Goal: Communication & Community: Answer question/provide support

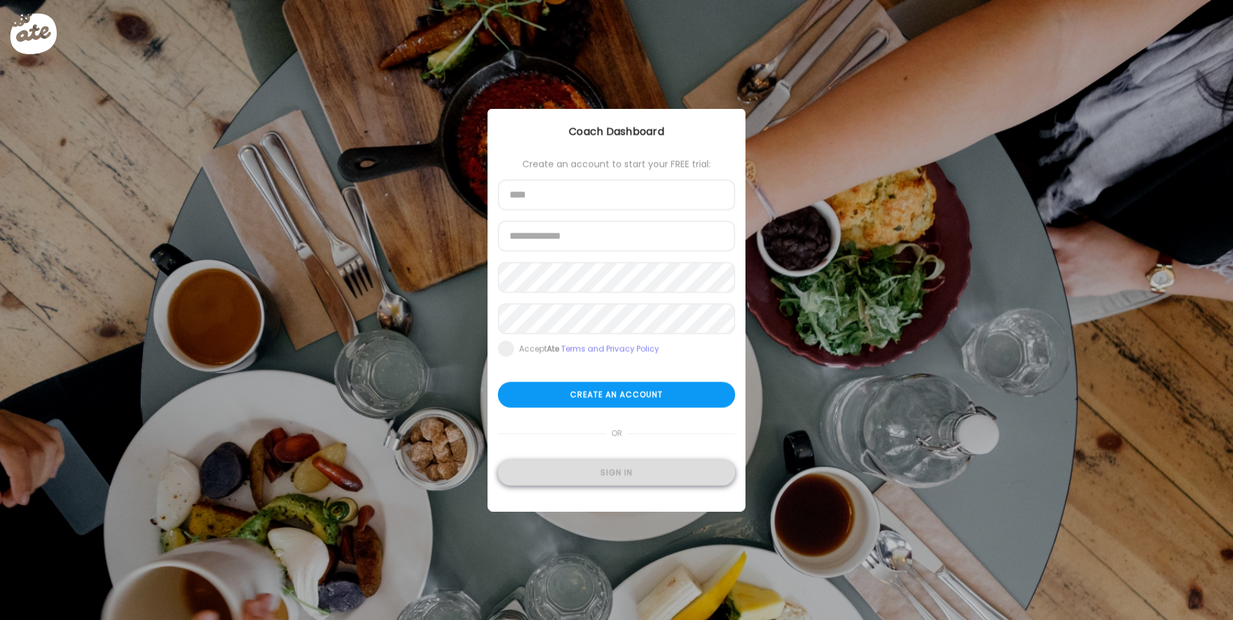
click at [634, 471] on div "Sign in" at bounding box center [616, 474] width 237 height 26
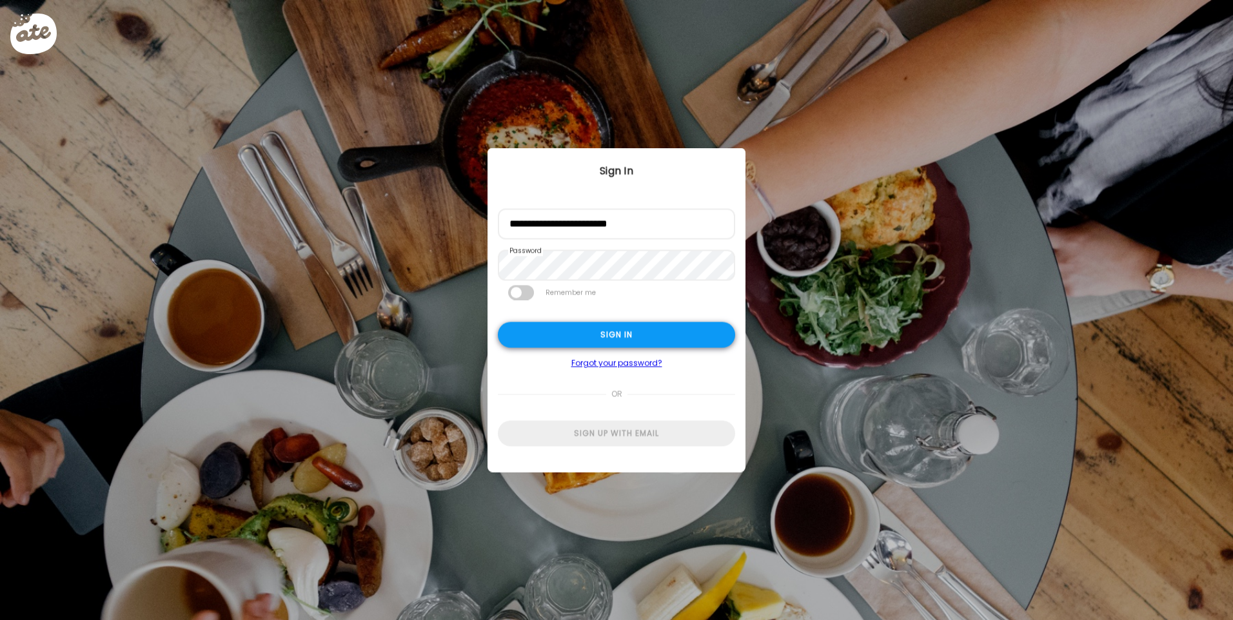
click at [652, 335] on div "Sign in" at bounding box center [616, 335] width 237 height 26
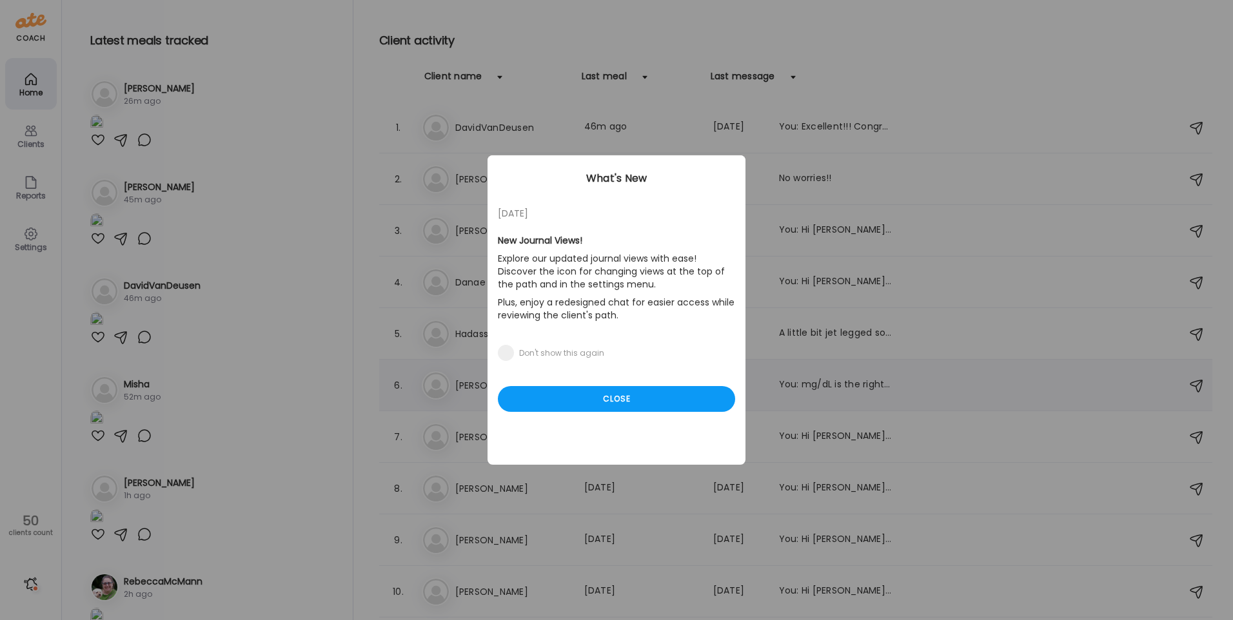
drag, startPoint x: 652, startPoint y: 399, endPoint x: 641, endPoint y: 401, distance: 11.0
click at [652, 399] on div "Close" at bounding box center [616, 399] width 237 height 26
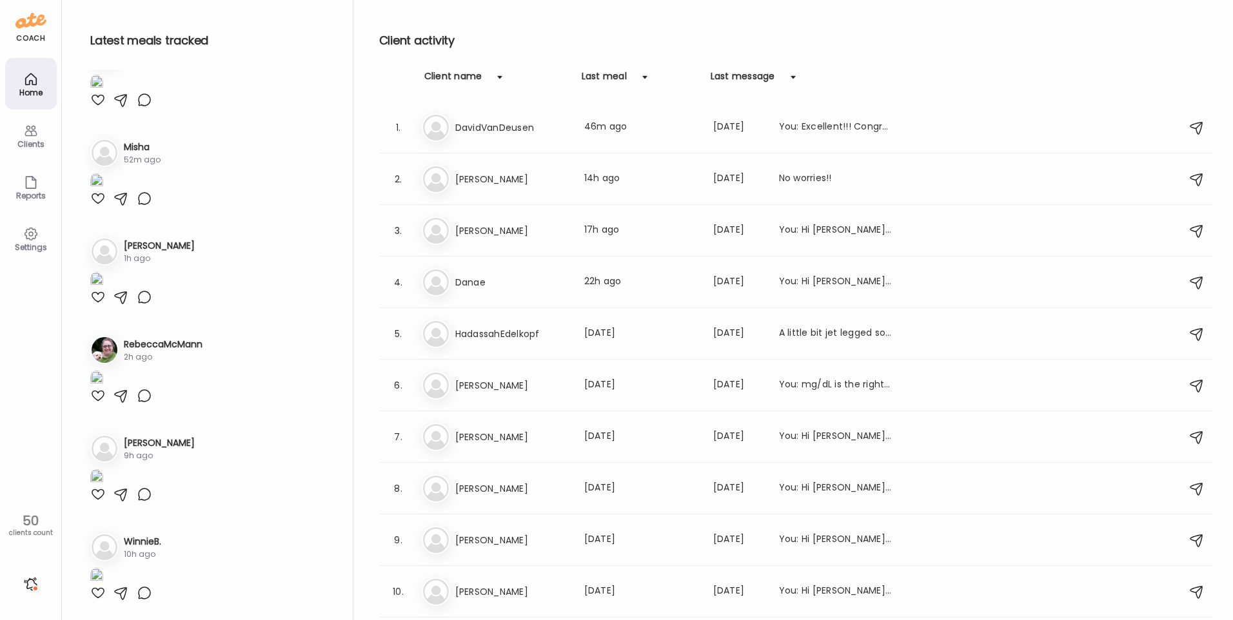
scroll to position [258, 0]
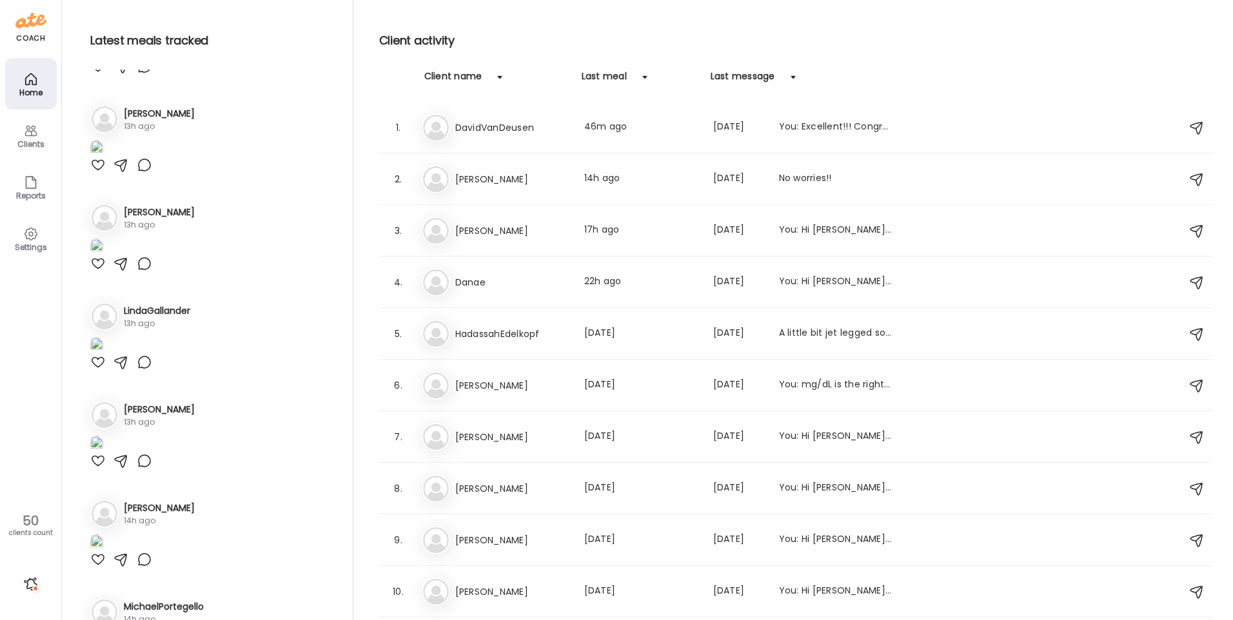
scroll to position [903, 0]
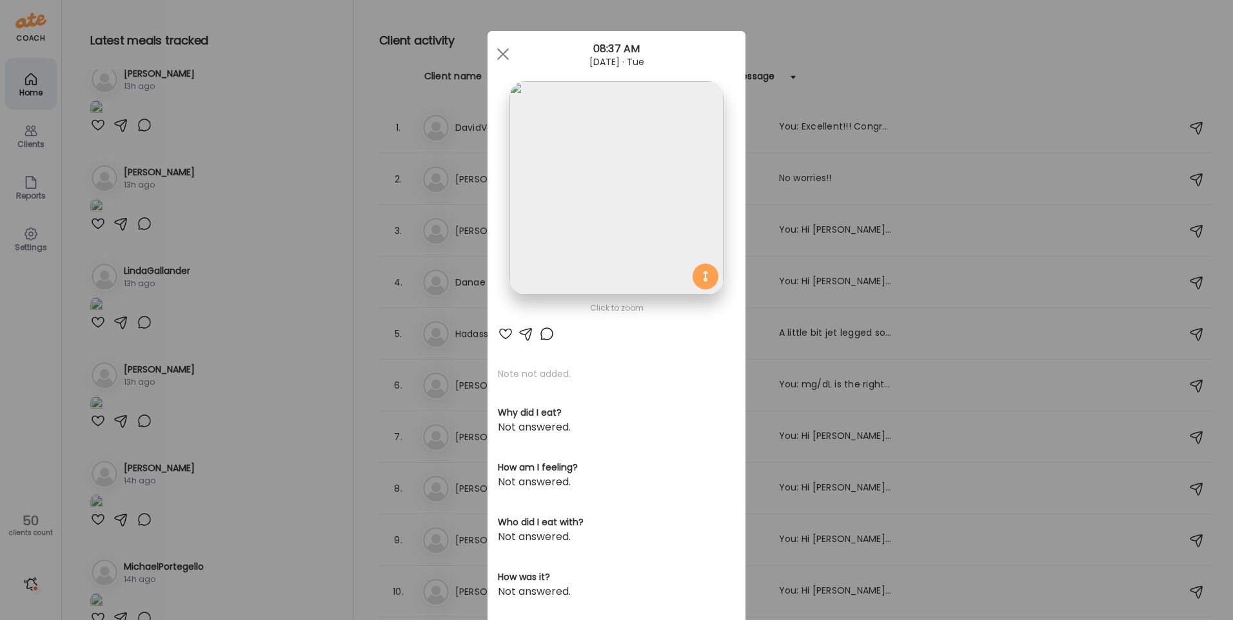
click at [598, 225] on img at bounding box center [616, 187] width 213 height 213
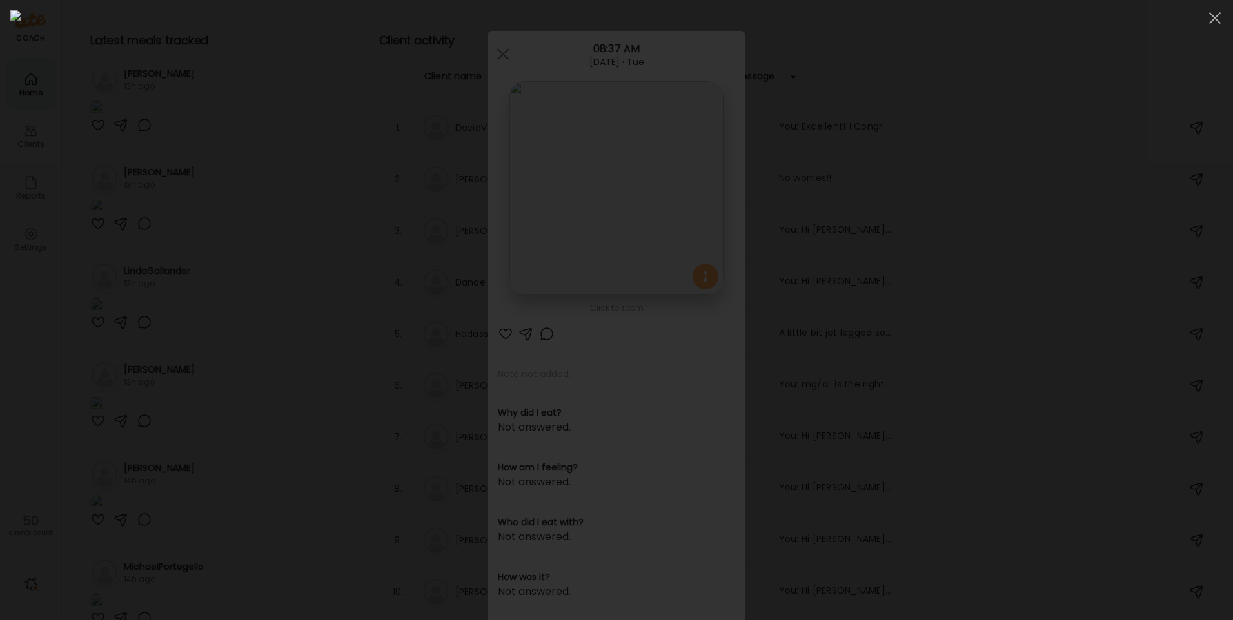
click at [211, 201] on div at bounding box center [616, 310] width 1213 height 600
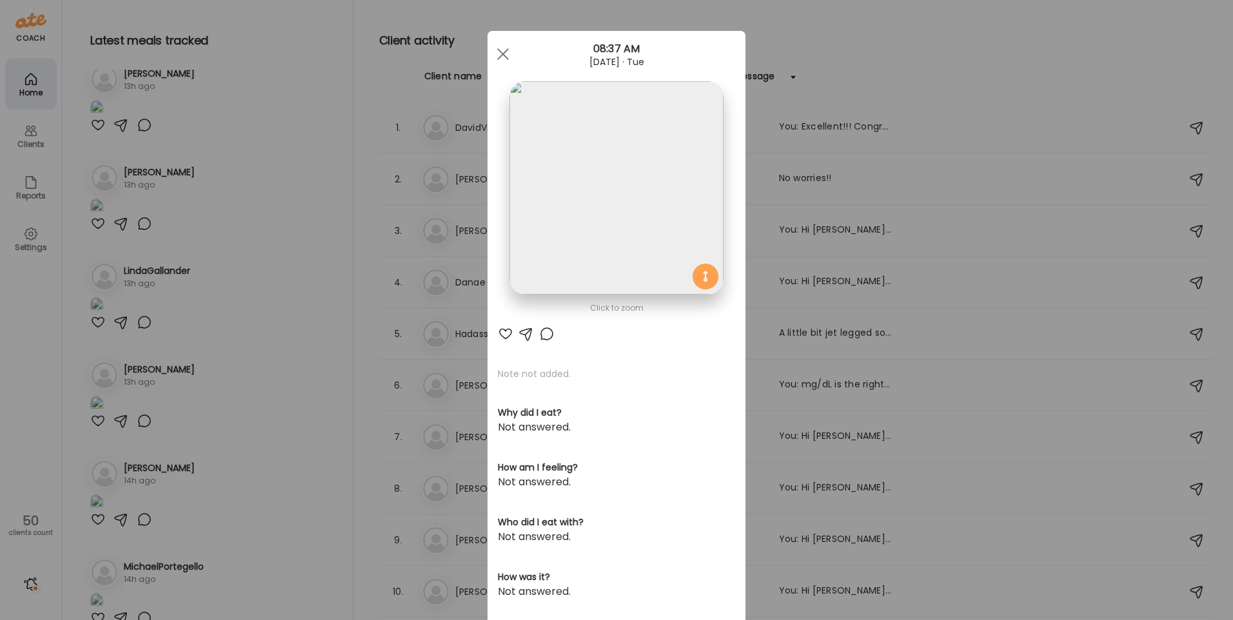
click at [232, 418] on div "Ate Coach Dashboard Wahoo! It’s official Take a moment to set up your Coach Pro…" at bounding box center [616, 310] width 1233 height 620
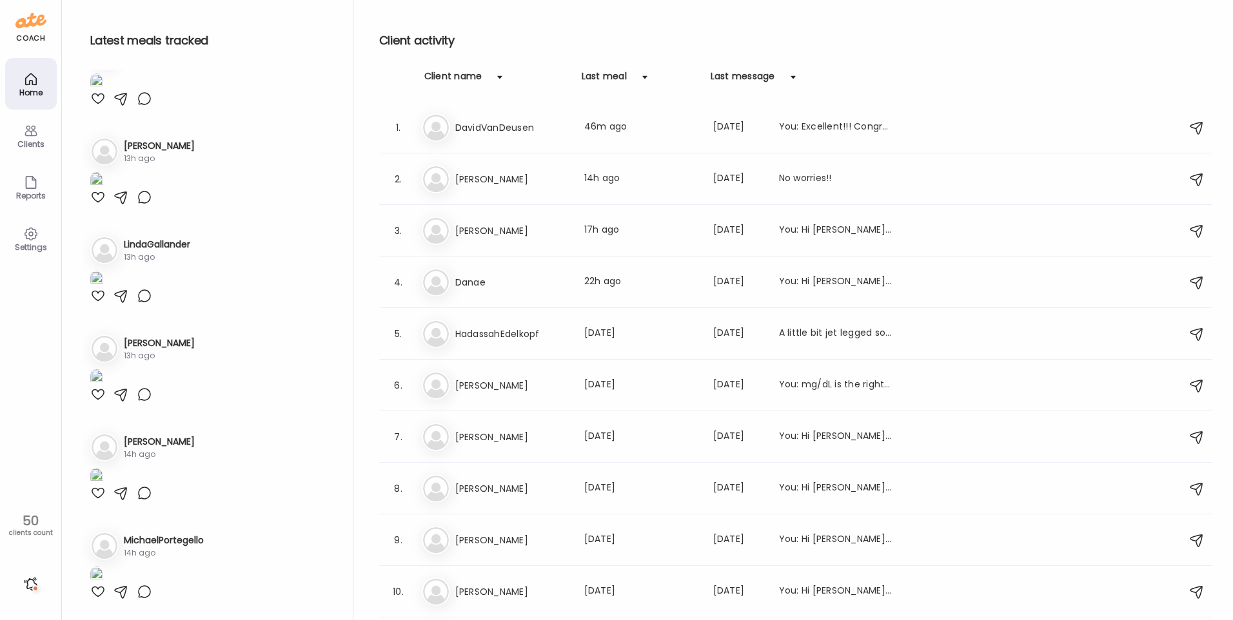
scroll to position [1161, 0]
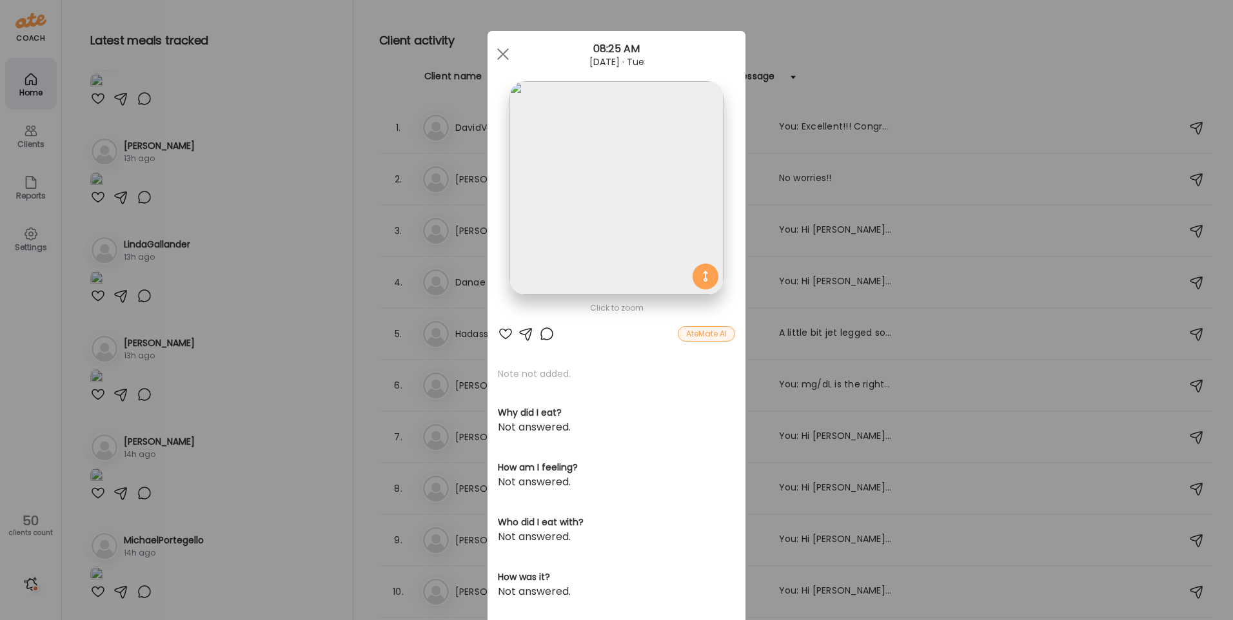
click at [644, 166] on img at bounding box center [616, 187] width 213 height 213
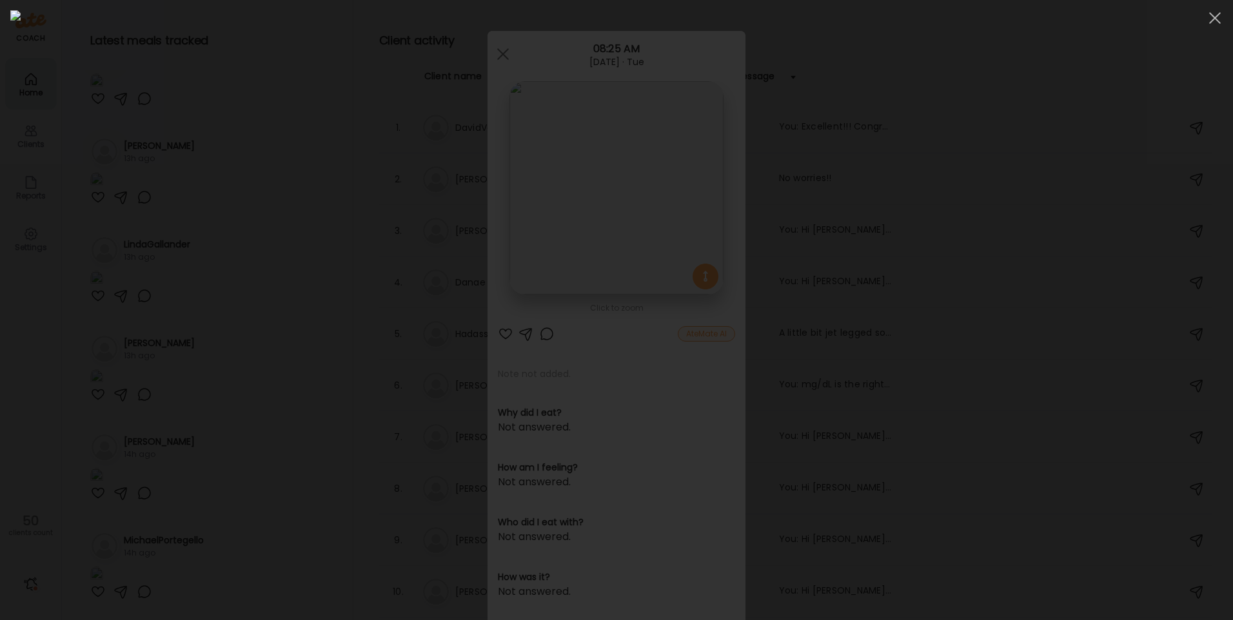
click at [640, 167] on img at bounding box center [616, 310] width 1213 height 600
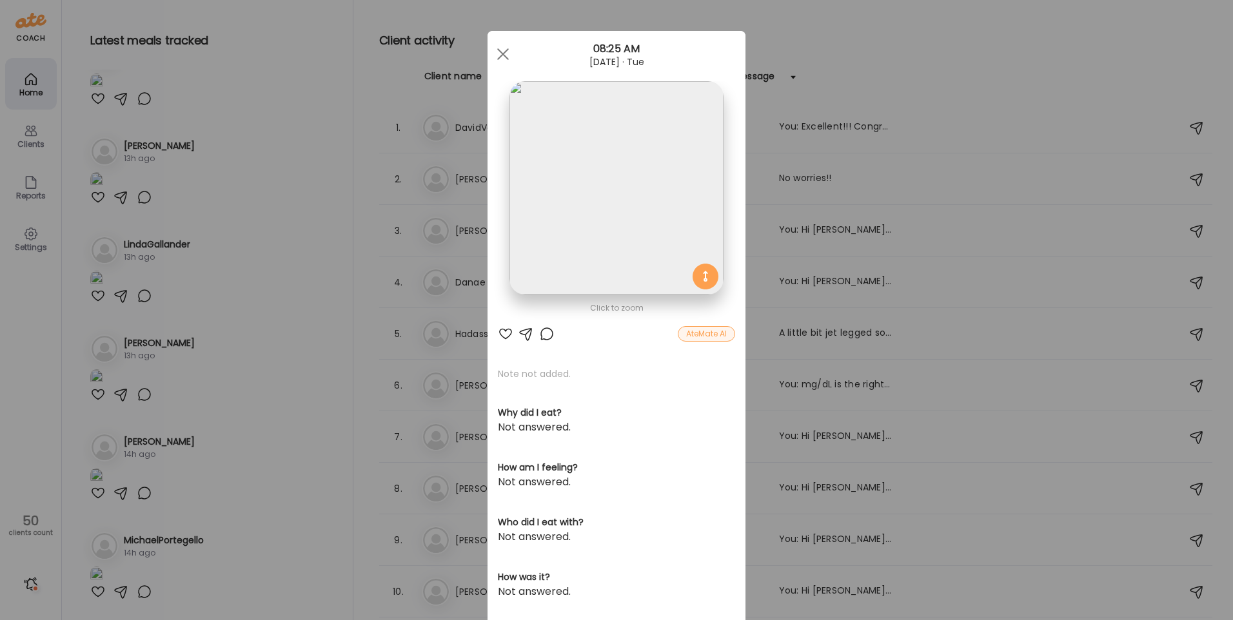
click at [277, 430] on div "Ate Coach Dashboard Wahoo! It’s official Take a moment to set up your Coach Pro…" at bounding box center [616, 310] width 1233 height 620
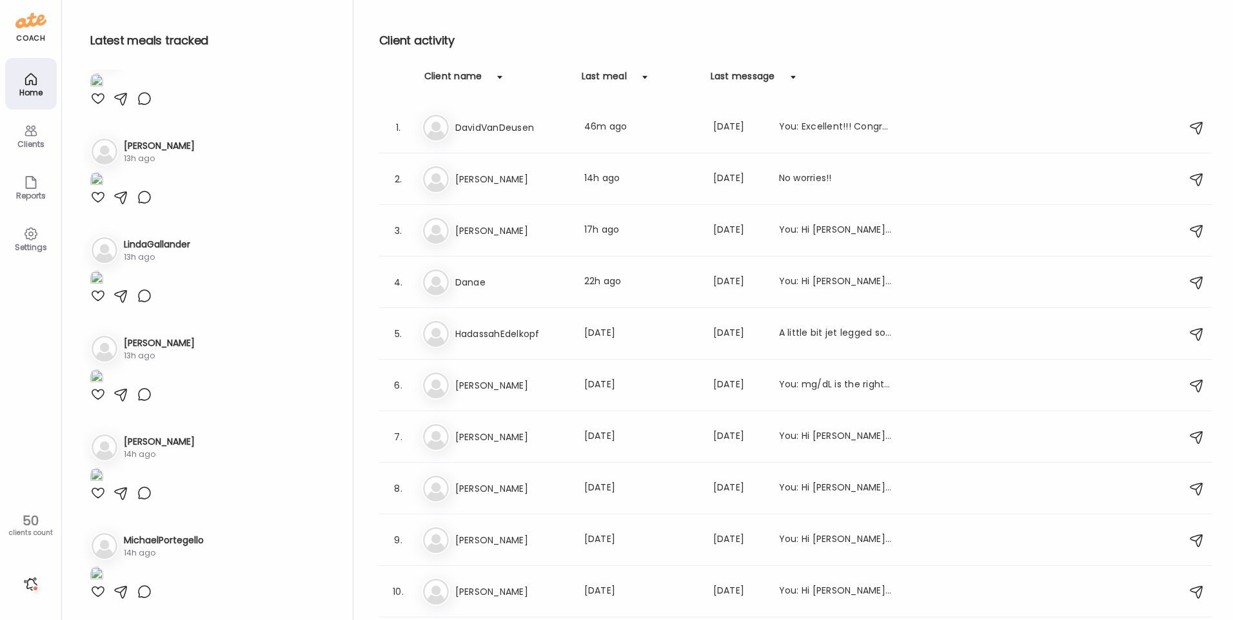
scroll to position [2064, 0]
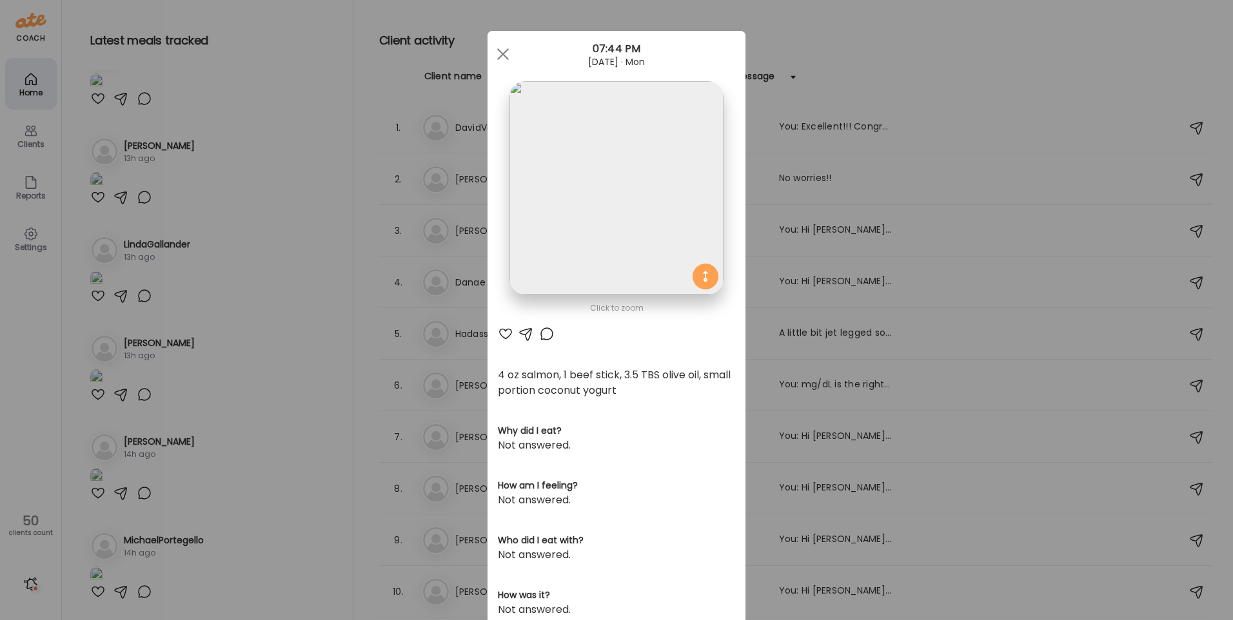
click at [568, 206] on img at bounding box center [616, 187] width 213 height 213
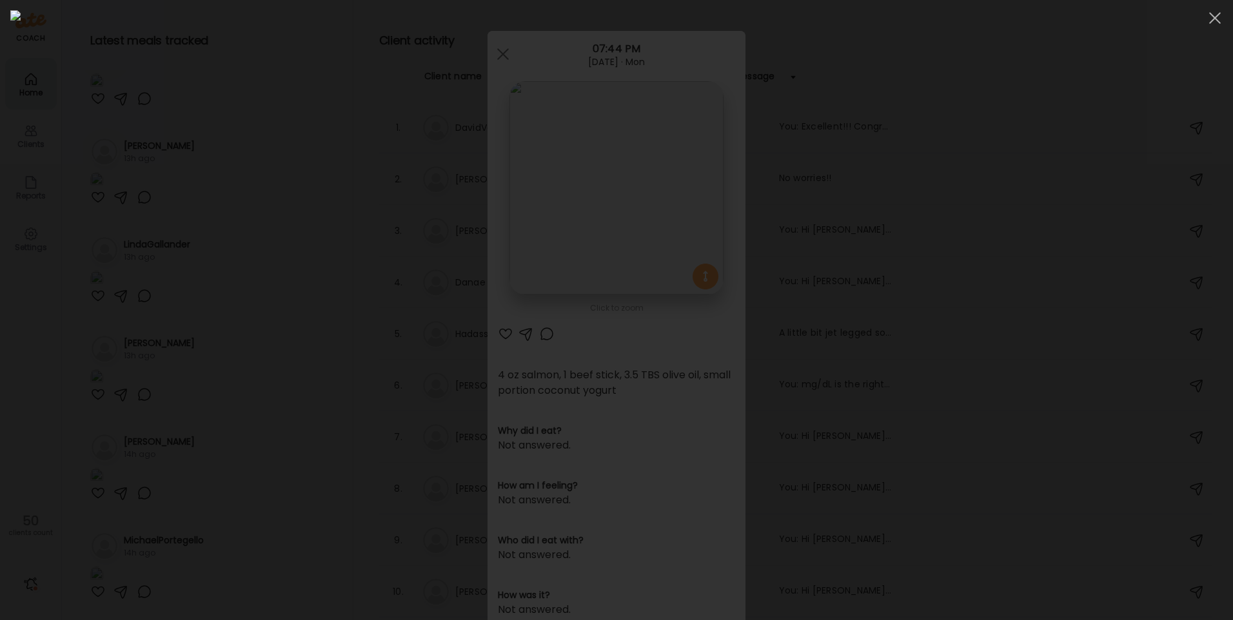
click at [253, 172] on div at bounding box center [616, 310] width 1213 height 600
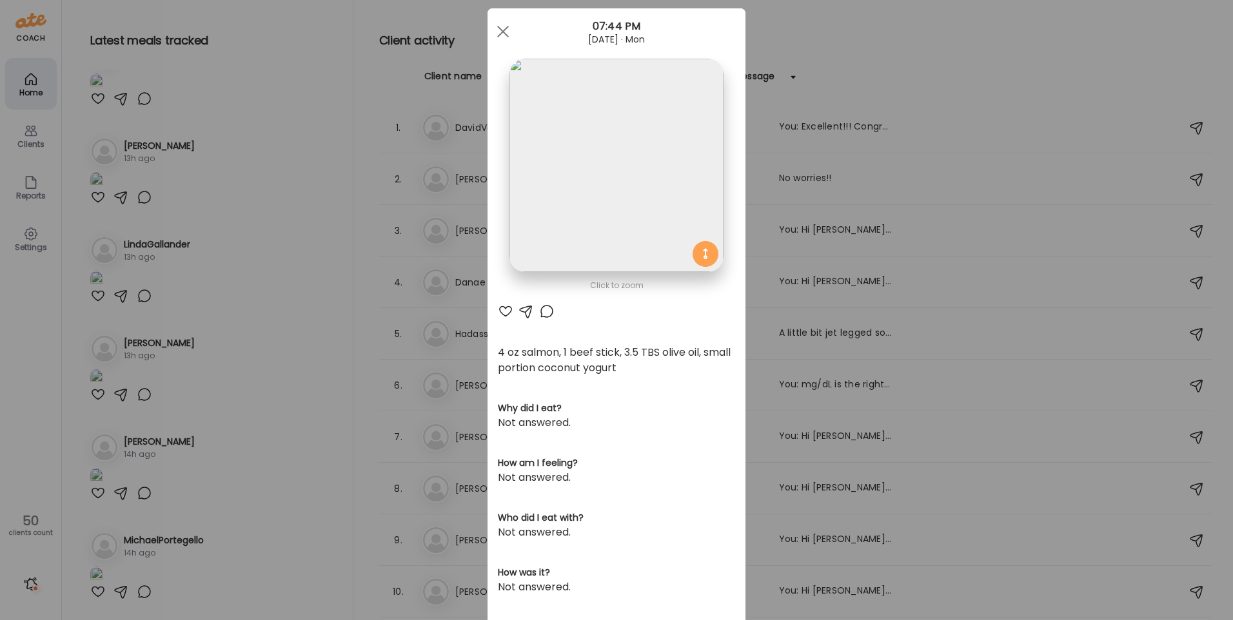
scroll to position [0, 0]
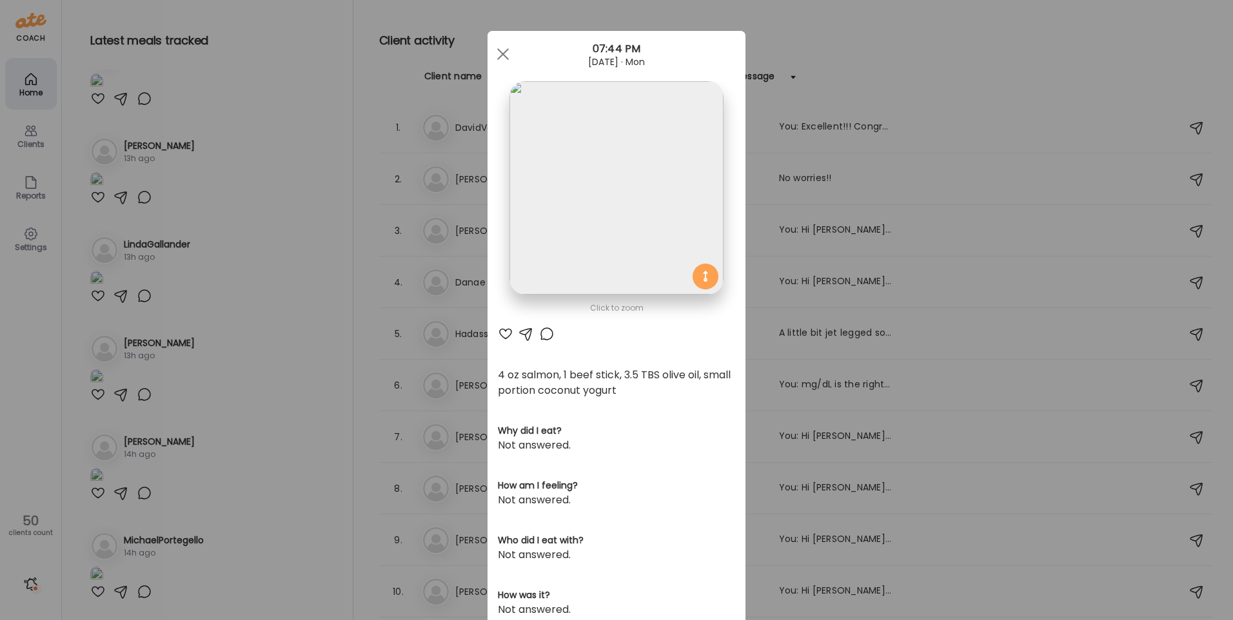
drag, startPoint x: 302, startPoint y: 442, endPoint x: 310, endPoint y: 426, distance: 18.7
click at [302, 442] on div "Ate Coach Dashboard Wahoo! It’s official Take a moment to set up your Coach Pro…" at bounding box center [616, 310] width 1233 height 620
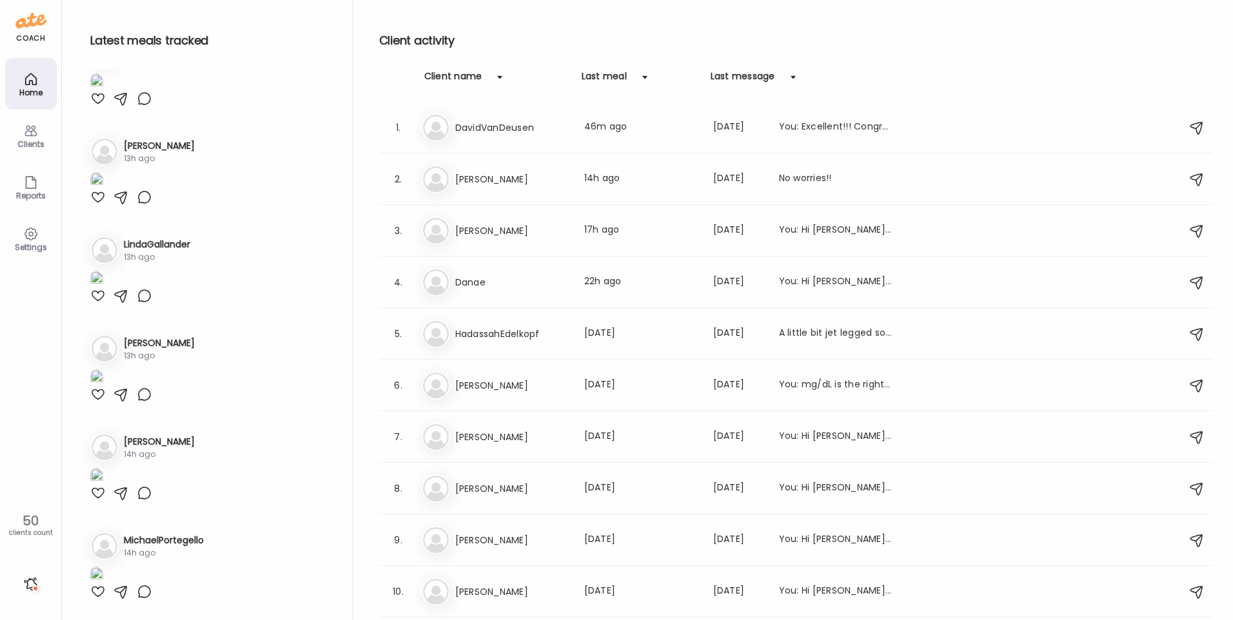
scroll to position [2322, 0]
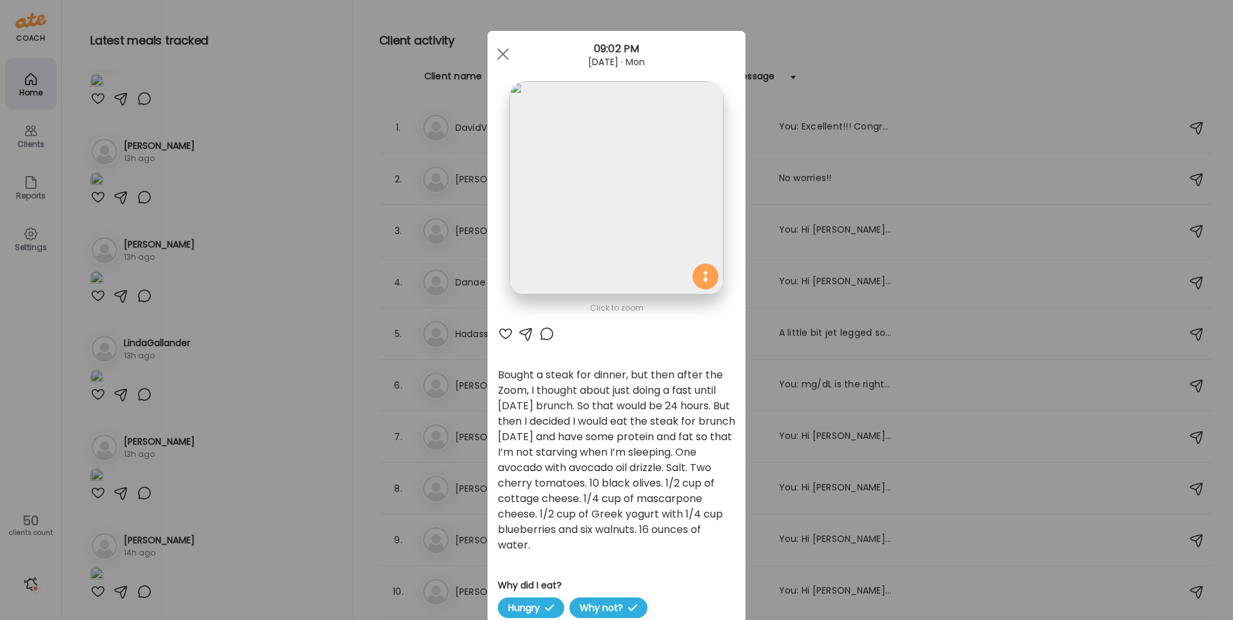
scroll to position [2632, 0]
click at [294, 519] on div "Ate Coach Dashboard Wahoo! It’s official Take a moment to set up your Coach Pro…" at bounding box center [616, 310] width 1233 height 620
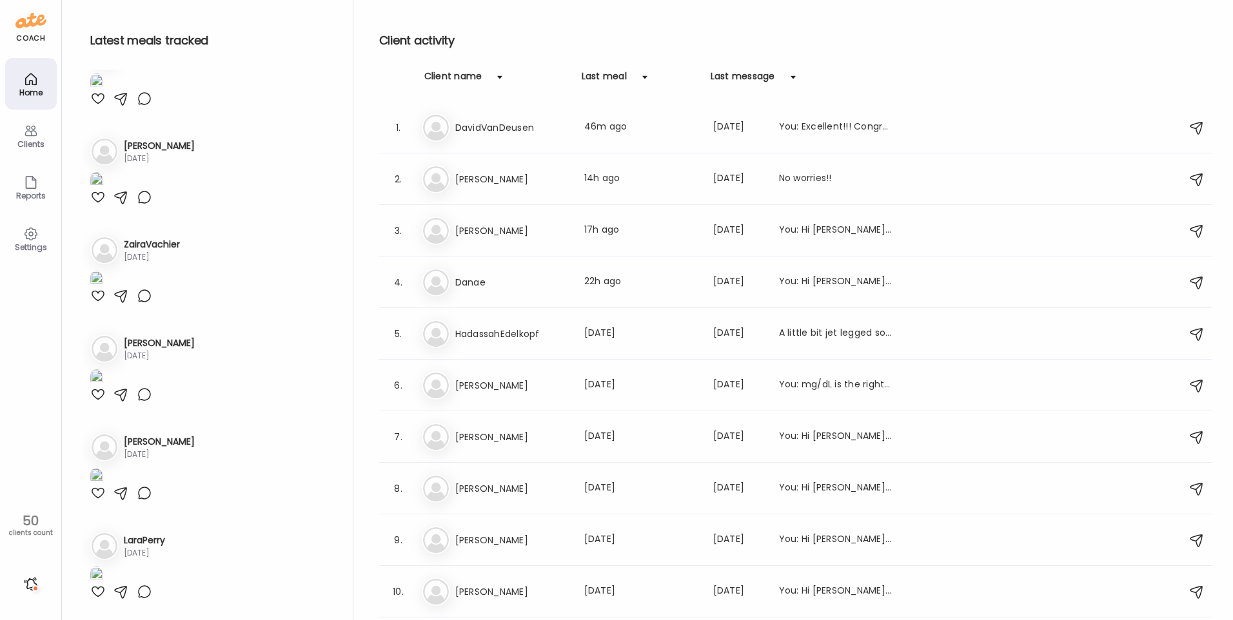
scroll to position [4502, 0]
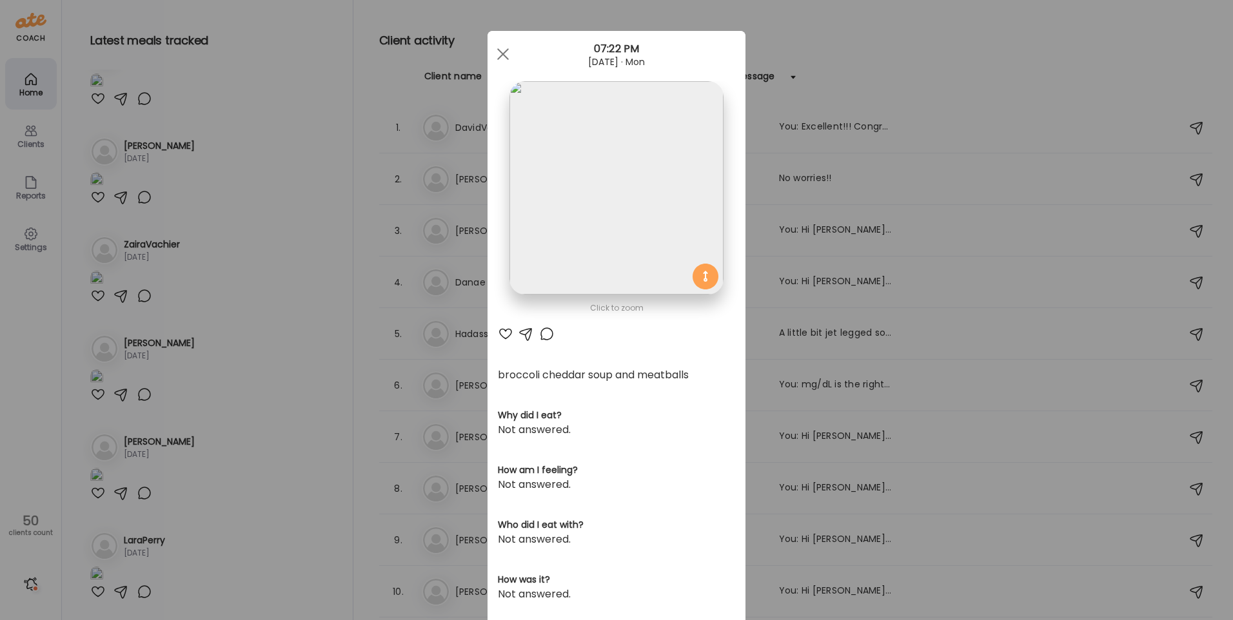
click at [569, 204] on img at bounding box center [616, 187] width 213 height 213
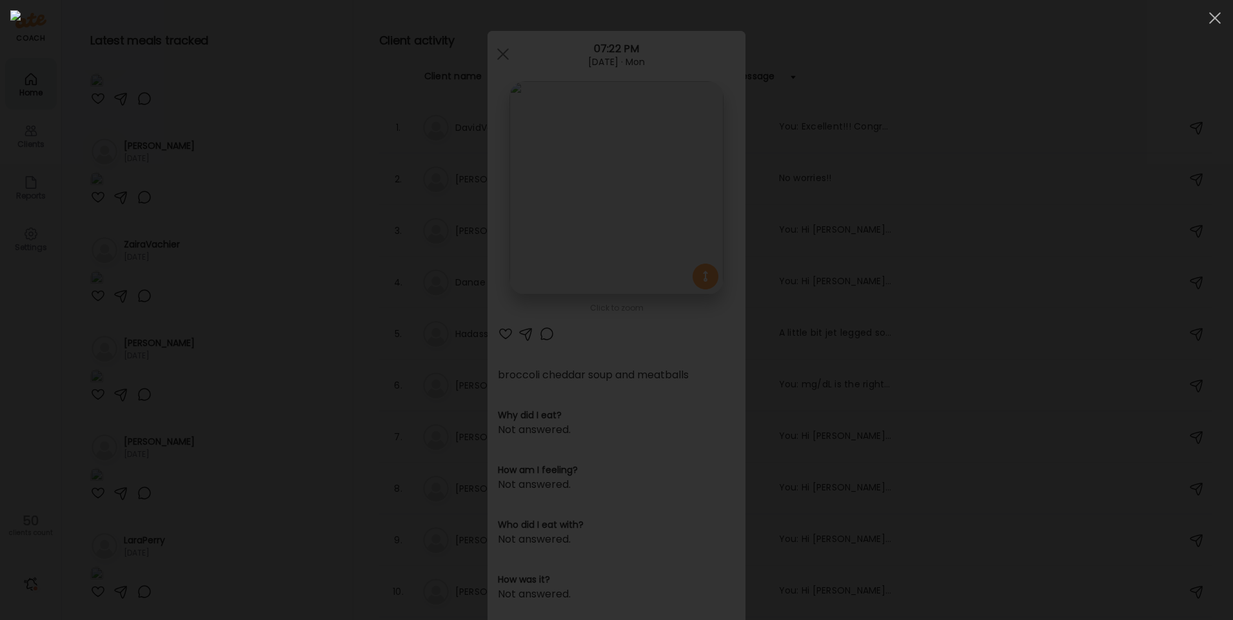
click at [247, 213] on div at bounding box center [616, 310] width 1213 height 600
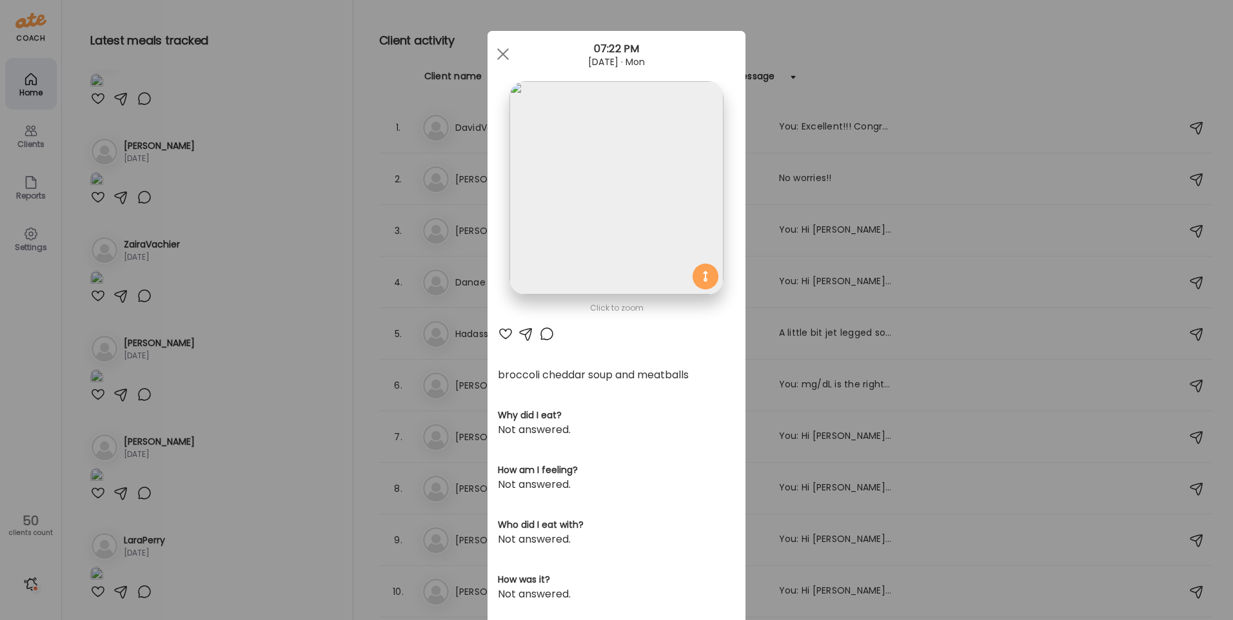
click at [247, 213] on div "Ate Coach Dashboard Wahoo! It’s official Take a moment to set up your Coach Pro…" at bounding box center [616, 310] width 1233 height 620
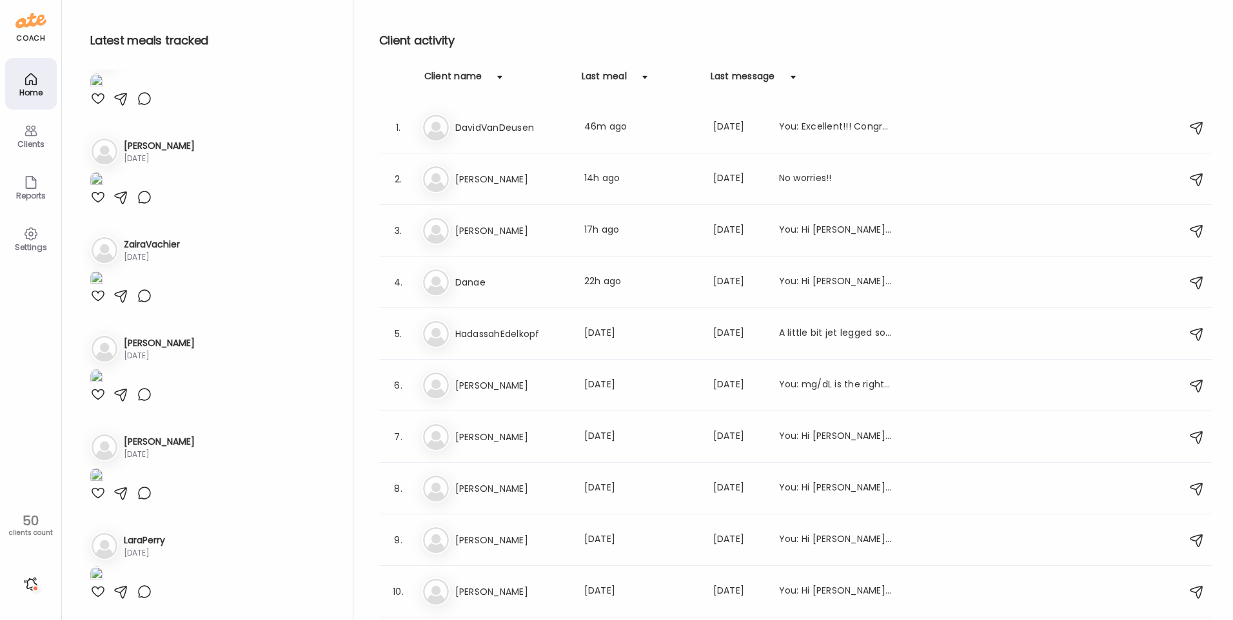
scroll to position [4631, 0]
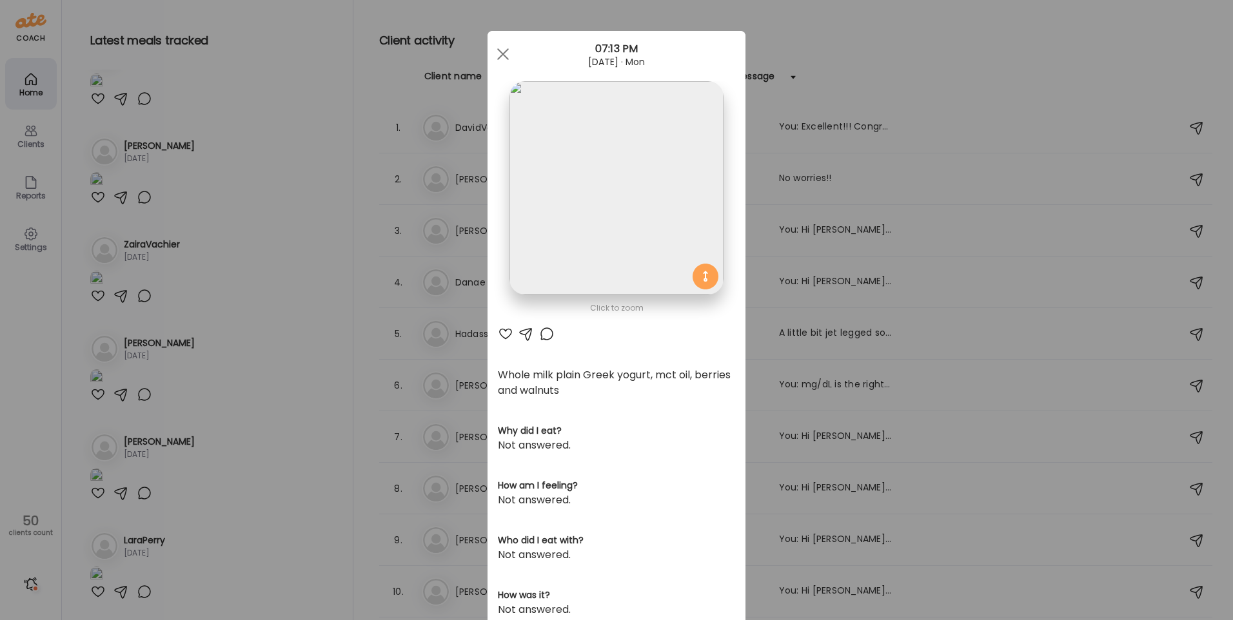
click at [205, 266] on div "Ate Coach Dashboard Wahoo! It’s official Take a moment to set up your Coach Pro…" at bounding box center [616, 310] width 1233 height 620
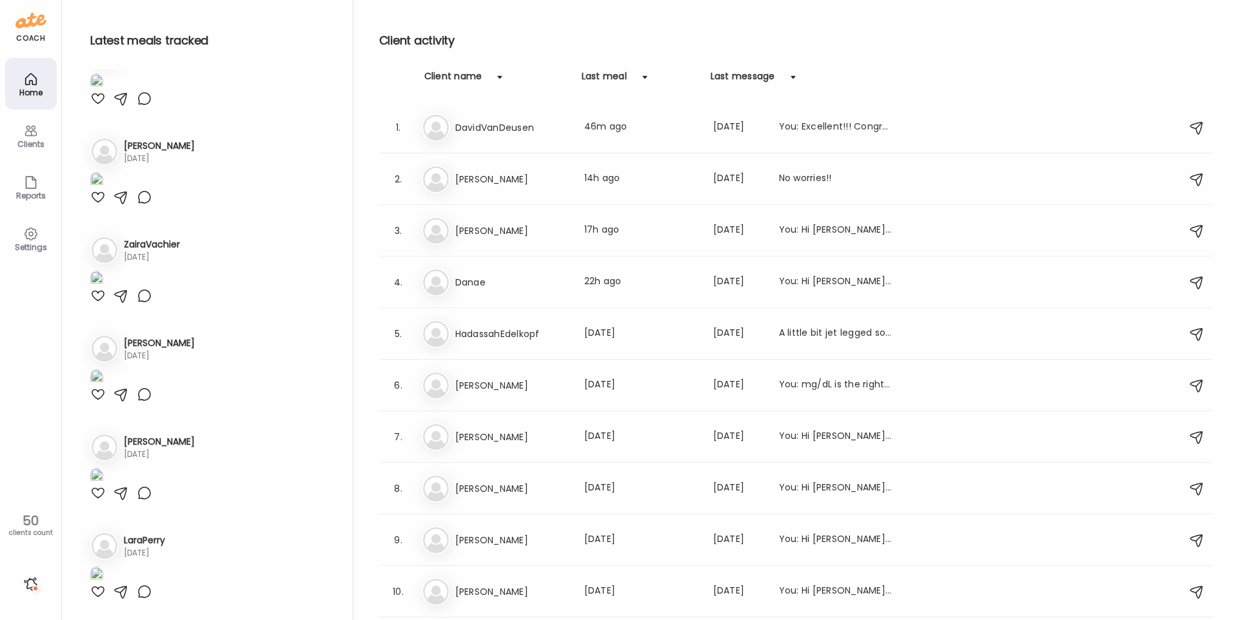
scroll to position [5405, 0]
click at [30, 584] on div at bounding box center [31, 584] width 21 height 21
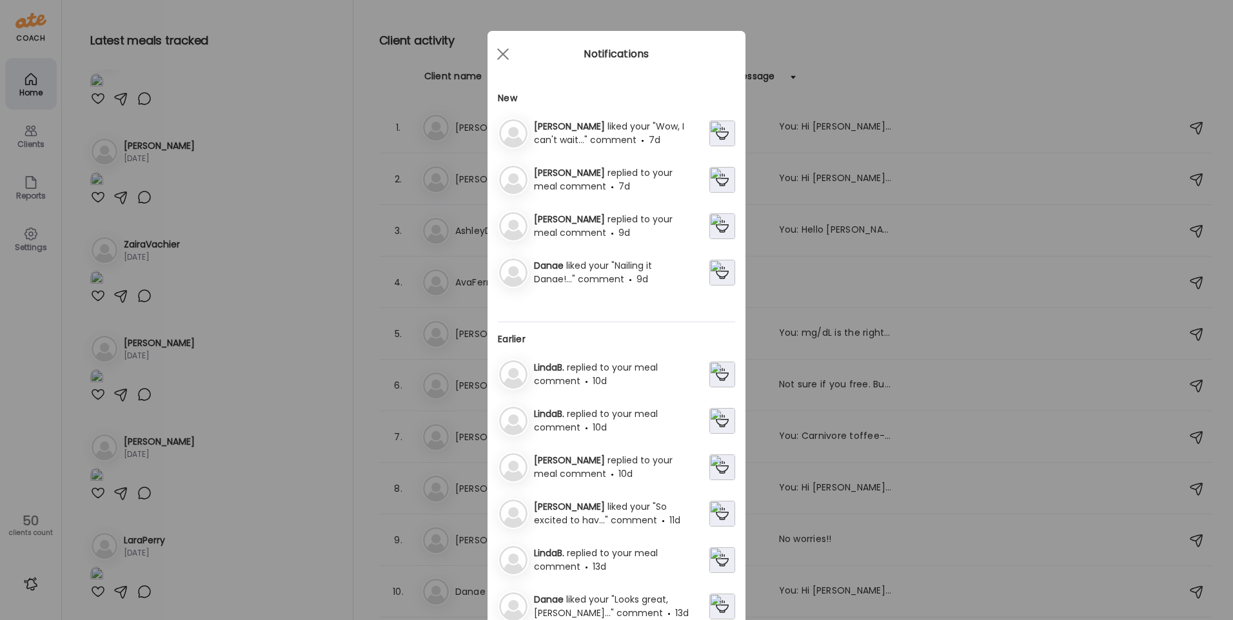
click at [716, 133] on img at bounding box center [722, 134] width 26 height 26
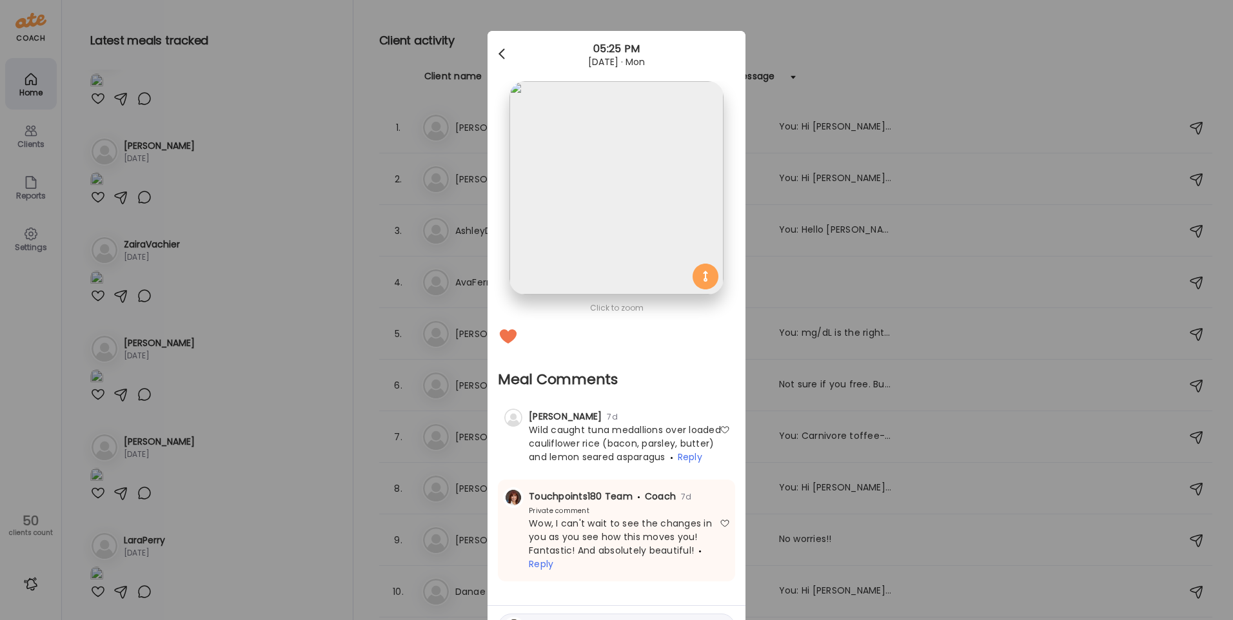
click at [496, 50] on div at bounding box center [503, 54] width 26 height 26
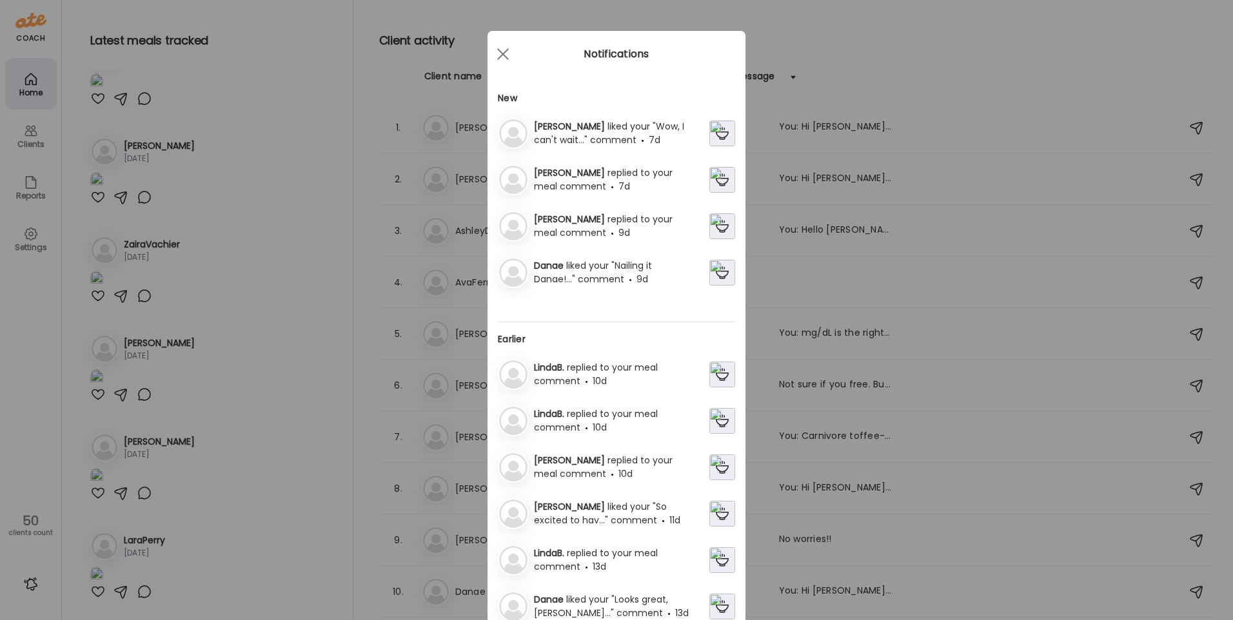
click at [719, 182] on img at bounding box center [722, 180] width 26 height 26
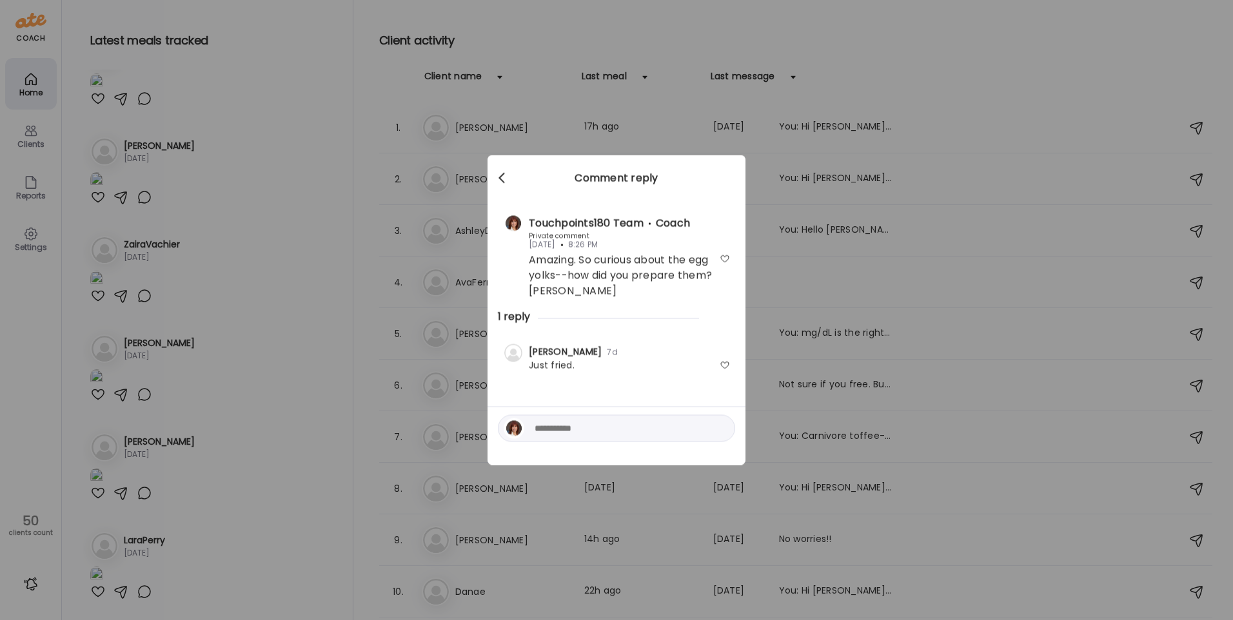
click at [499, 177] on div at bounding box center [503, 179] width 26 height 26
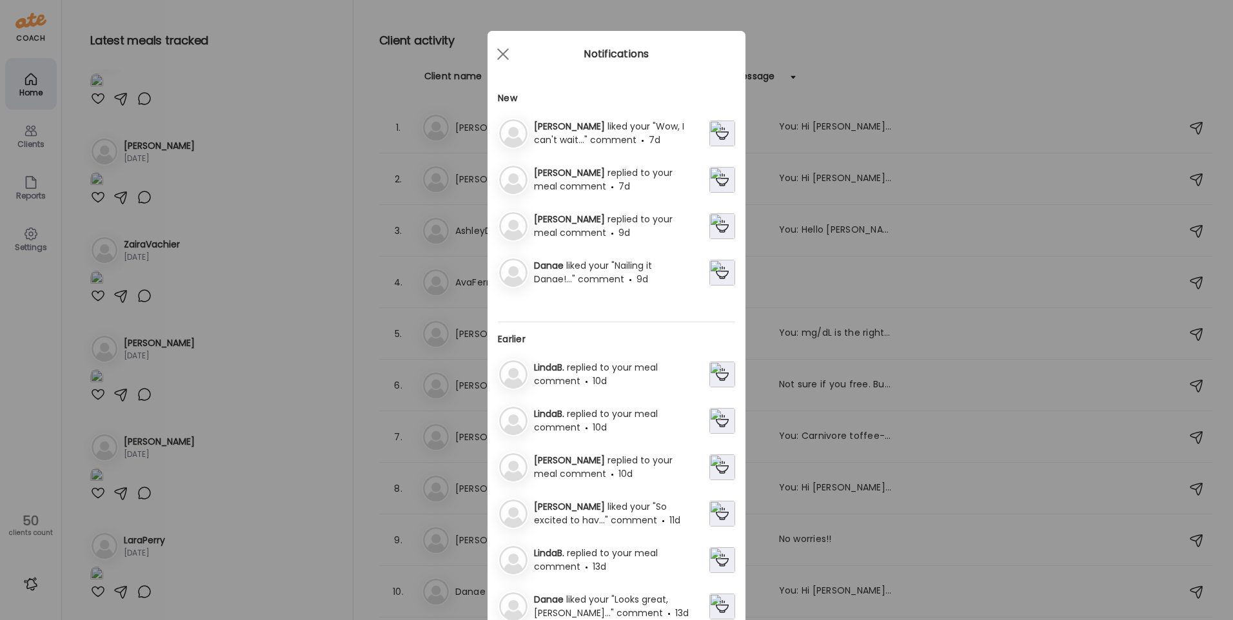
click at [718, 227] on img at bounding box center [722, 226] width 26 height 26
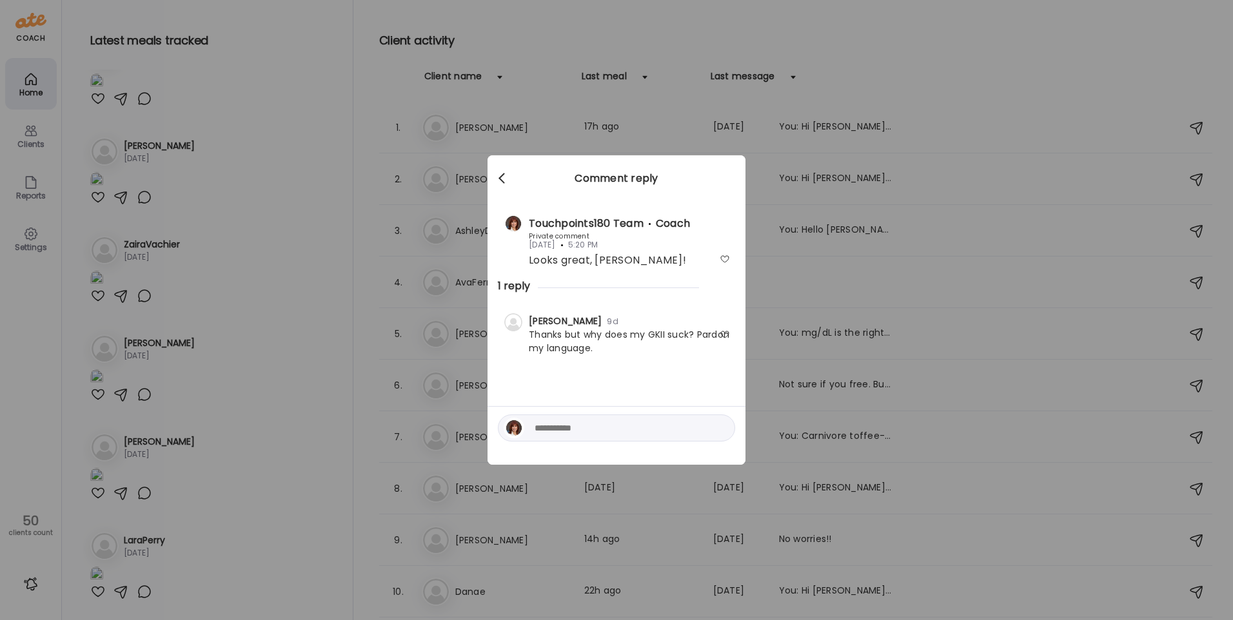
click at [501, 176] on span at bounding box center [502, 176] width 6 height 6
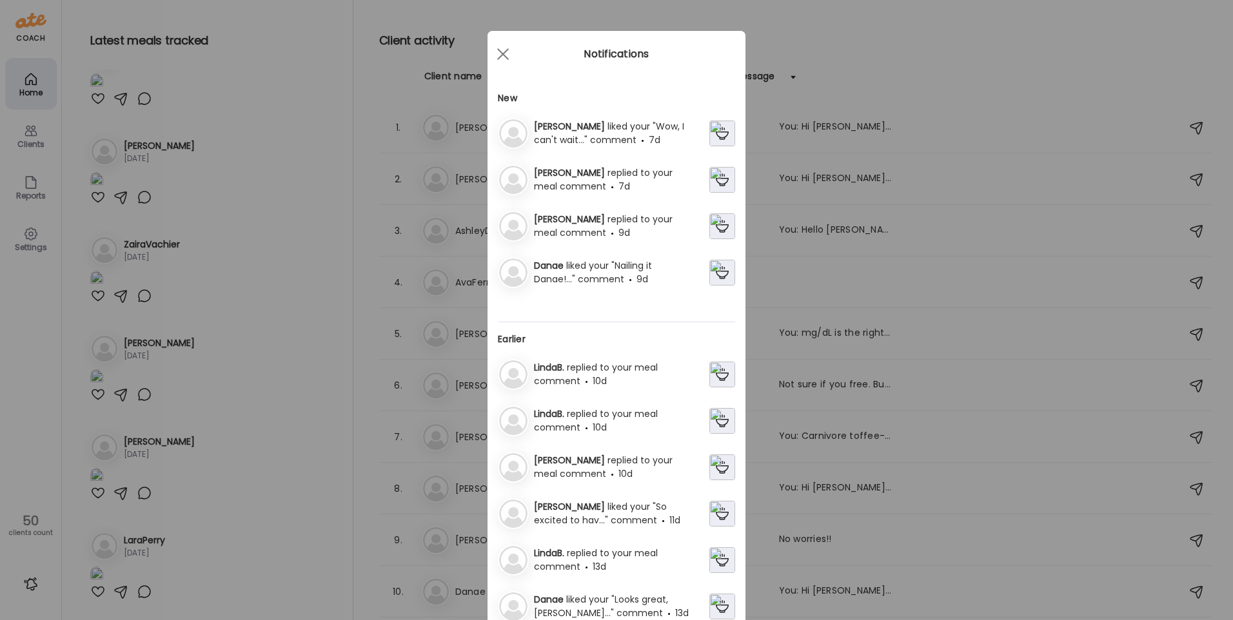
click at [719, 272] on img at bounding box center [722, 273] width 26 height 26
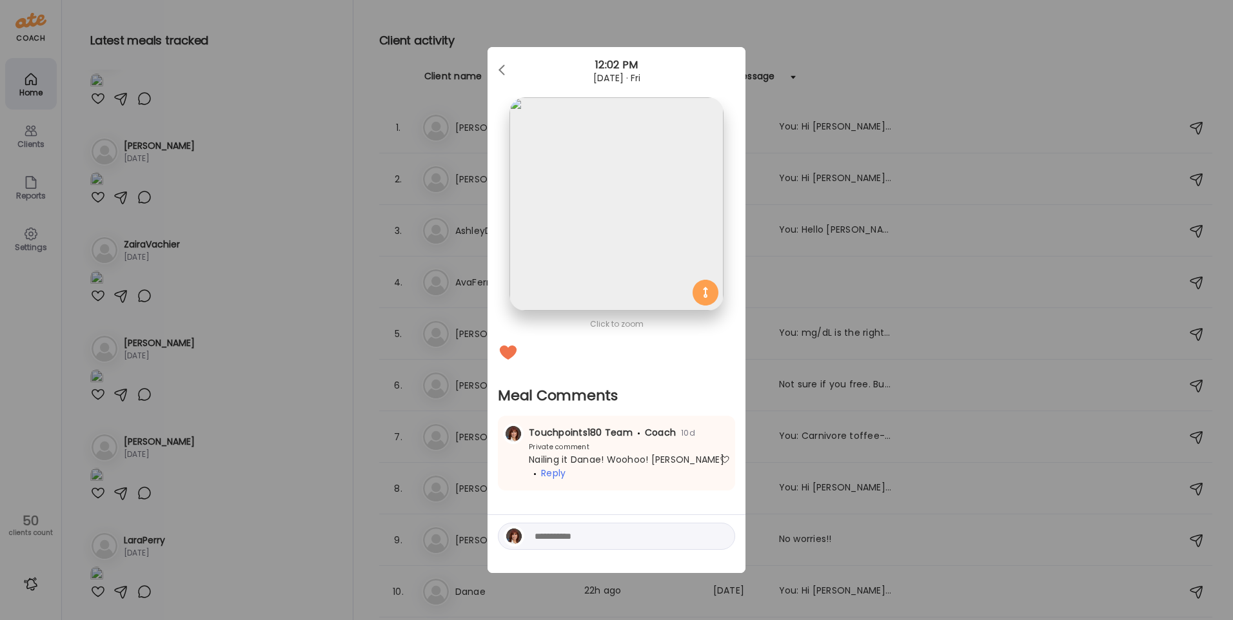
scroll to position [5506, 0]
click at [503, 70] on div at bounding box center [503, 70] width 26 height 26
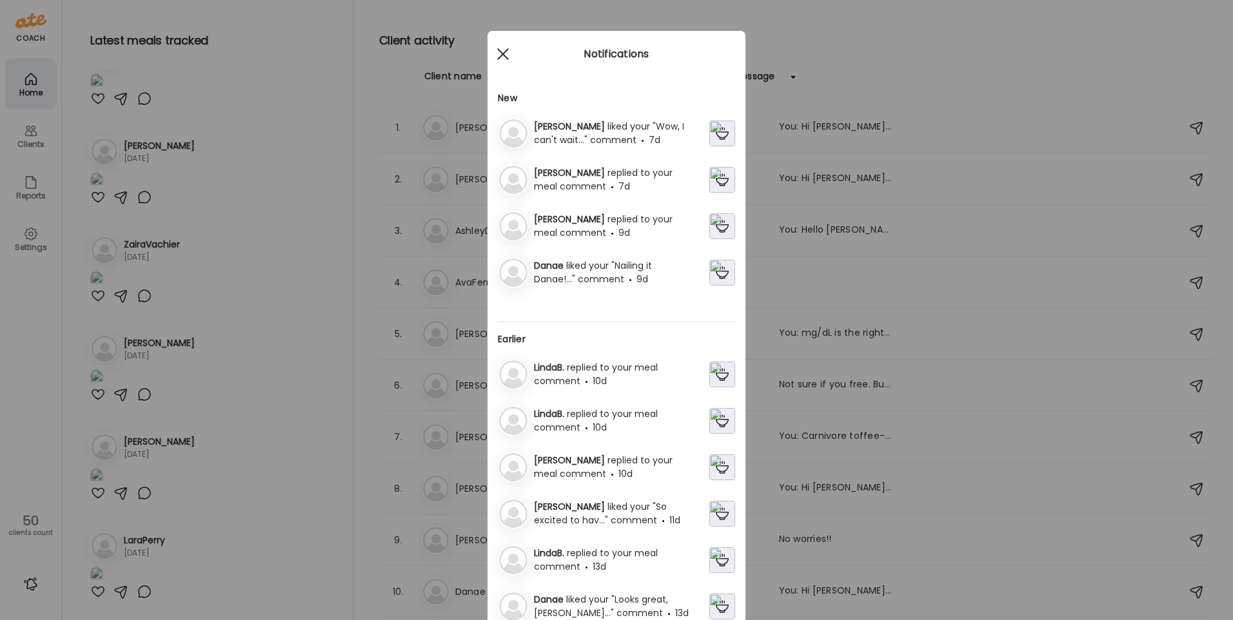
scroll to position [5715, 0]
click at [499, 58] on div at bounding box center [503, 54] width 26 height 26
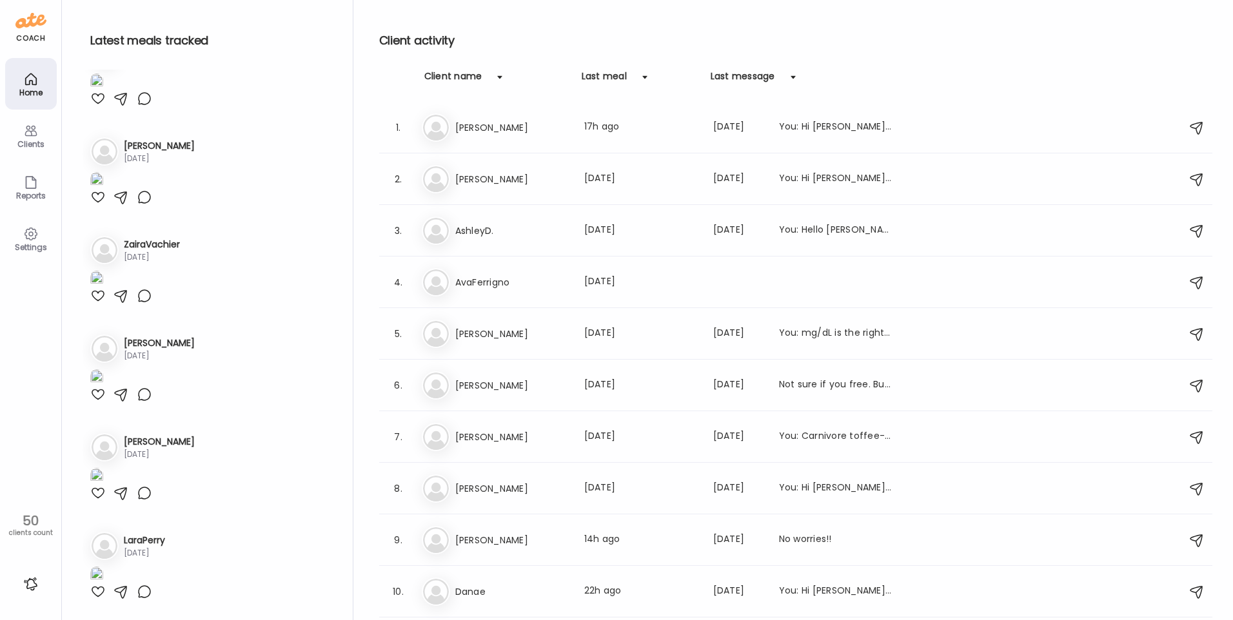
scroll to position [6425, 0]
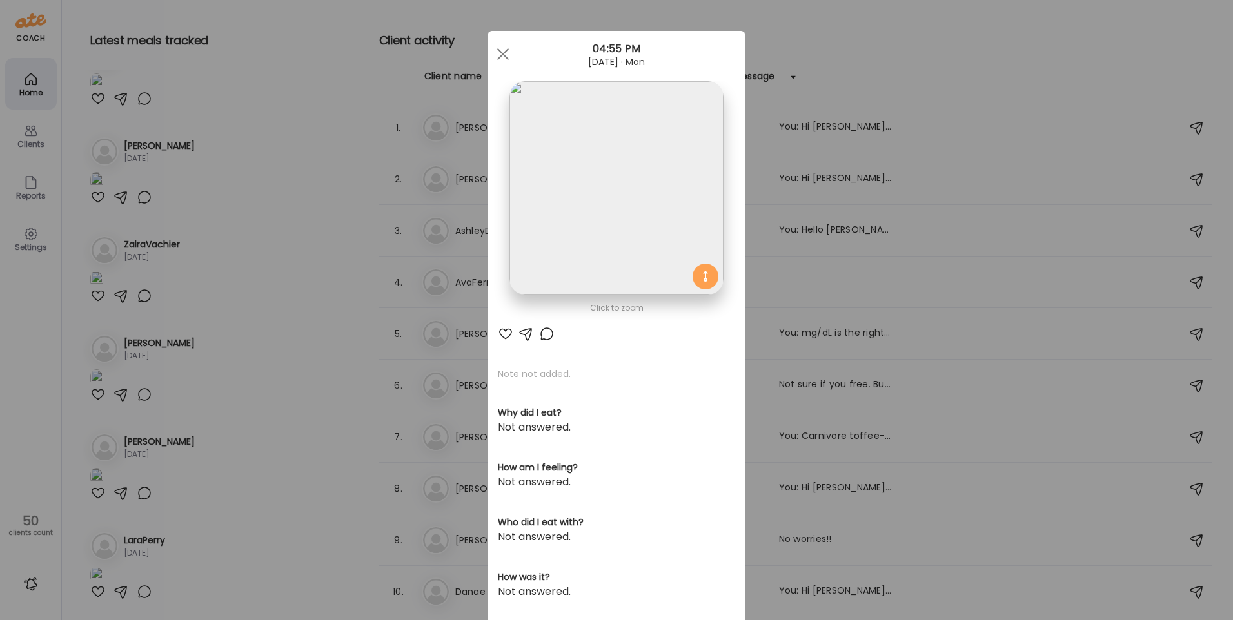
click at [610, 165] on img at bounding box center [616, 187] width 213 height 213
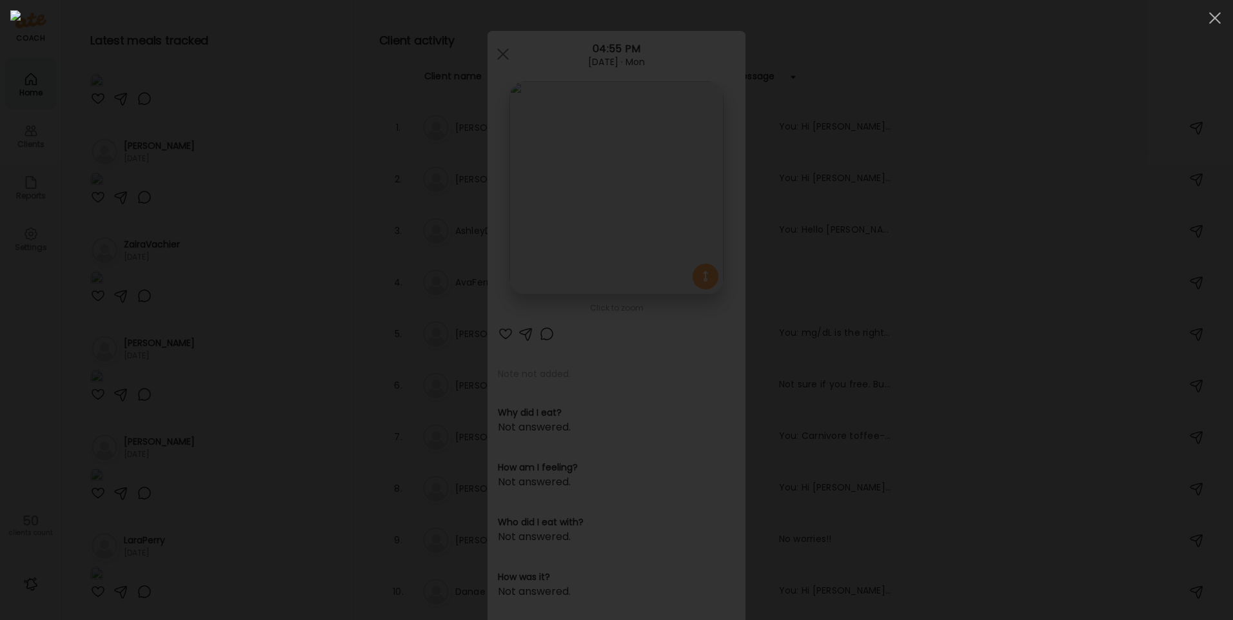
click at [268, 140] on div at bounding box center [616, 310] width 1213 height 600
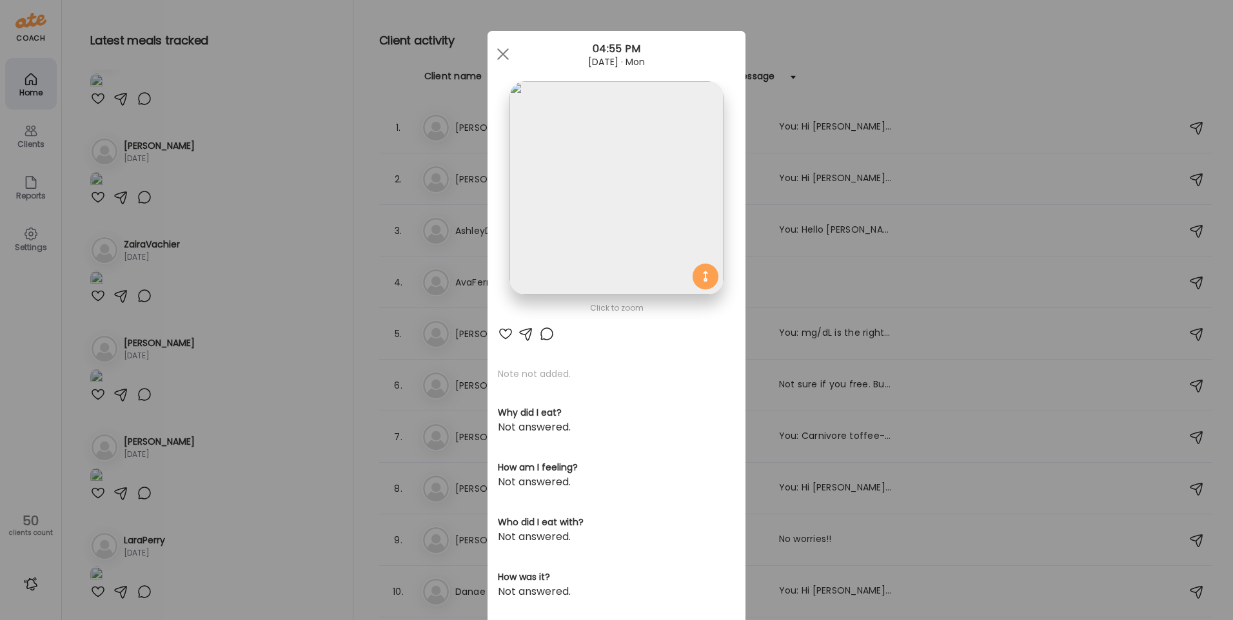
click at [232, 157] on div "Ate Coach Dashboard Wahoo! It’s official Take a moment to set up your Coach Pro…" at bounding box center [616, 310] width 1233 height 620
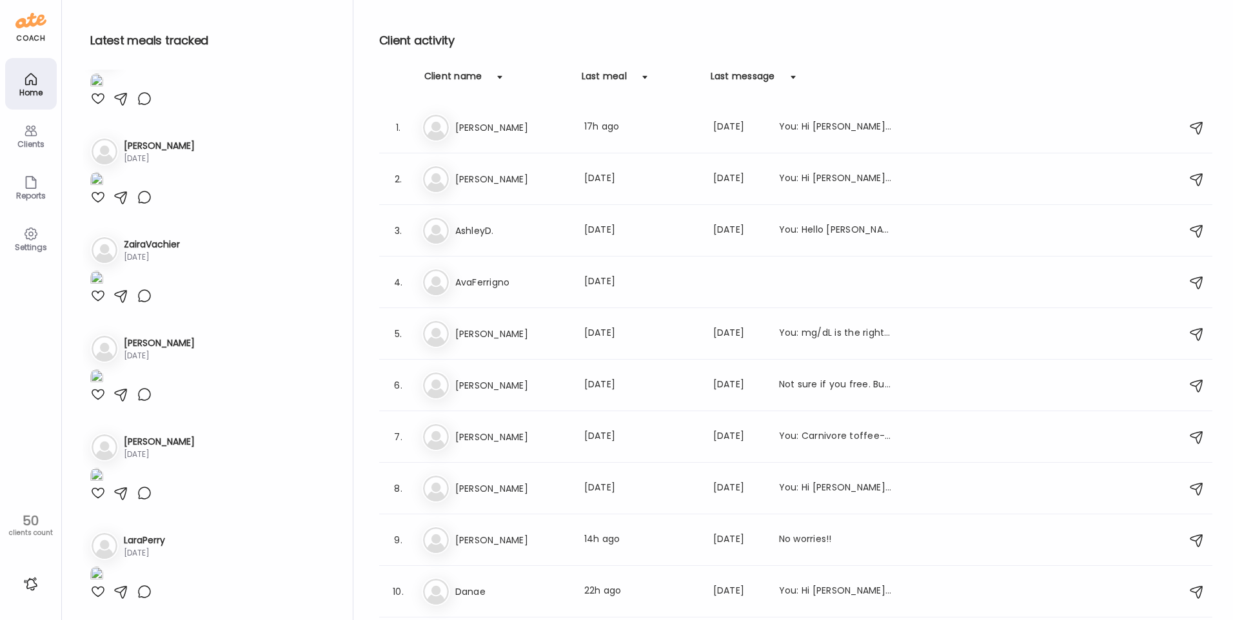
scroll to position [6812, 0]
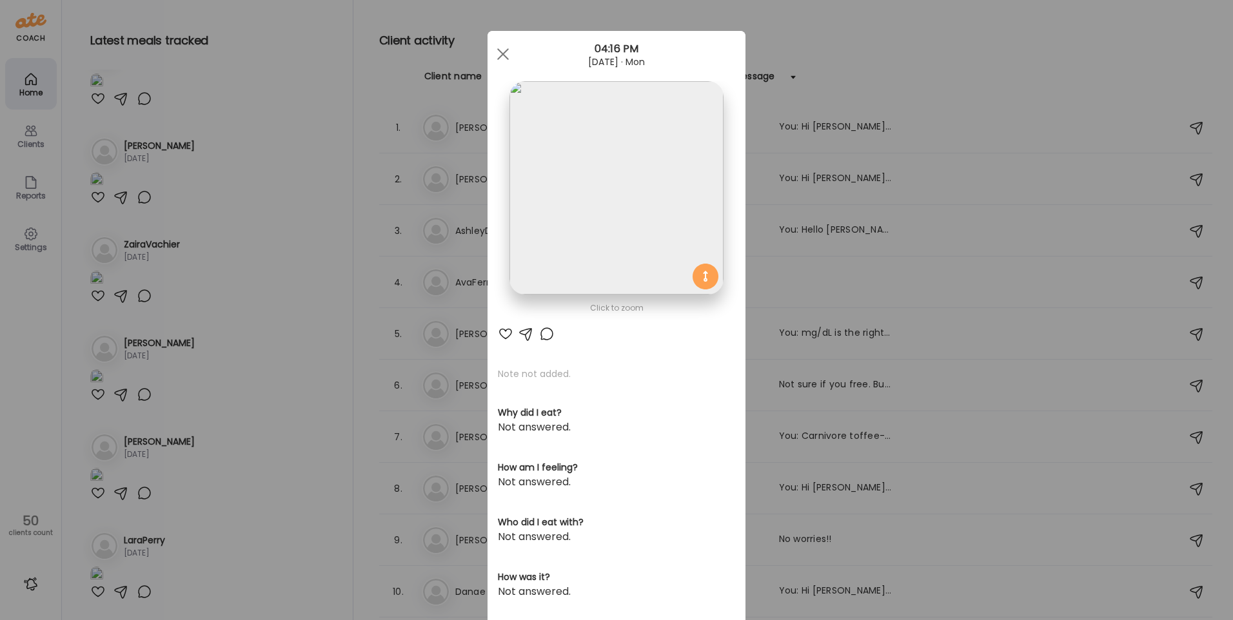
click at [564, 195] on img at bounding box center [616, 187] width 213 height 213
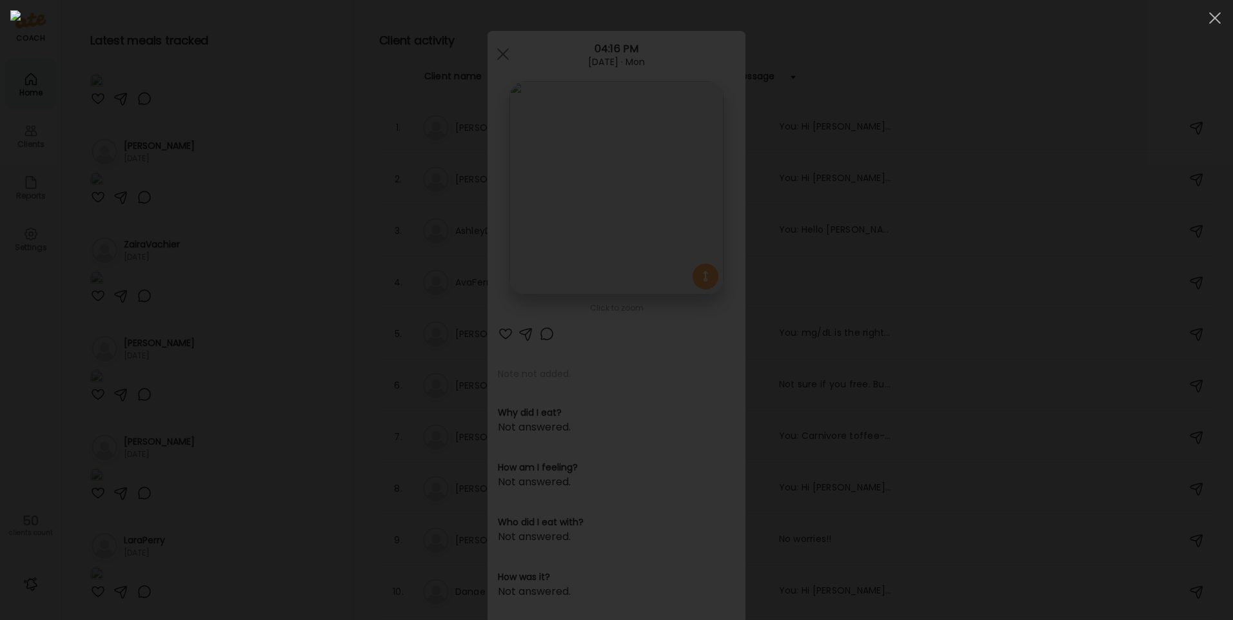
click at [564, 195] on img at bounding box center [616, 310] width 1213 height 600
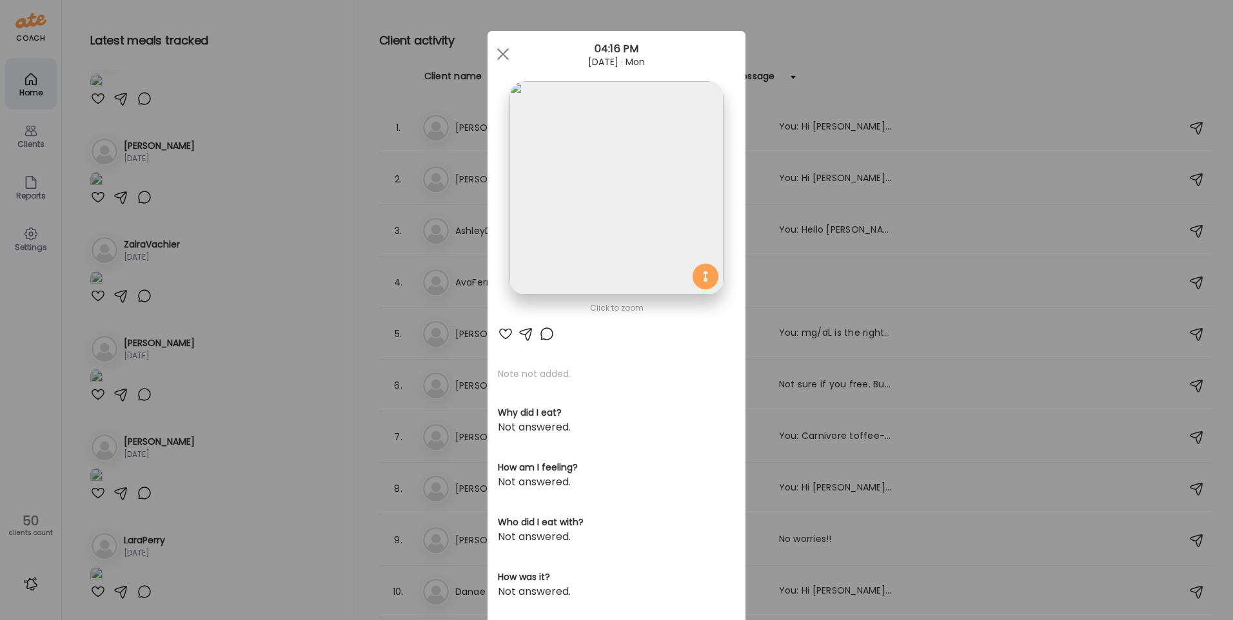
click at [275, 411] on div "Ate Coach Dashboard Wahoo! It’s official Take a moment to set up your Coach Pro…" at bounding box center [616, 310] width 1233 height 620
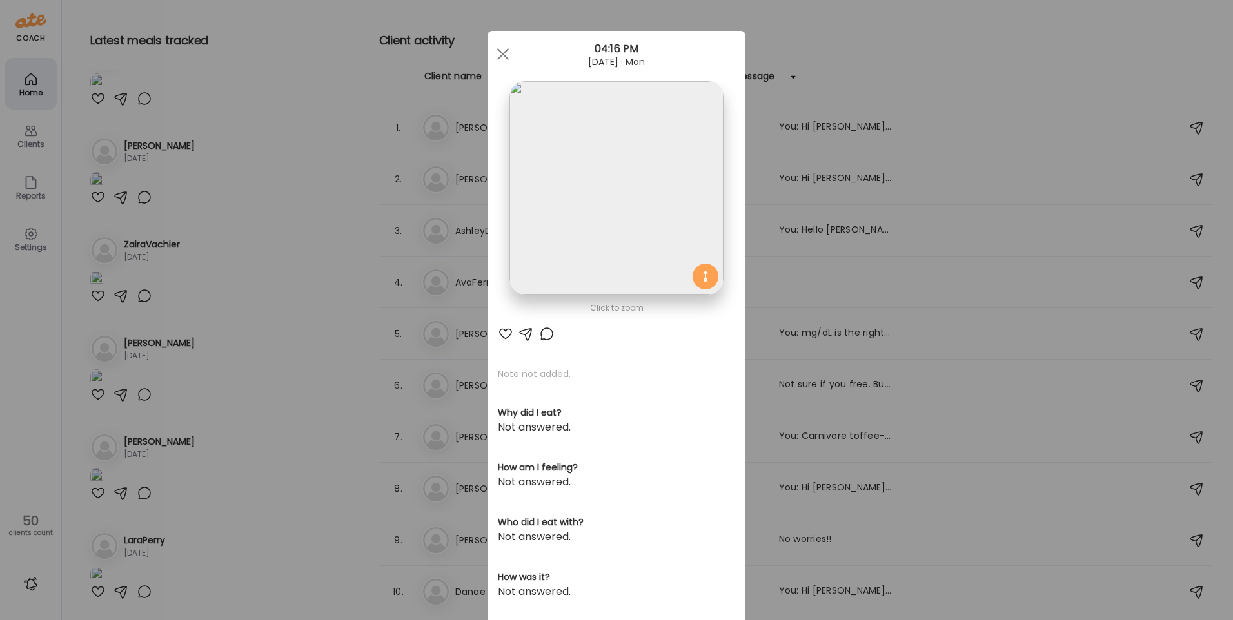
click at [540, 331] on div at bounding box center [546, 333] width 15 height 15
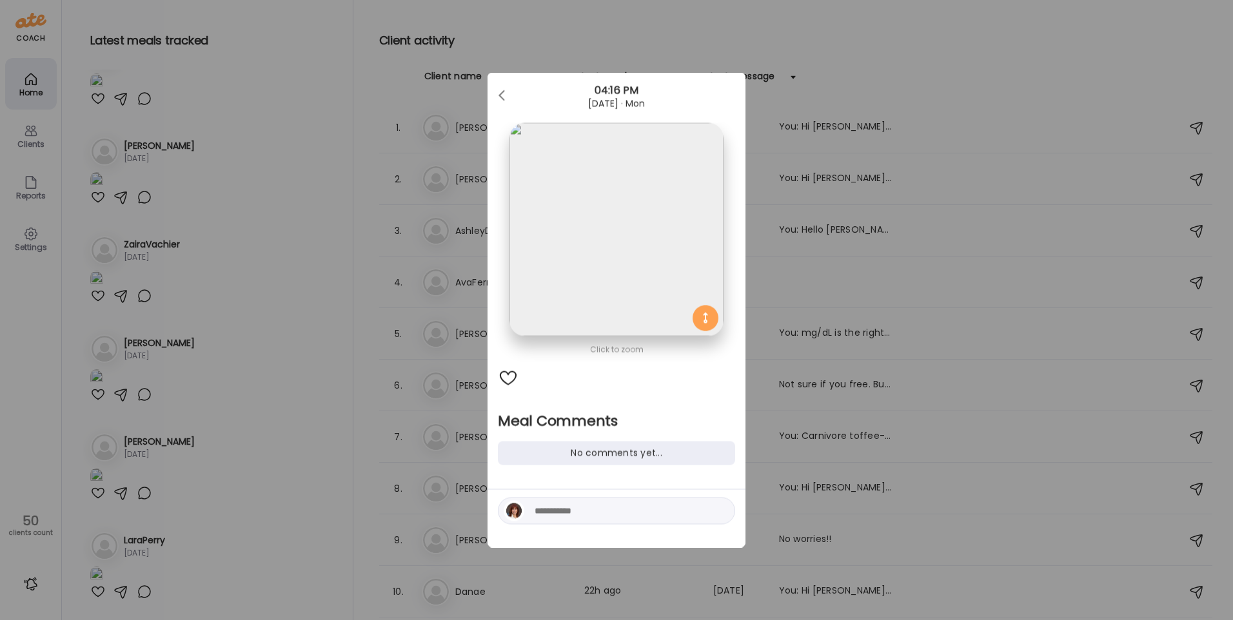
click at [556, 513] on textarea at bounding box center [622, 511] width 174 height 15
type textarea "**********"
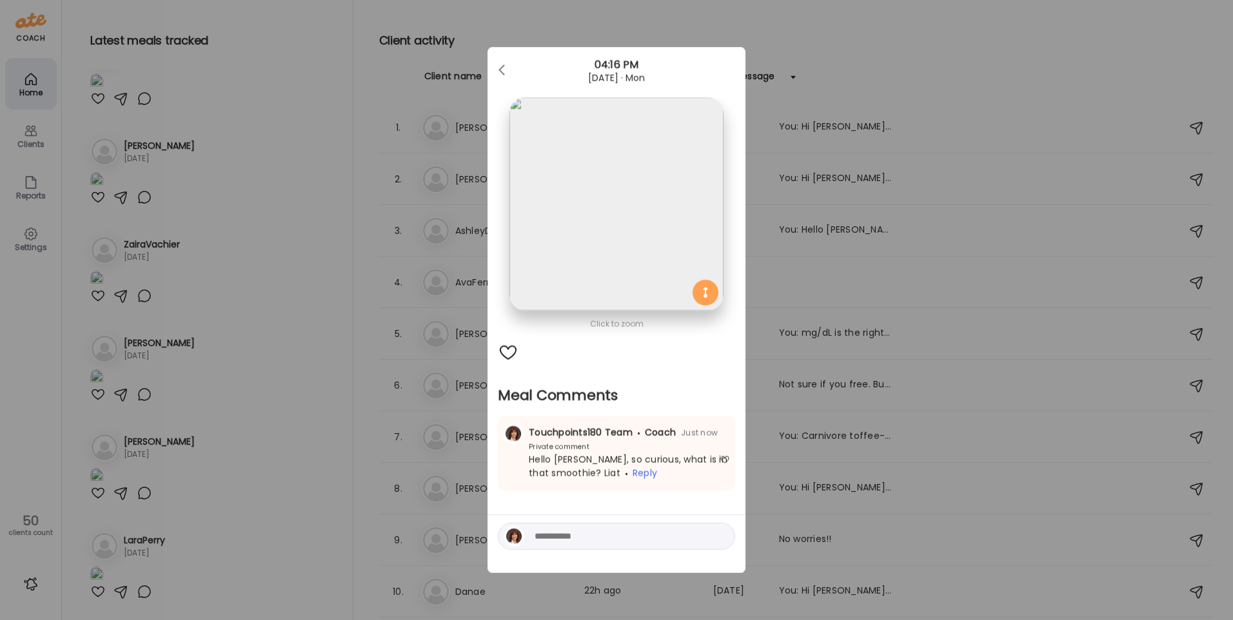
click at [366, 132] on div "Ate Coach Dashboard Wahoo! It’s official Take a moment to set up your Coach Pro…" at bounding box center [616, 310] width 1233 height 620
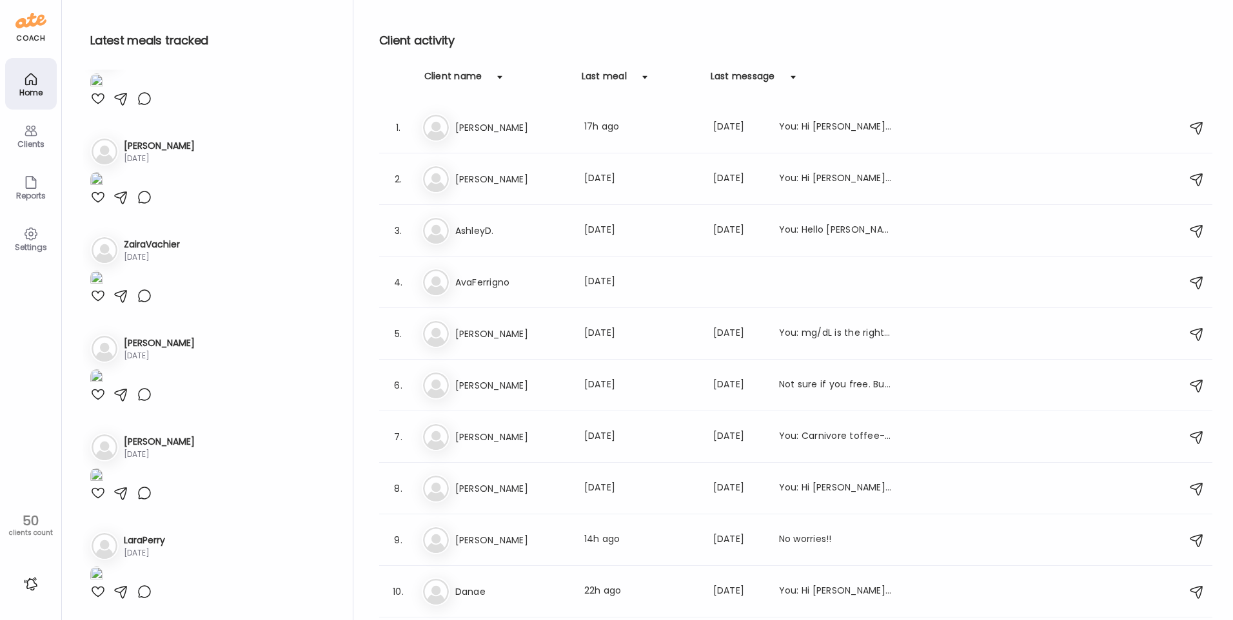
scroll to position [7586, 0]
click at [103, 190] on img at bounding box center [96, 180] width 13 height 17
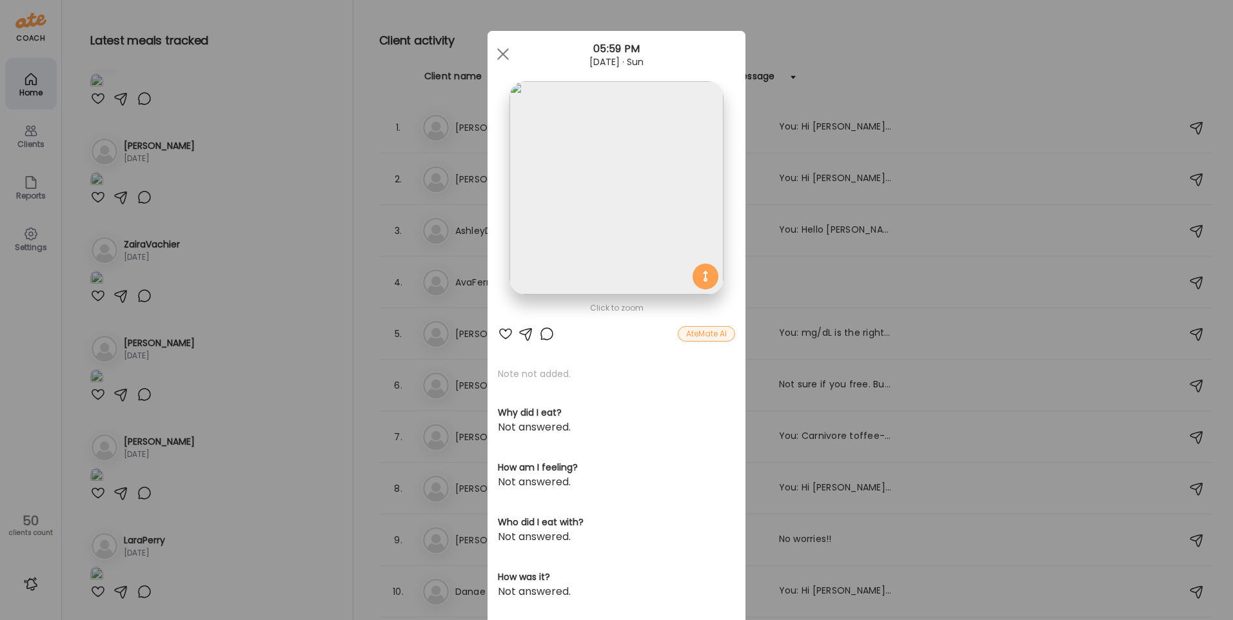
click at [584, 192] on img at bounding box center [616, 187] width 213 height 213
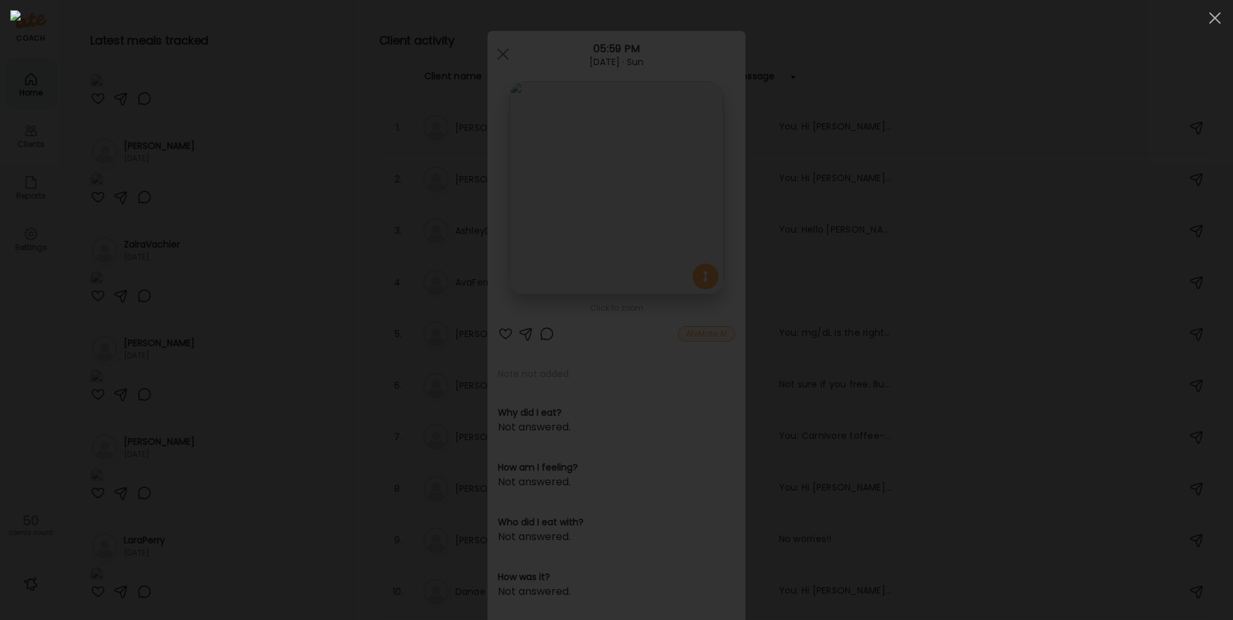
click at [205, 237] on div at bounding box center [616, 310] width 1213 height 600
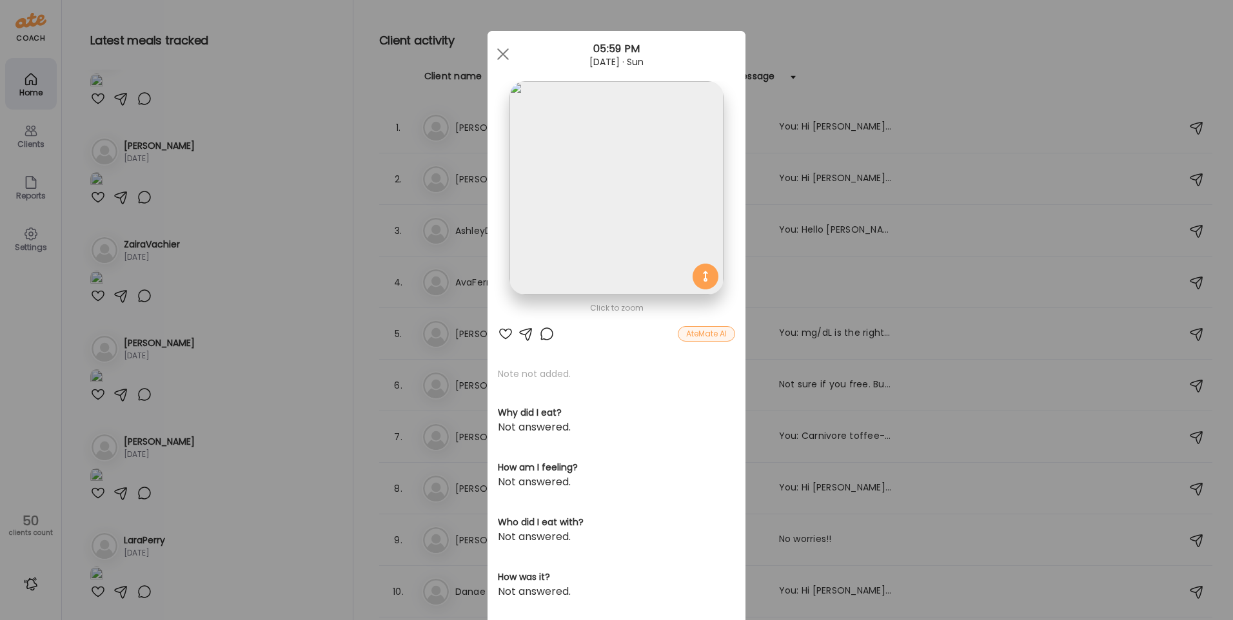
drag, startPoint x: 237, startPoint y: 242, endPoint x: 555, endPoint y: 1, distance: 398.7
click at [237, 241] on div "Ate Coach Dashboard Wahoo! It’s official Take a moment to set up your Coach Pro…" at bounding box center [616, 310] width 1233 height 620
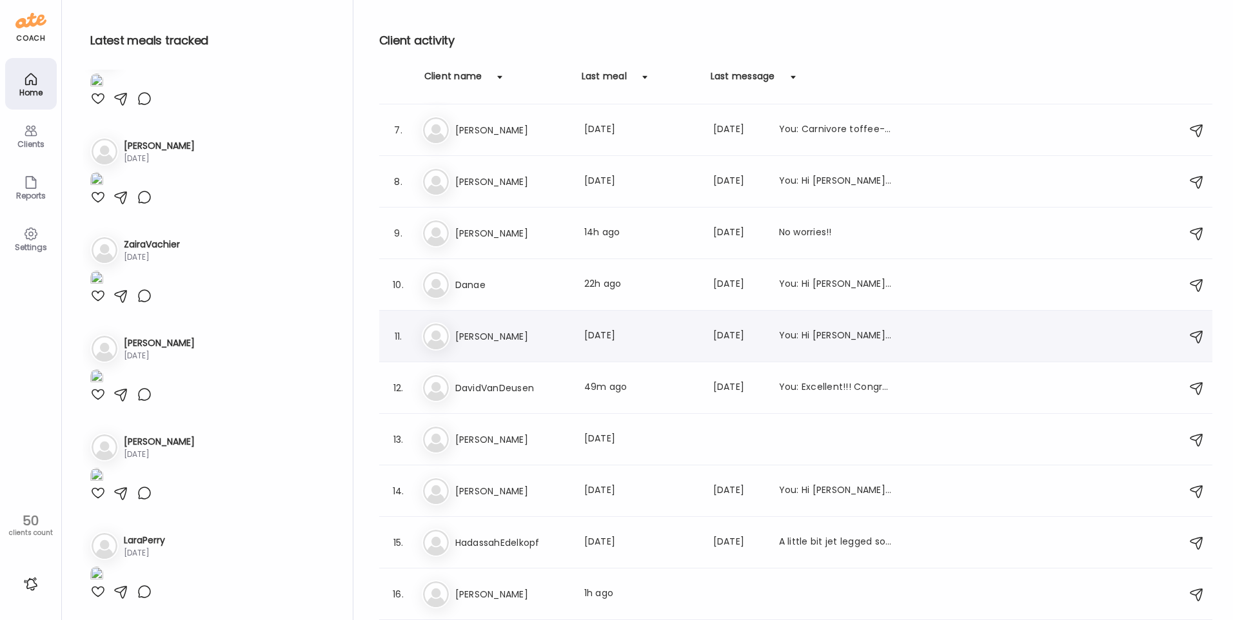
scroll to position [313, 0]
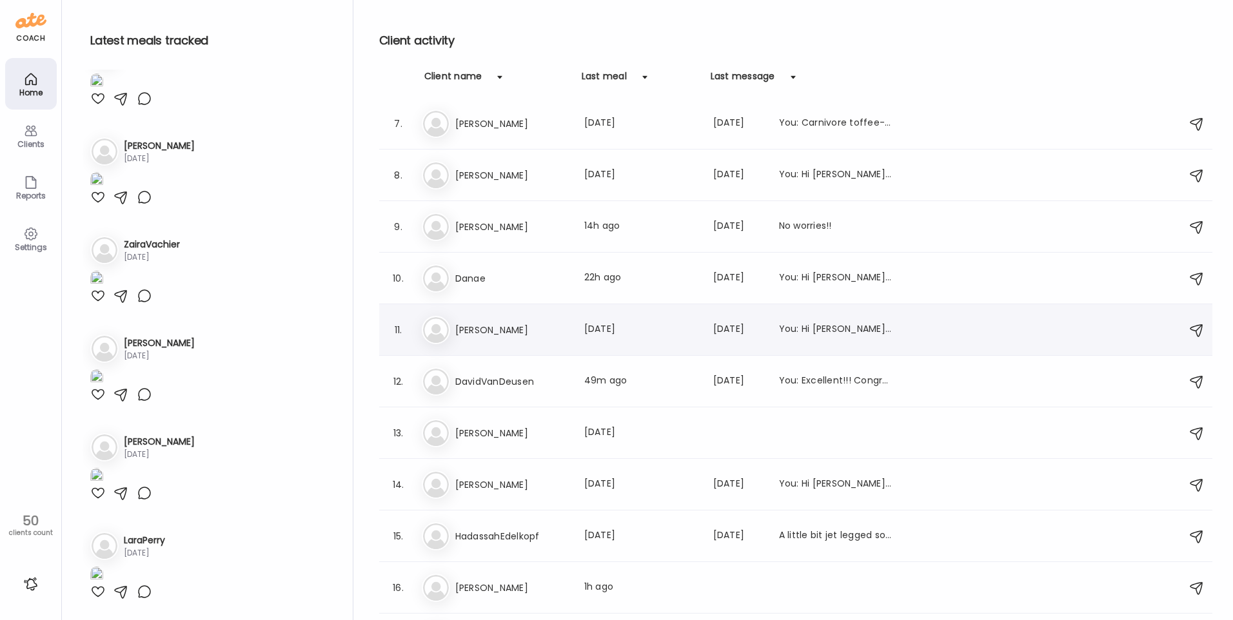
click at [553, 333] on h3 "[PERSON_NAME]" at bounding box center [512, 329] width 114 height 15
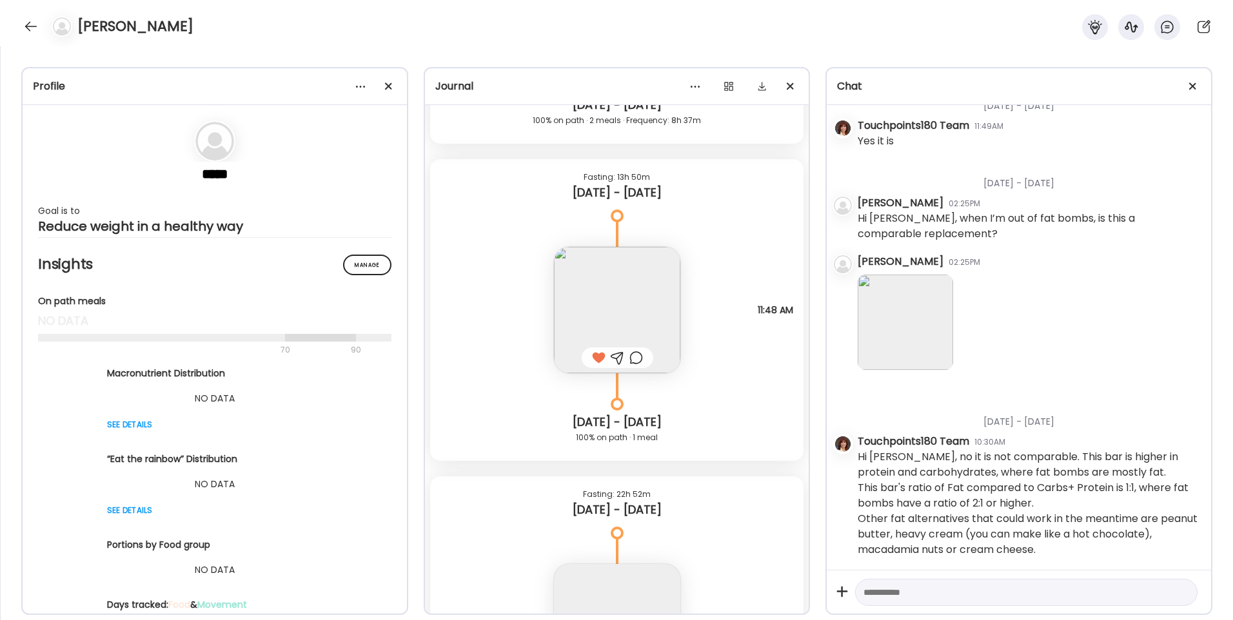
scroll to position [11273, 0]
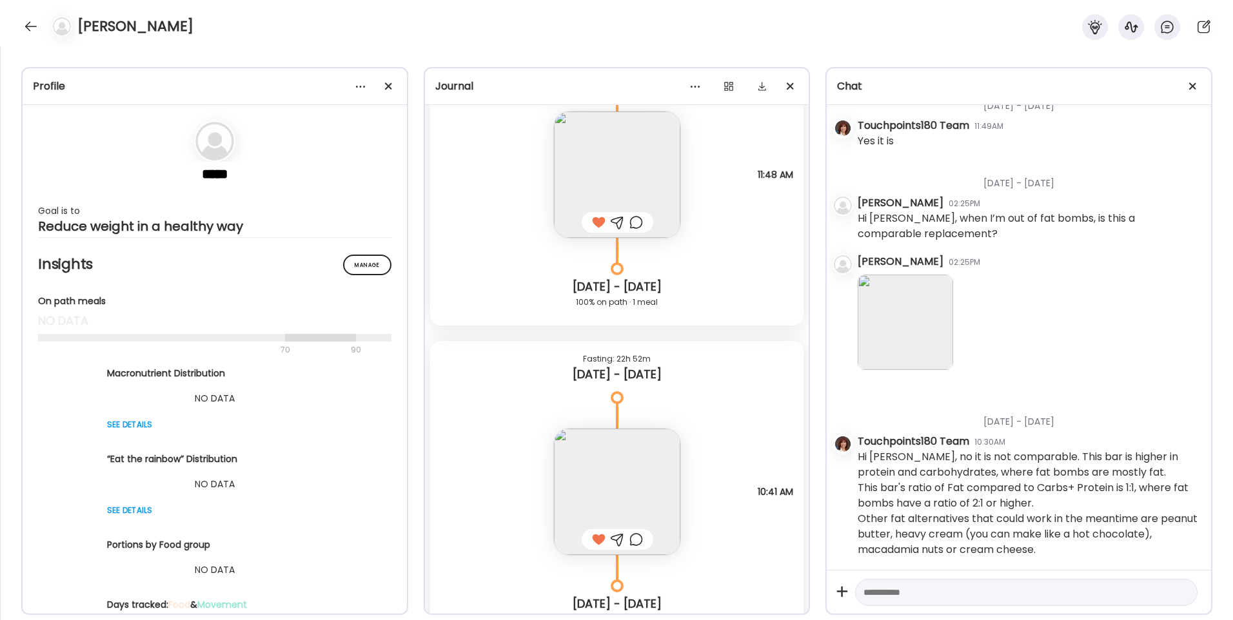
drag, startPoint x: 25, startPoint y: 24, endPoint x: 43, endPoint y: 28, distance: 18.6
click at [25, 24] on div at bounding box center [31, 26] width 21 height 21
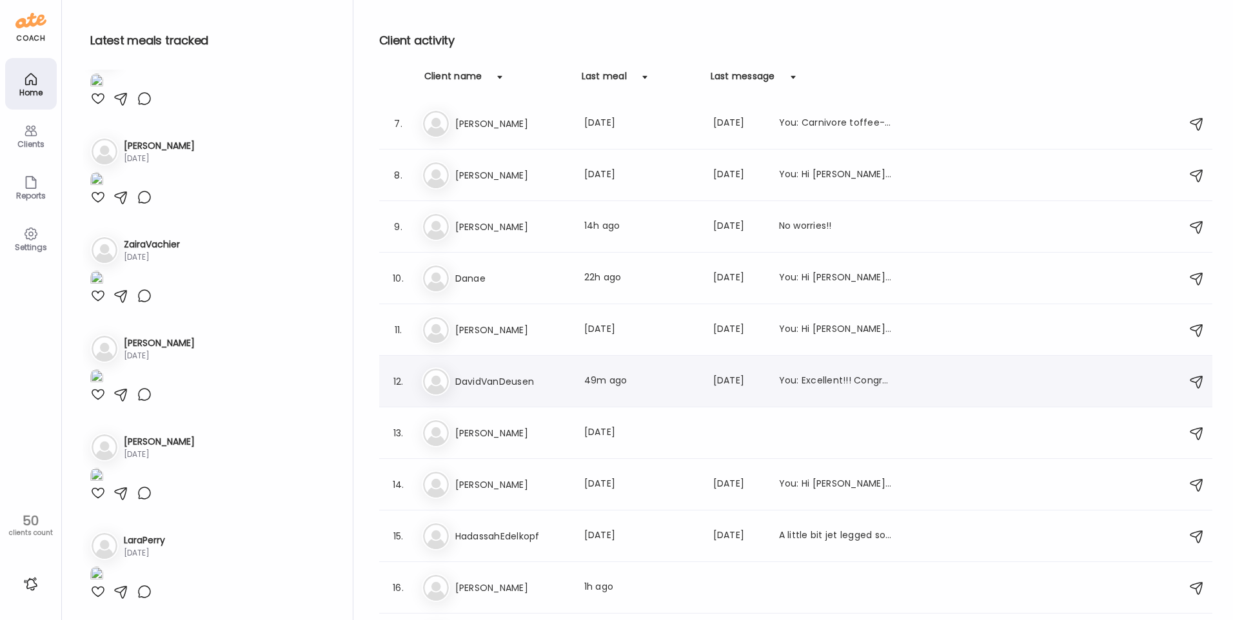
scroll to position [7521, 0]
click at [504, 282] on h3 "Danae" at bounding box center [512, 278] width 114 height 15
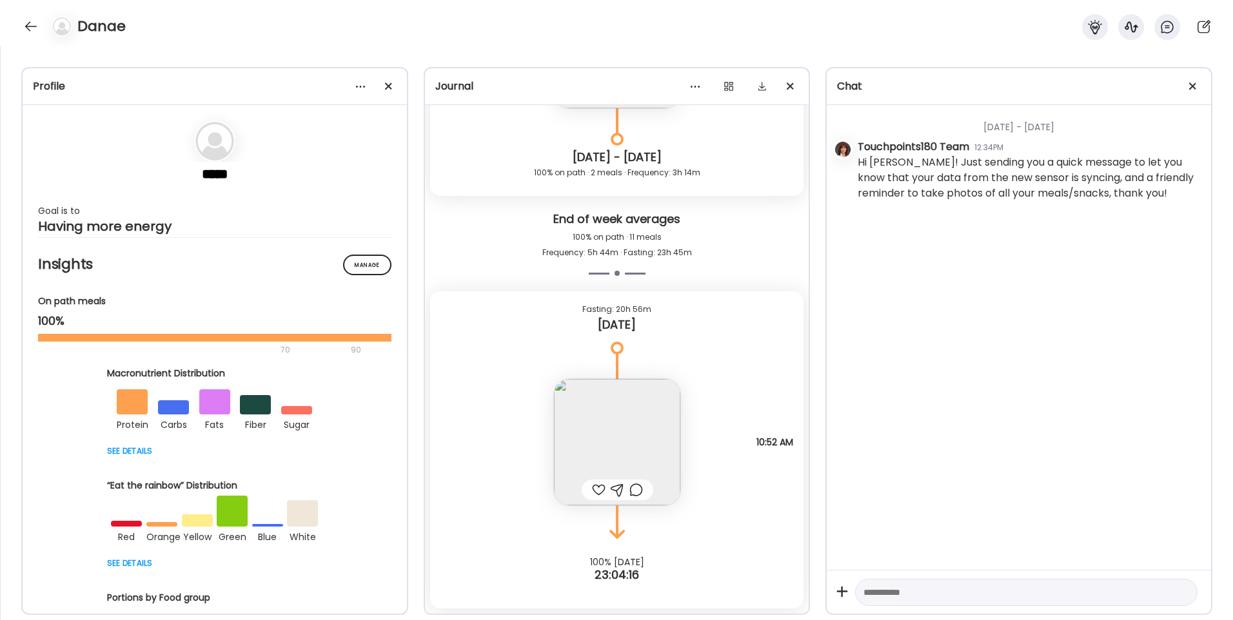
scroll to position [7395, 0]
click at [33, 30] on div at bounding box center [31, 26] width 21 height 21
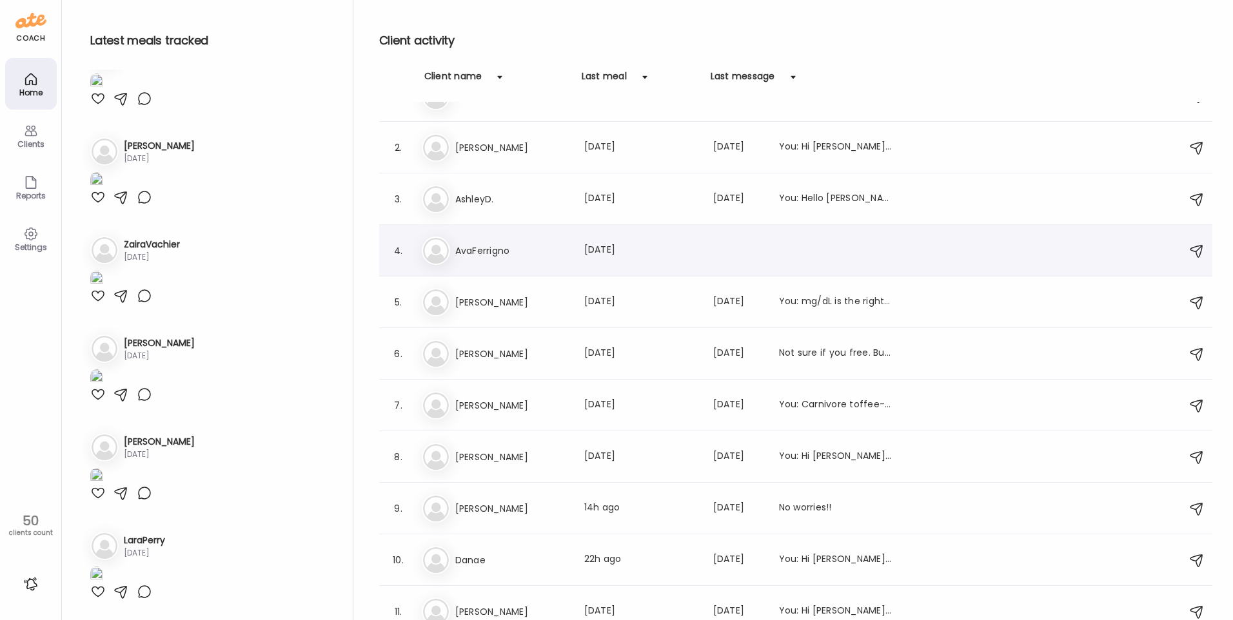
scroll to position [0, 0]
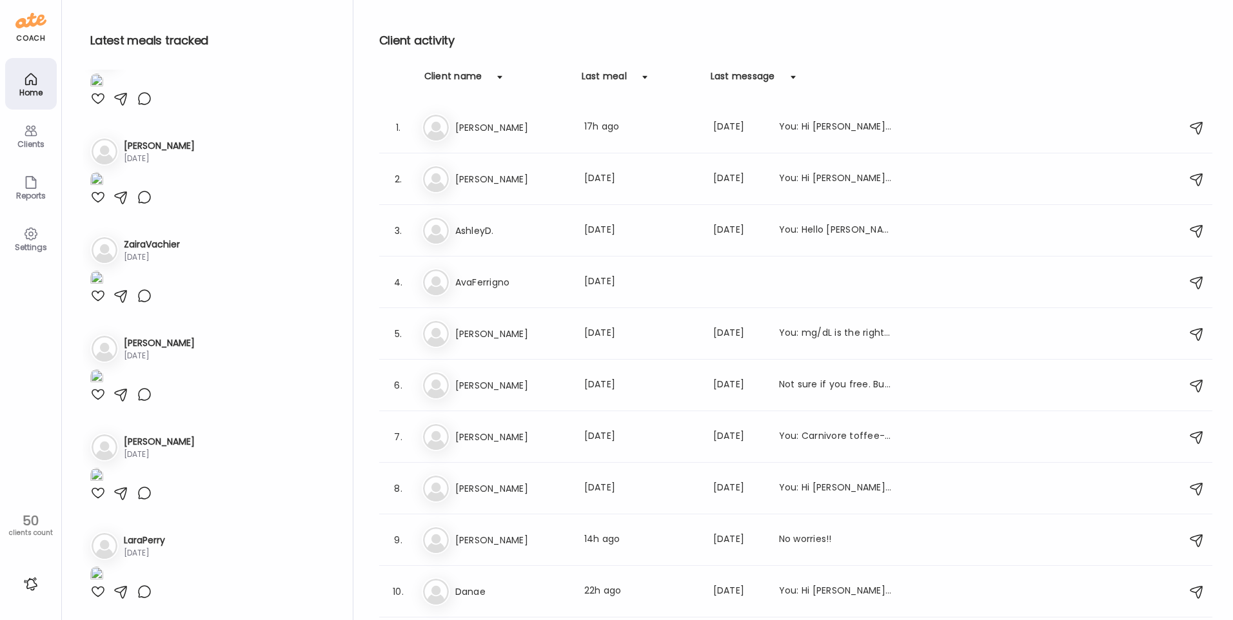
click at [439, 78] on div "Client name" at bounding box center [453, 80] width 58 height 21
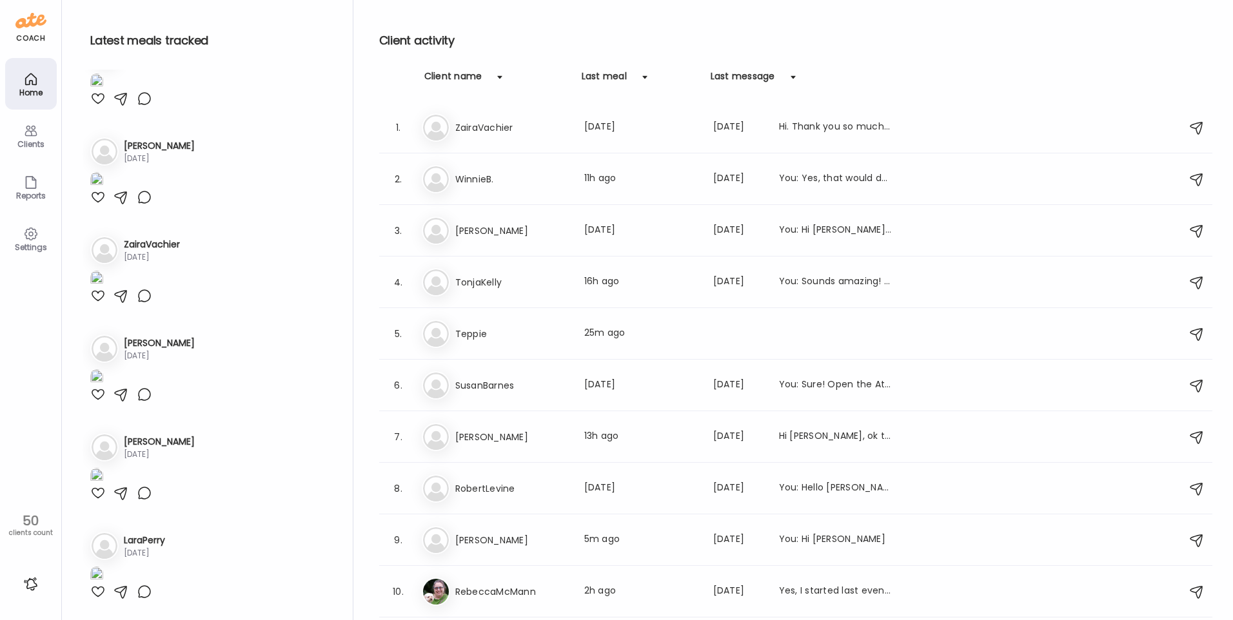
click at [465, 78] on div "Client name" at bounding box center [453, 80] width 58 height 21
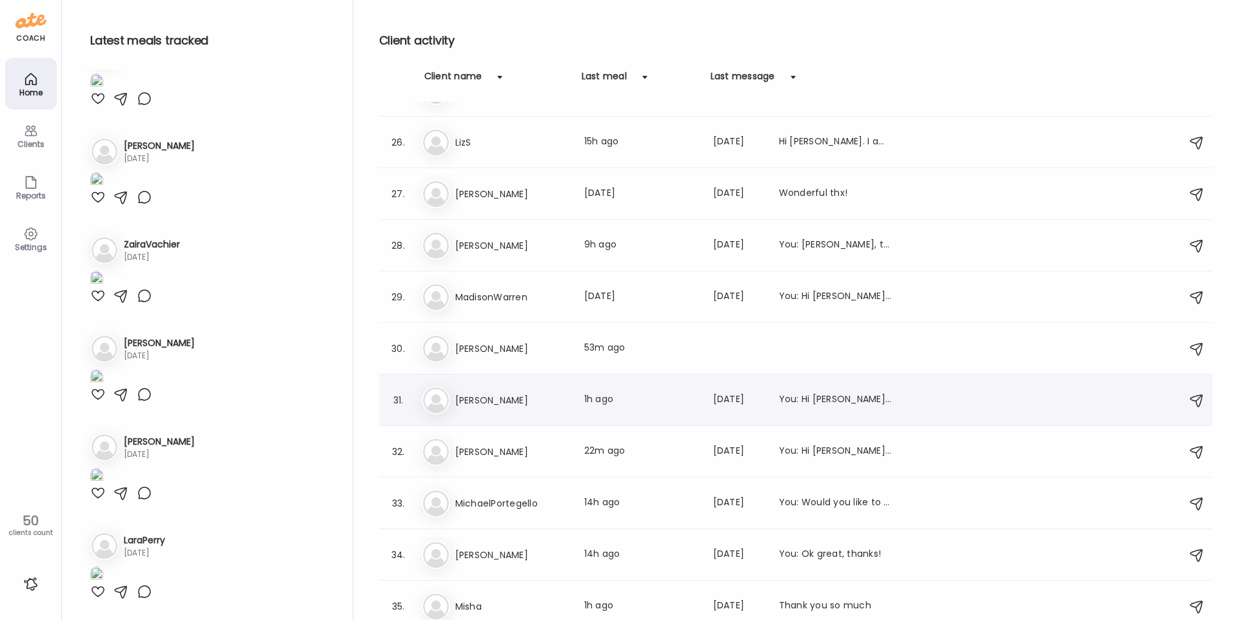
scroll to position [1345, 0]
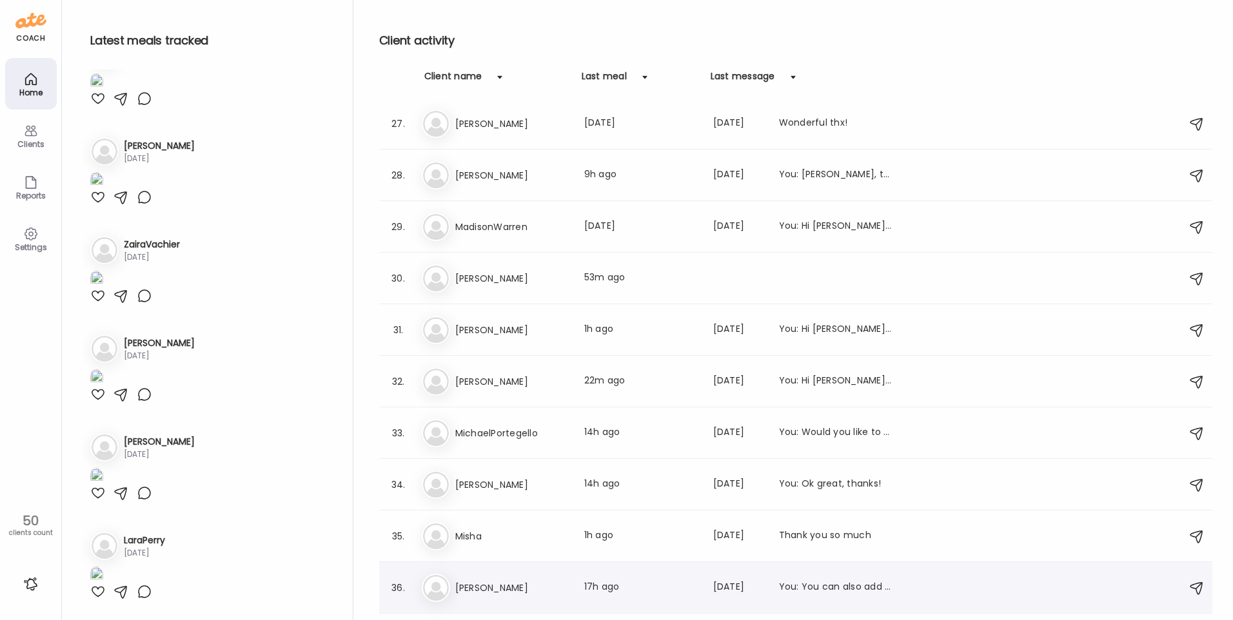
click at [555, 577] on div "Mo [PERSON_NAME] Last meal: 17h ago Last message: [DATE] You: You can also add …" at bounding box center [798, 588] width 752 height 28
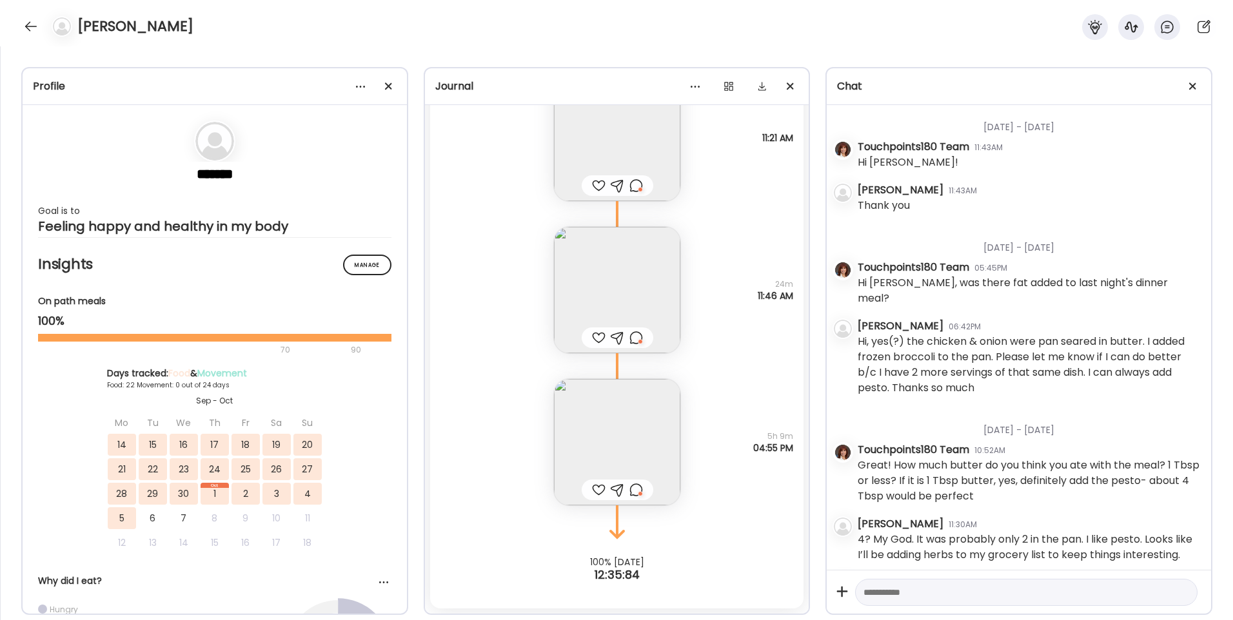
scroll to position [2825, 0]
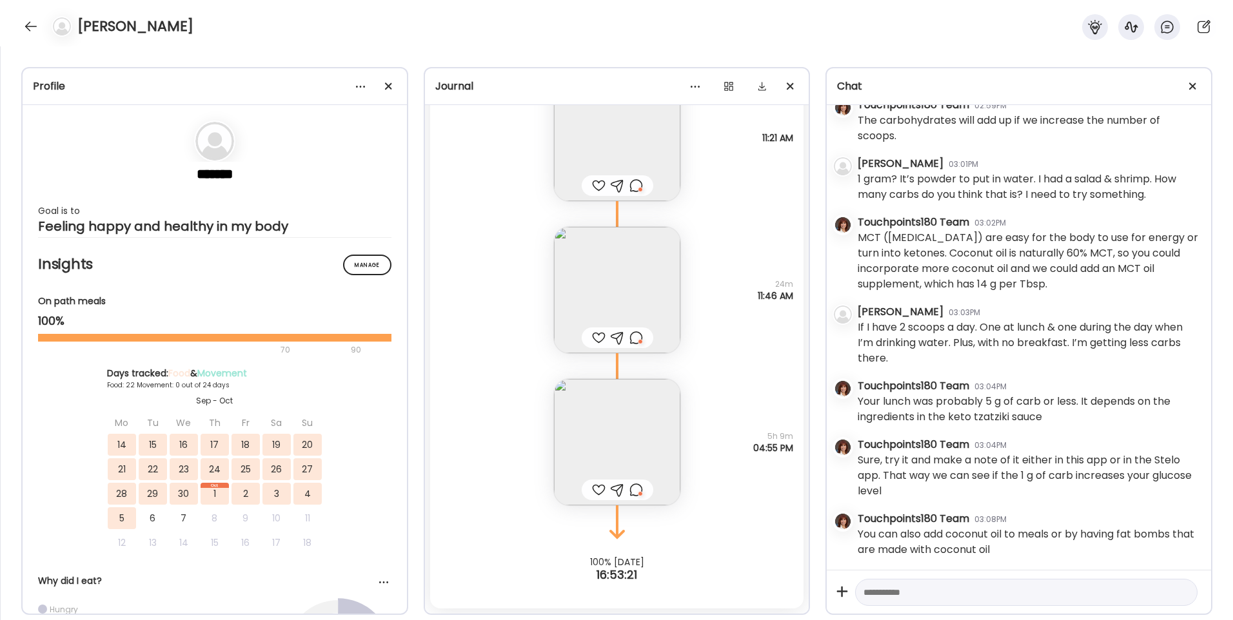
click at [630, 486] on div at bounding box center [637, 489] width 14 height 15
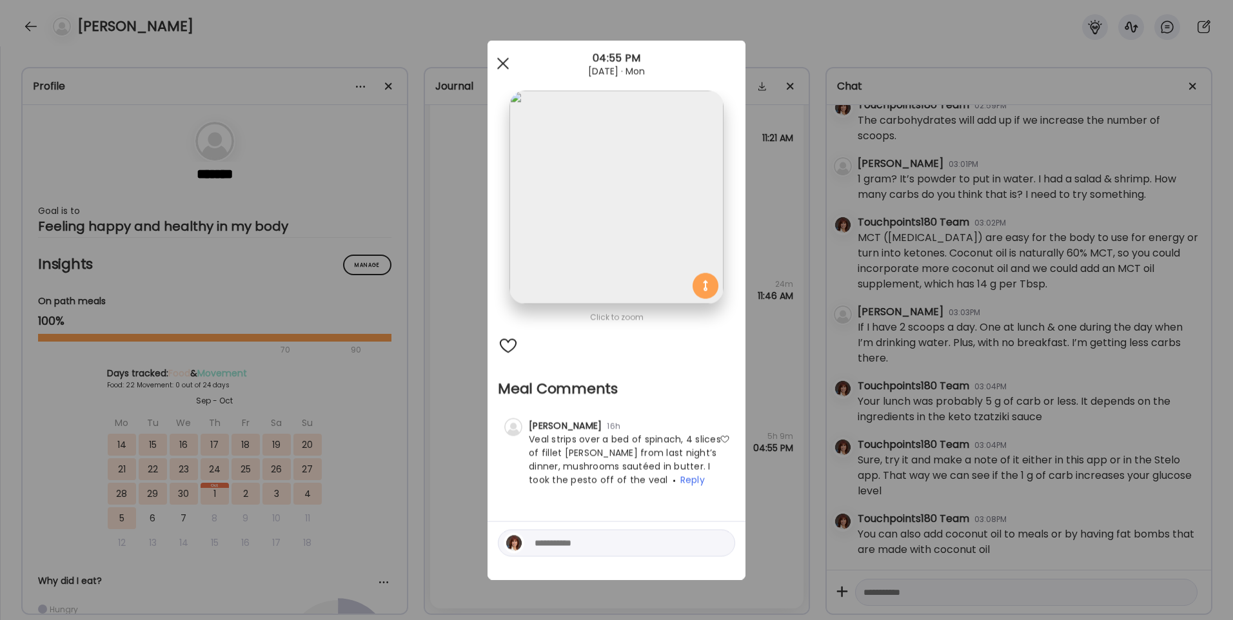
click at [499, 64] on div at bounding box center [503, 64] width 26 height 26
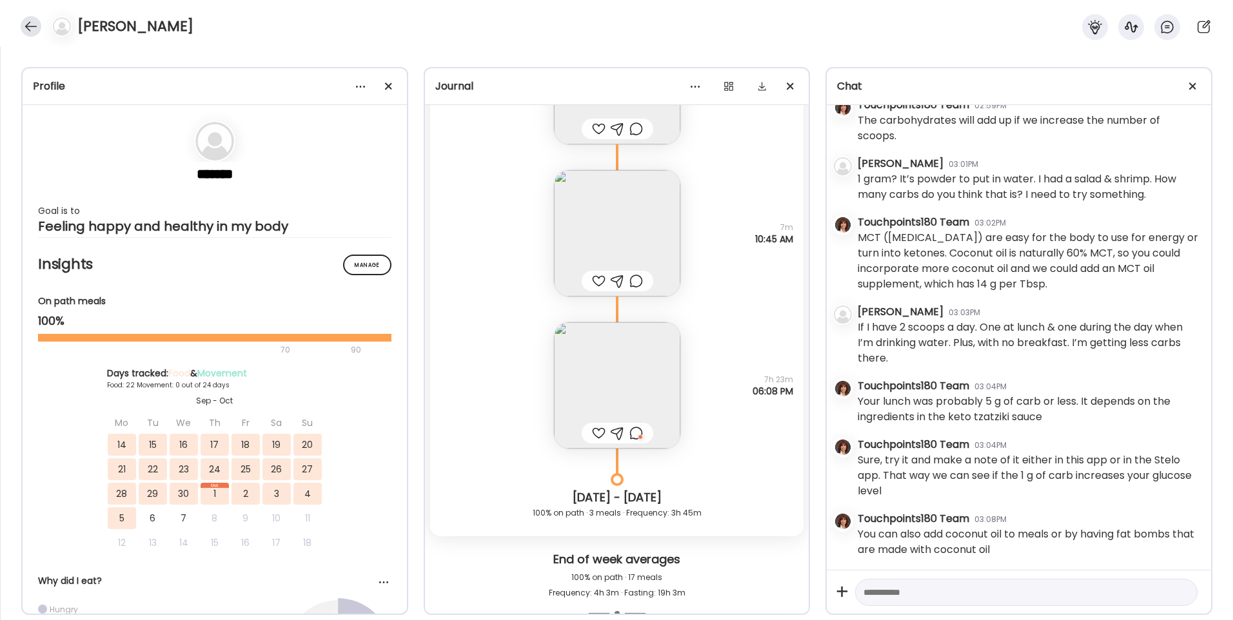
click at [31, 22] on div at bounding box center [31, 26] width 21 height 21
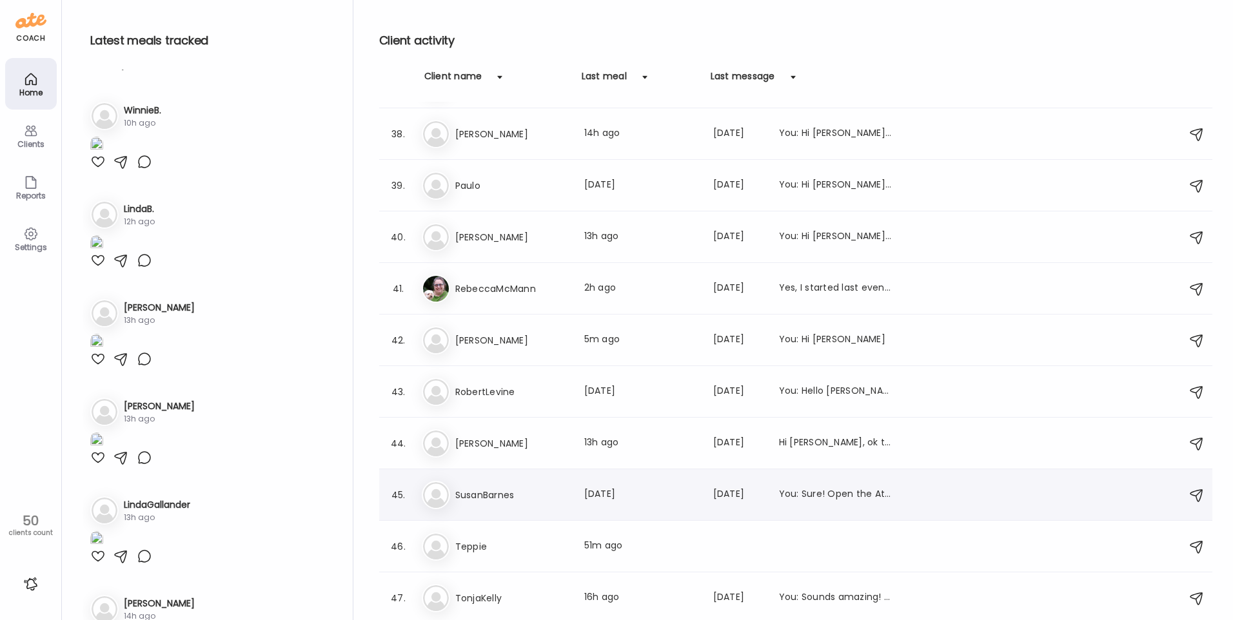
scroll to position [2055, 0]
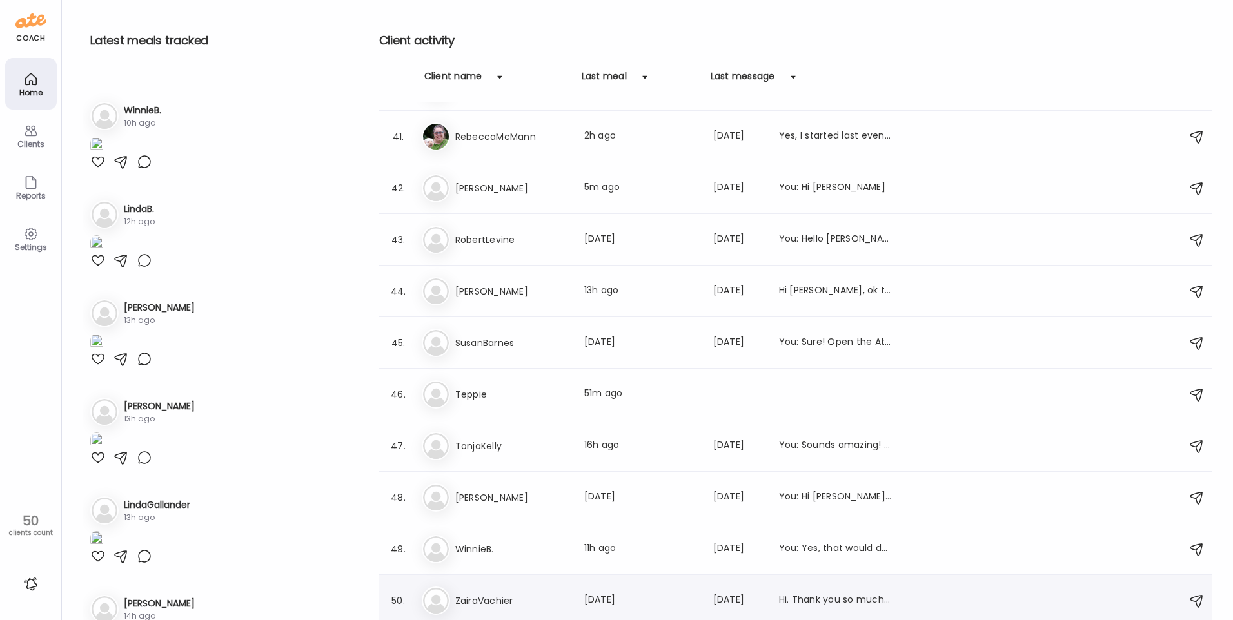
click at [546, 599] on h3 "ZairaVachier" at bounding box center [512, 600] width 114 height 15
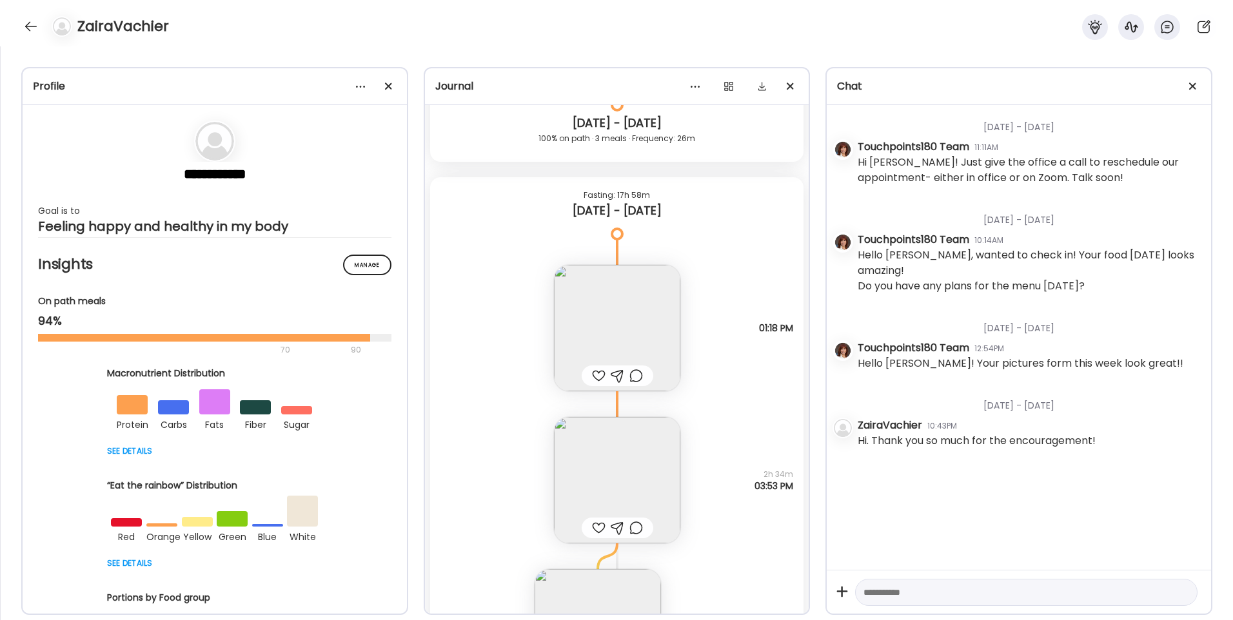
scroll to position [16302, 0]
click at [577, 317] on img at bounding box center [617, 331] width 126 height 126
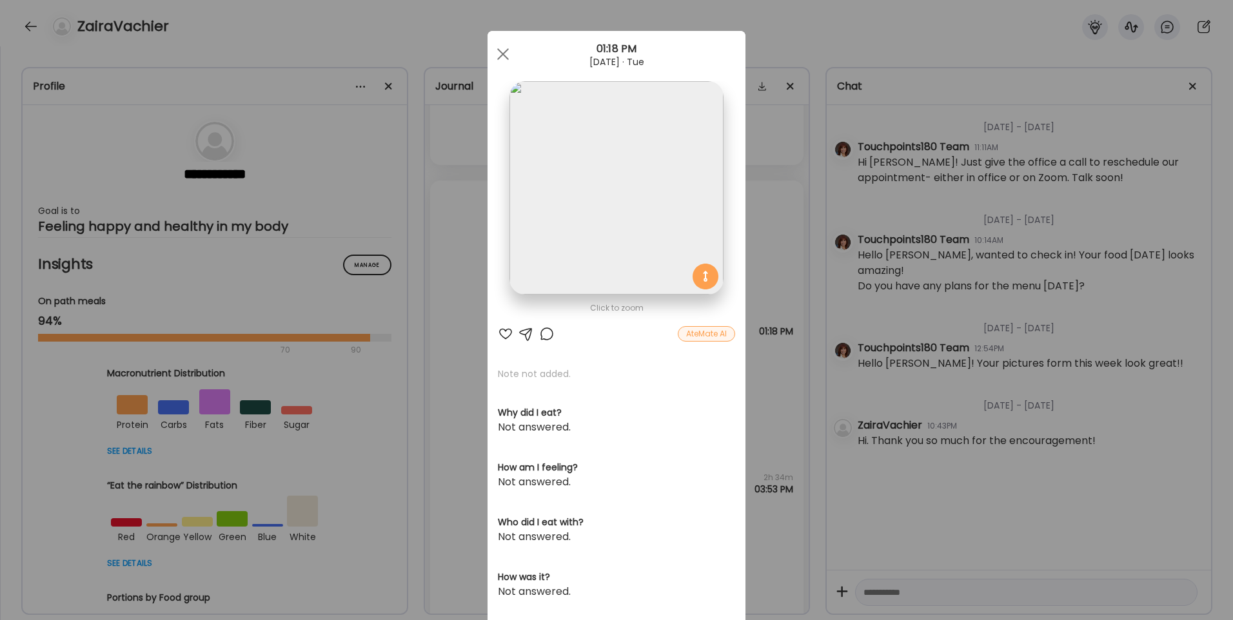
click at [461, 350] on div "Ate Coach Dashboard Wahoo! It’s official Take a moment to set up your Coach Pro…" at bounding box center [616, 310] width 1233 height 620
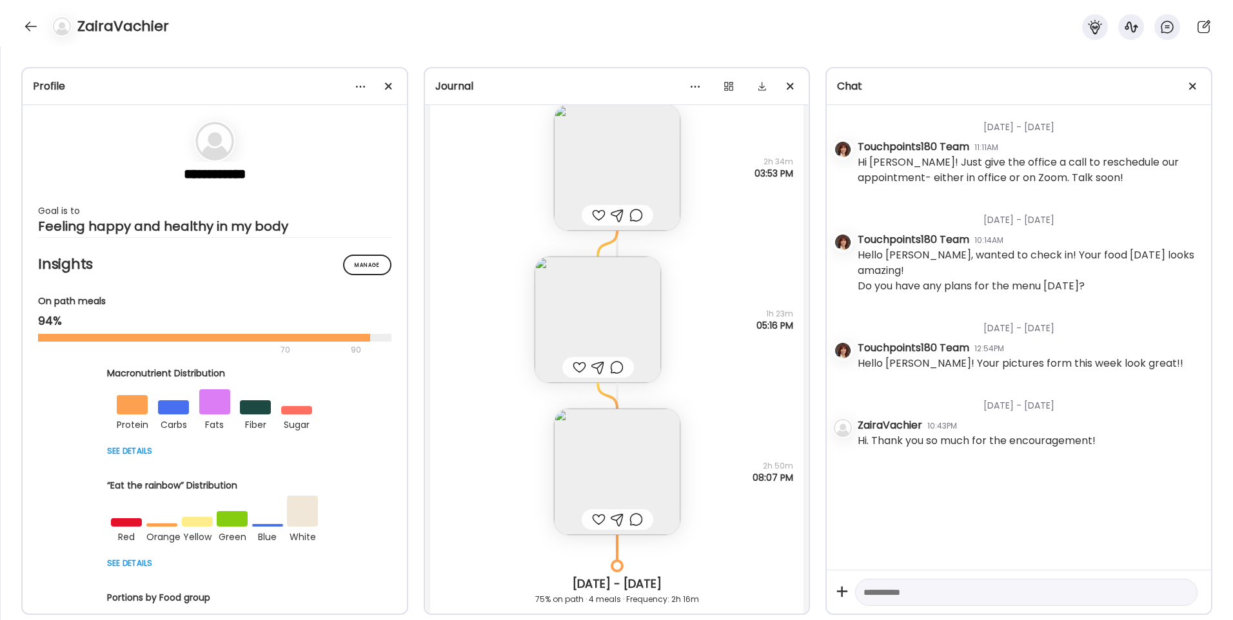
scroll to position [16624, 0]
click at [597, 325] on img at bounding box center [598, 313] width 126 height 126
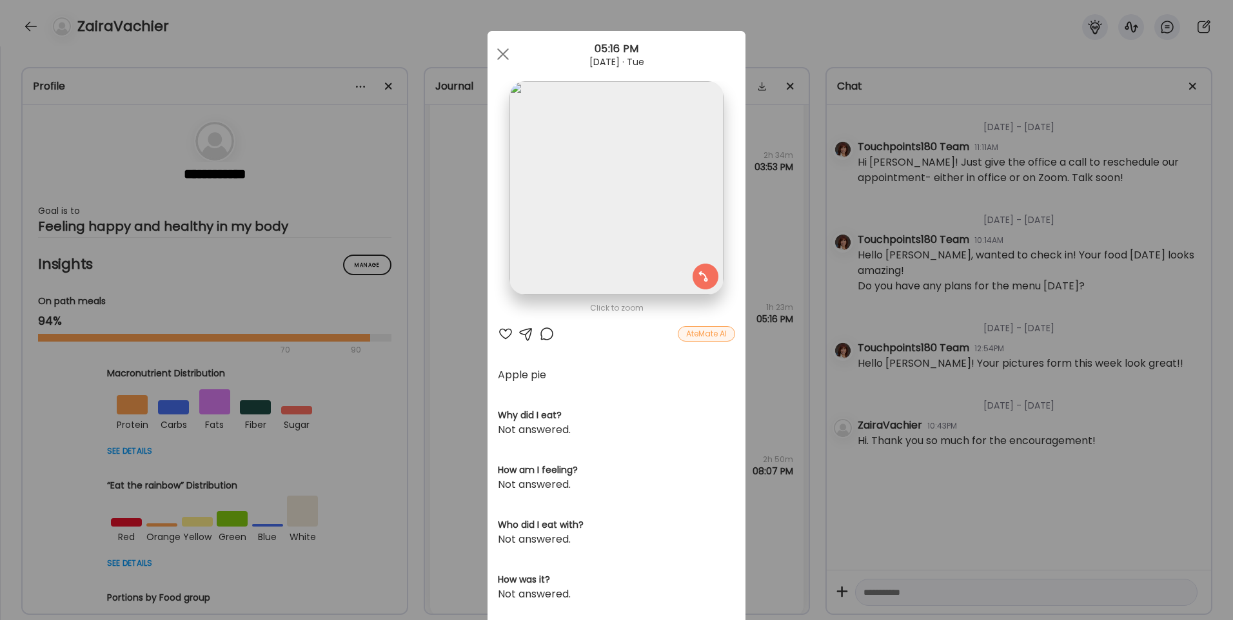
click at [468, 380] on div "Ate Coach Dashboard Wahoo! It’s official Take a moment to set up your Coach Pro…" at bounding box center [616, 310] width 1233 height 620
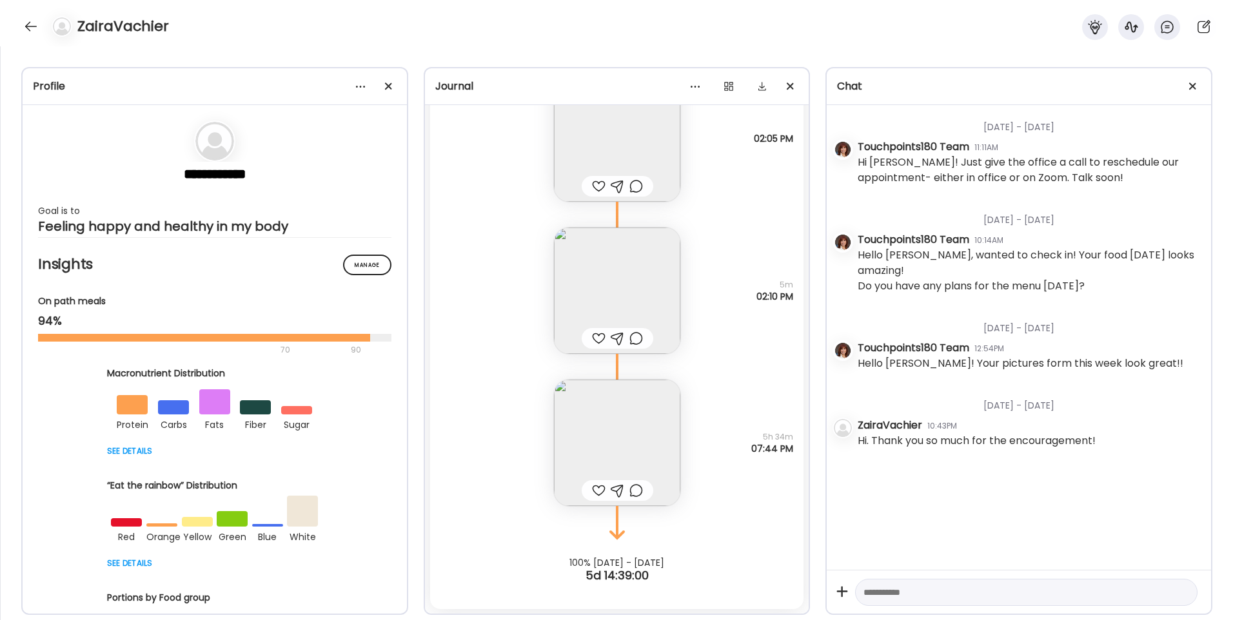
scroll to position [17269, 0]
click at [30, 23] on div at bounding box center [31, 26] width 21 height 21
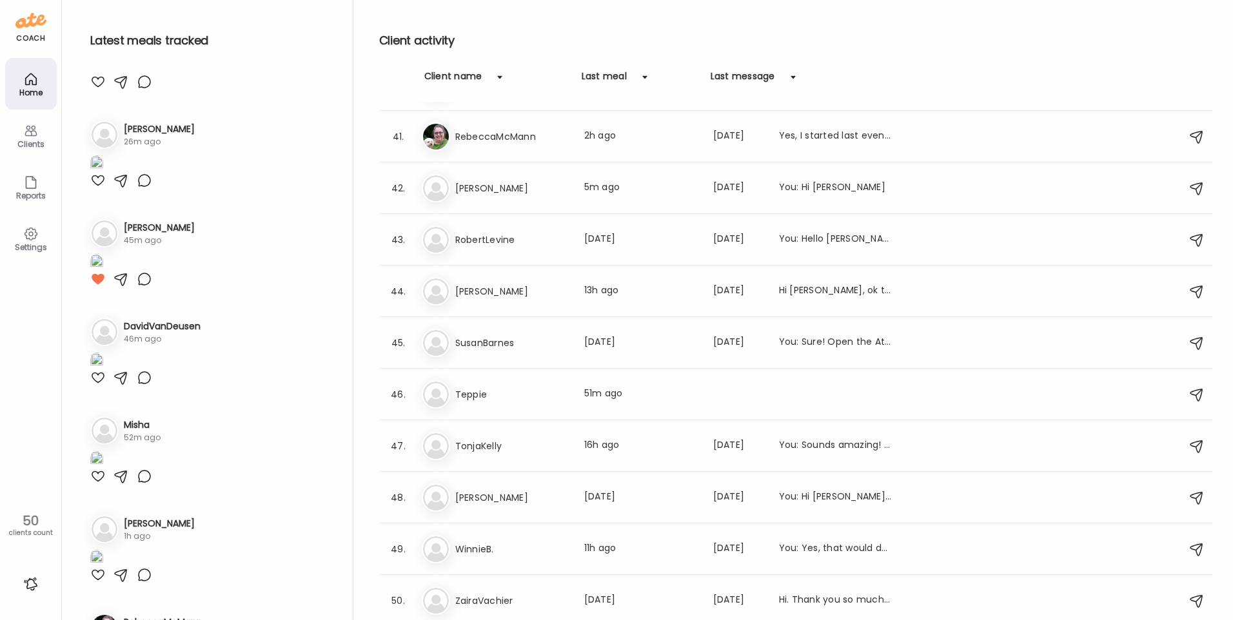
scroll to position [0, 0]
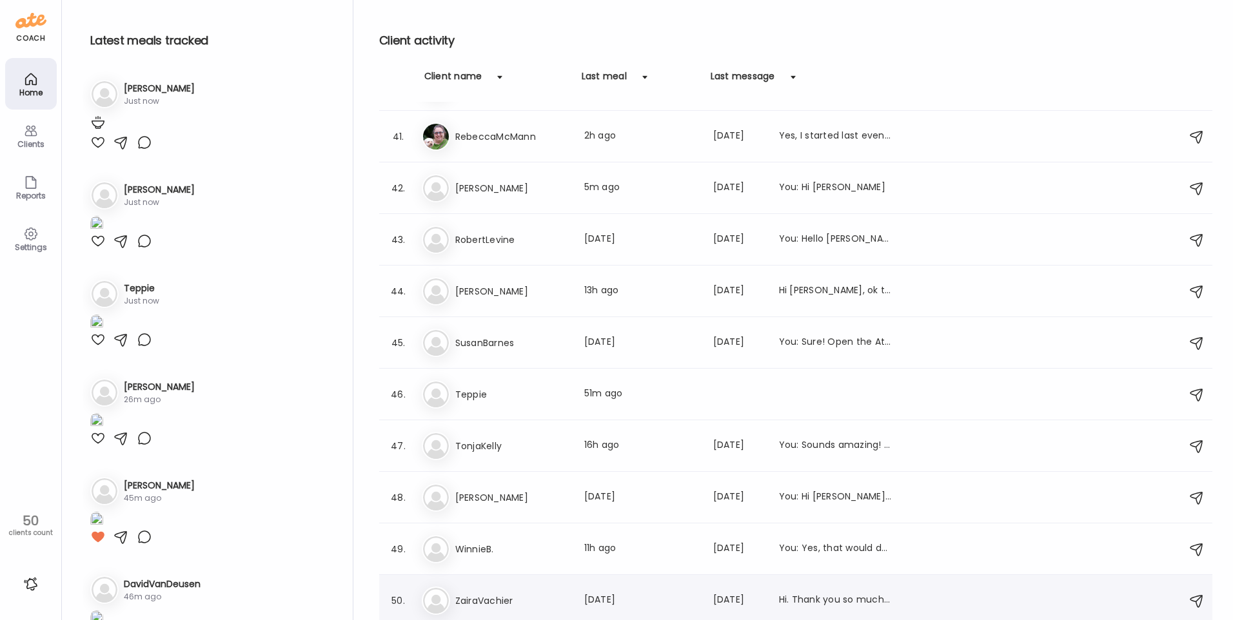
click at [528, 597] on h3 "ZairaVachier" at bounding box center [512, 600] width 114 height 15
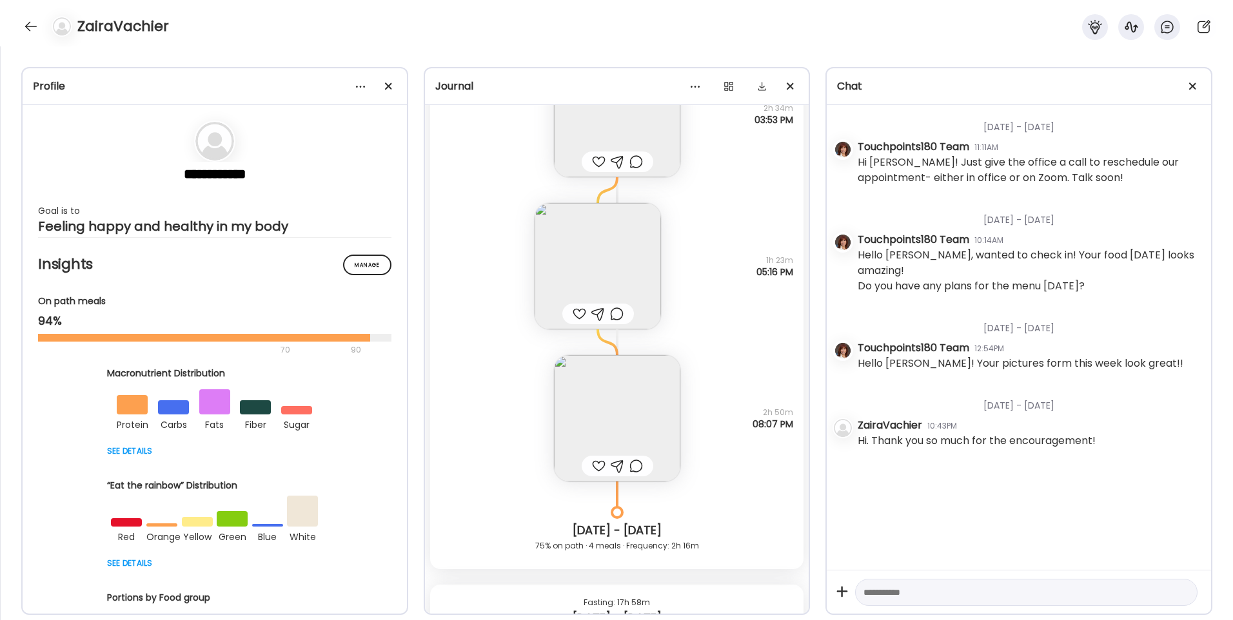
scroll to position [16655, 0]
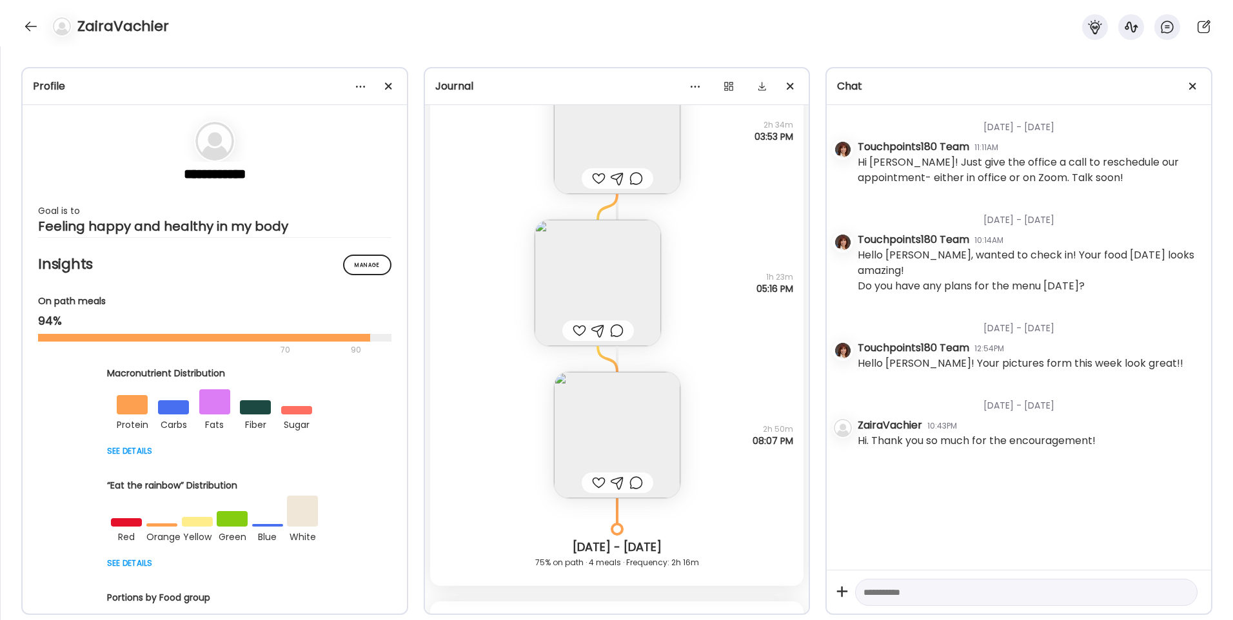
click at [616, 424] on img at bounding box center [617, 435] width 126 height 126
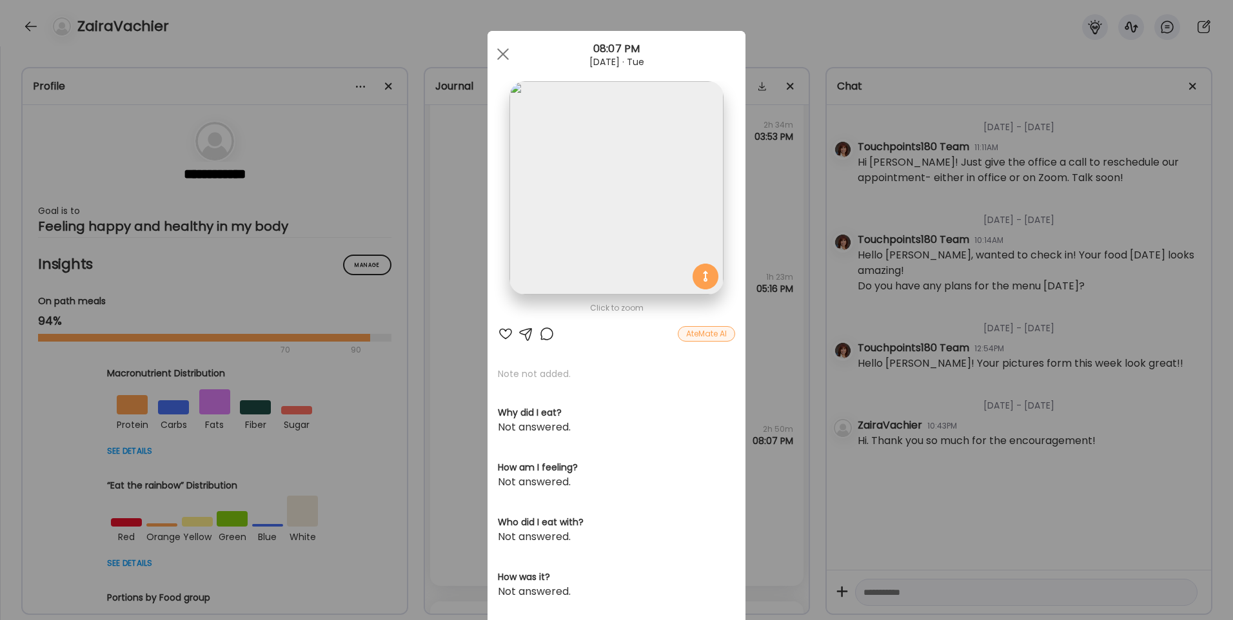
click at [442, 353] on div "Ate Coach Dashboard Wahoo! It’s official Take a moment to set up your Coach Pro…" at bounding box center [616, 310] width 1233 height 620
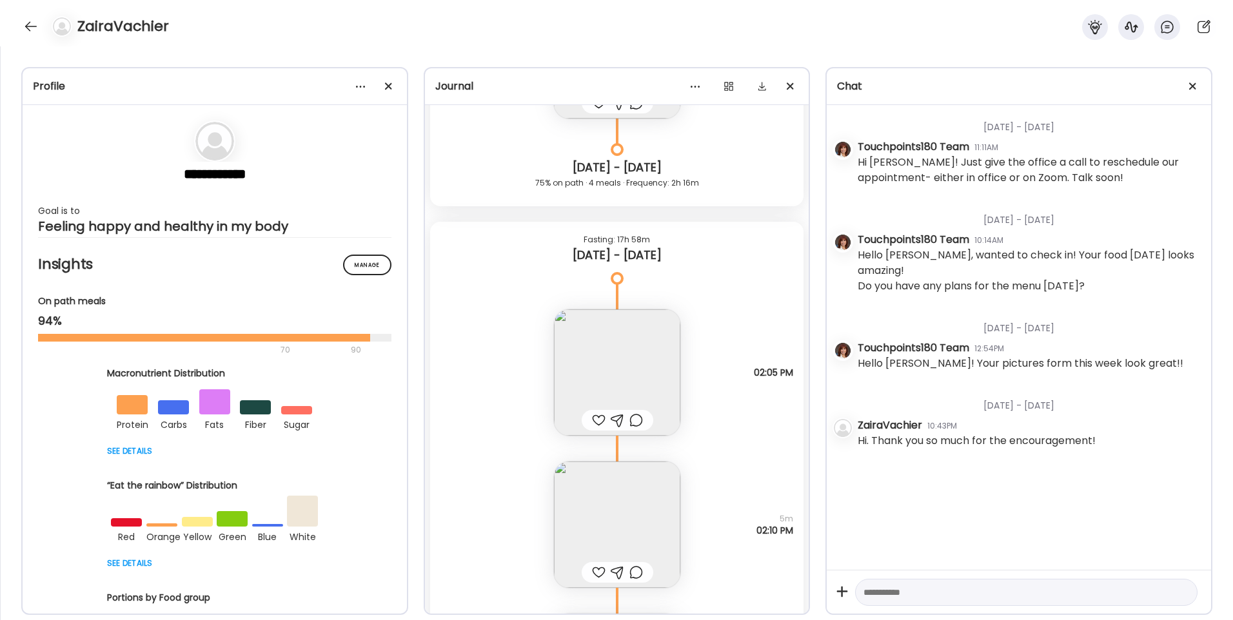
scroll to position [17422, 0]
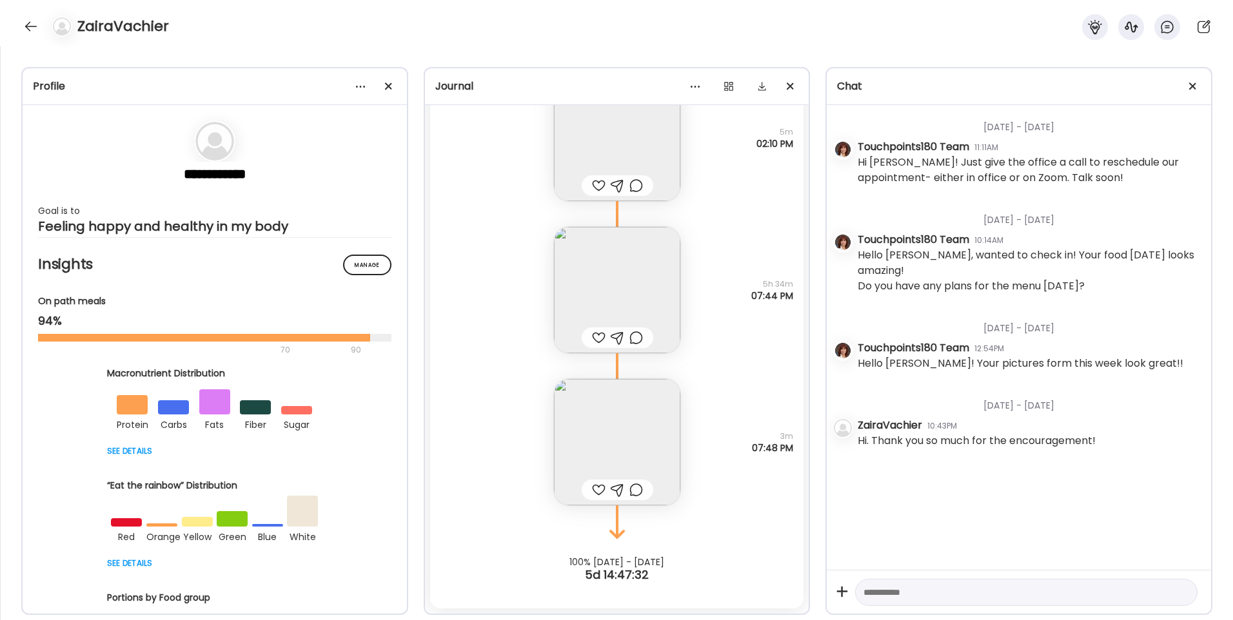
click at [593, 435] on img at bounding box center [617, 442] width 126 height 126
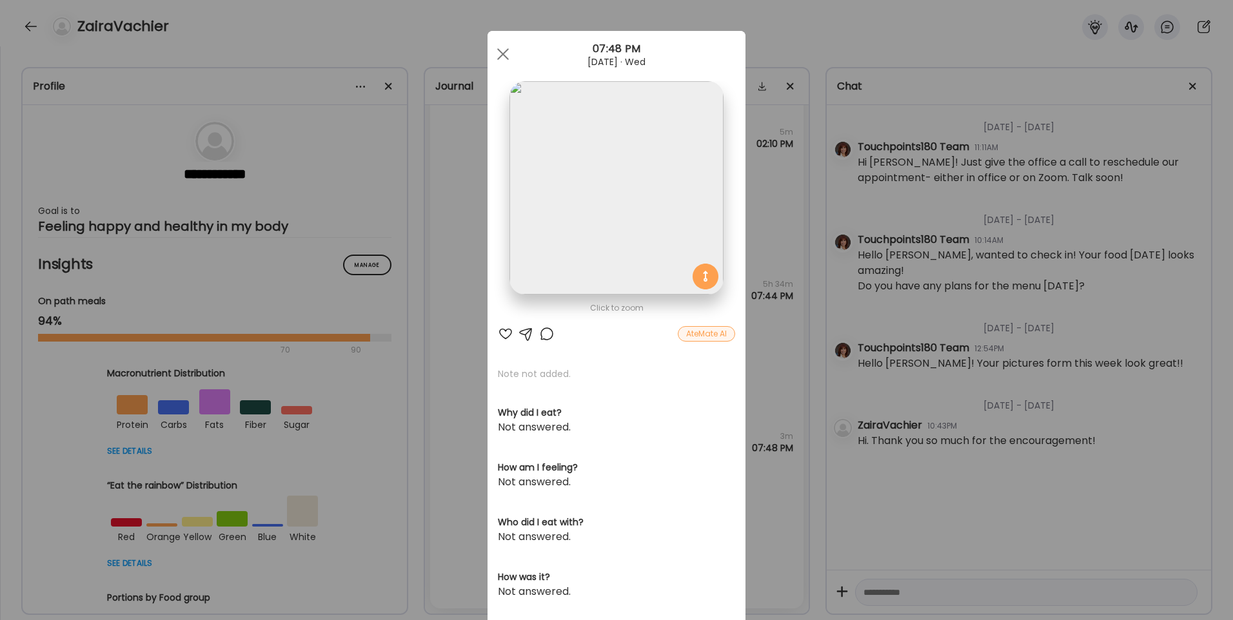
click at [617, 228] on img at bounding box center [616, 187] width 213 height 213
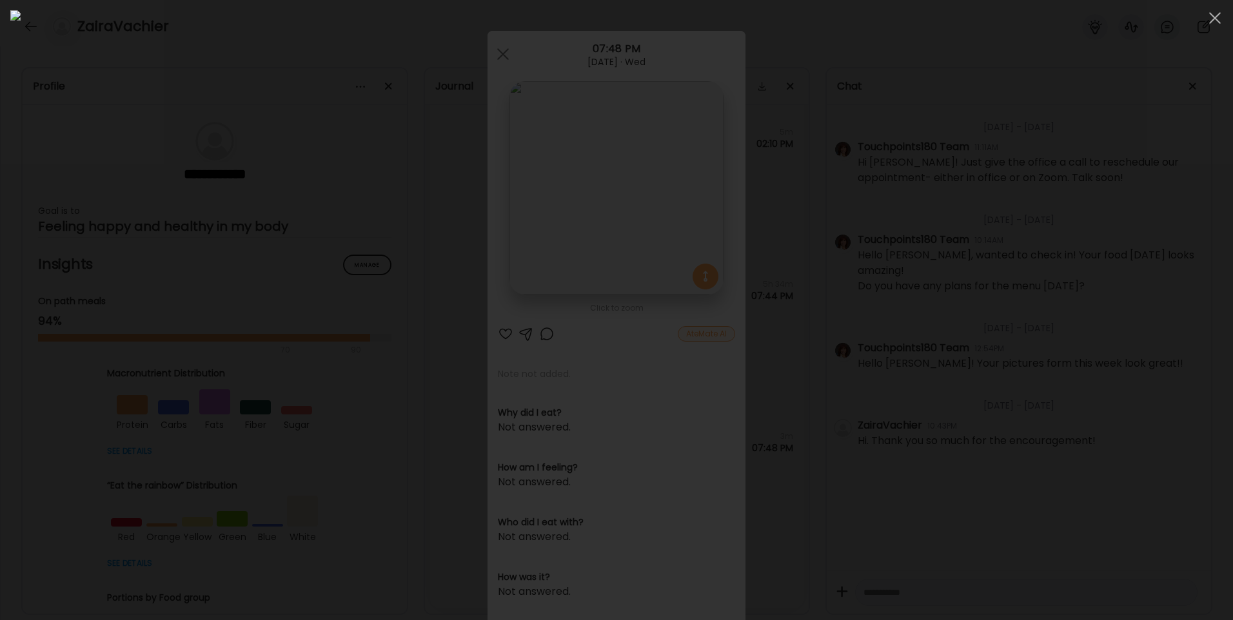
click at [615, 228] on img at bounding box center [616, 310] width 1213 height 600
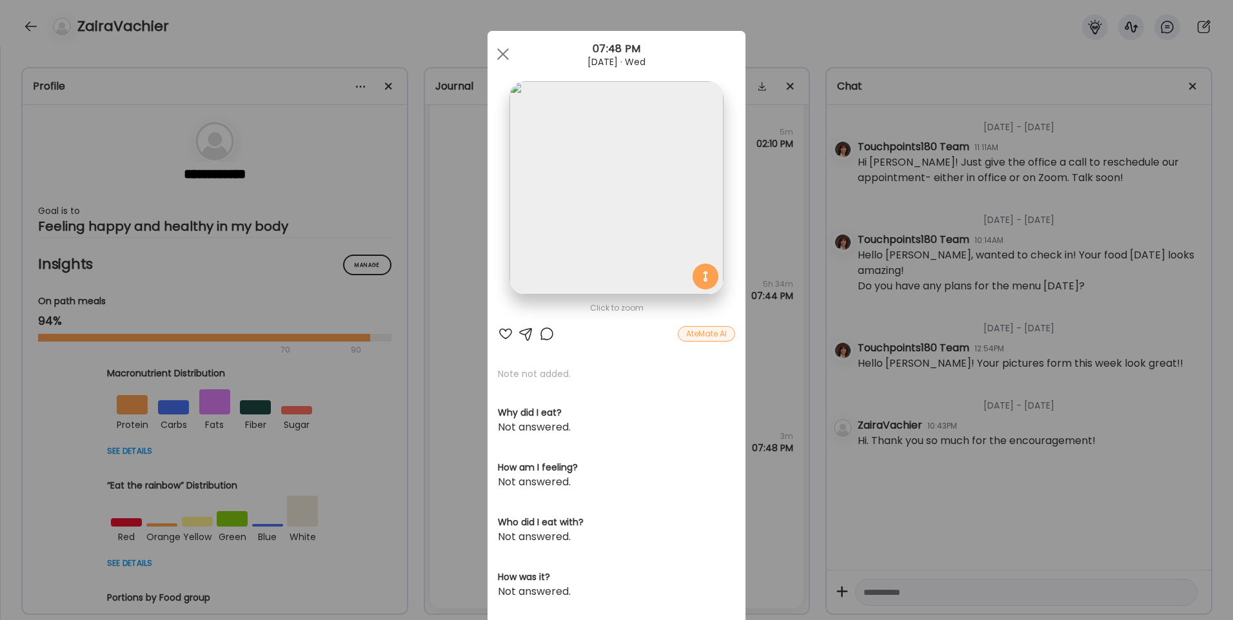
click at [422, 390] on div "Ate Coach Dashboard Wahoo! It’s official Take a moment to set up your Coach Pro…" at bounding box center [616, 310] width 1233 height 620
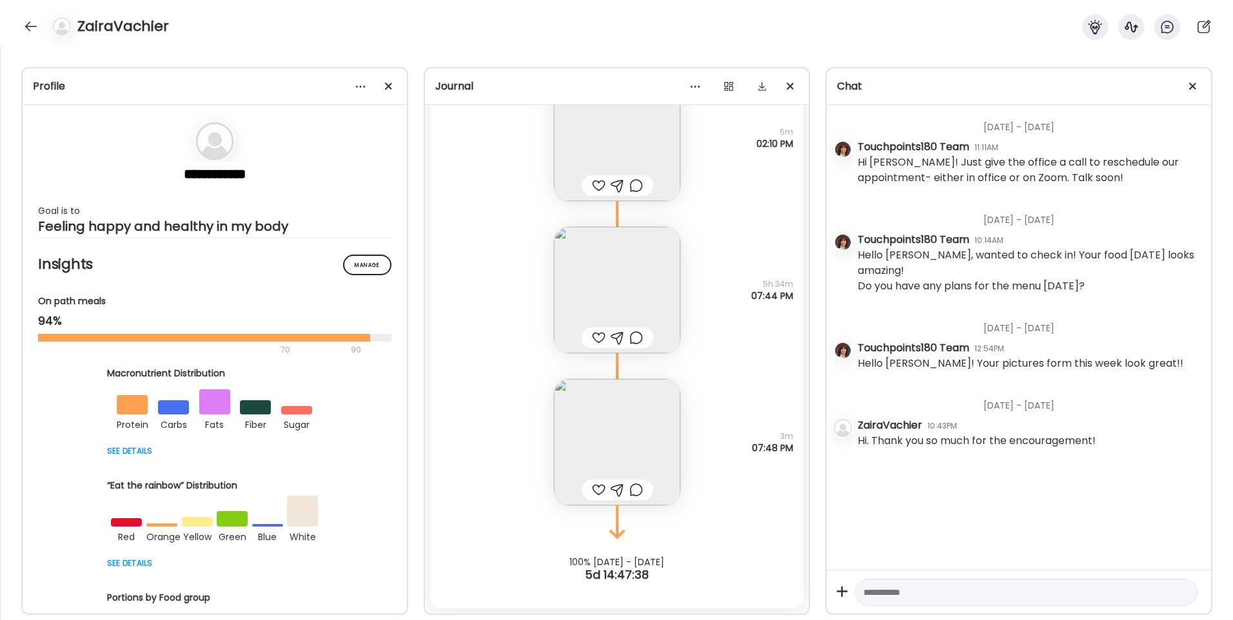
click at [616, 255] on img at bounding box center [617, 290] width 126 height 126
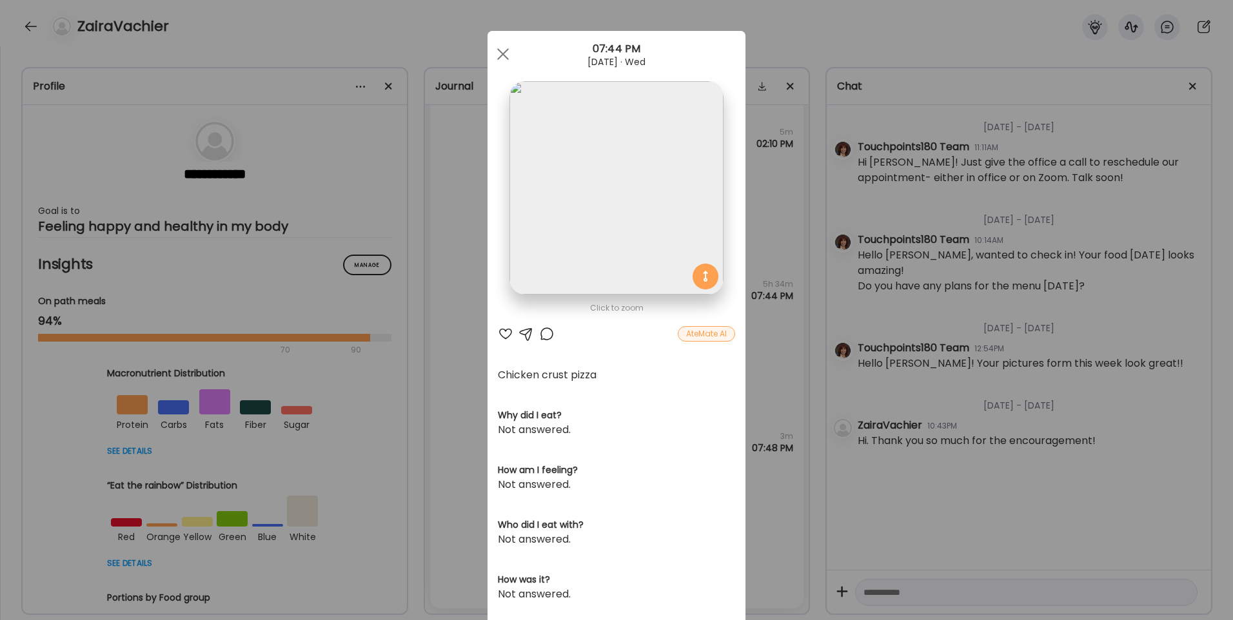
click at [633, 224] on img at bounding box center [616, 187] width 213 height 213
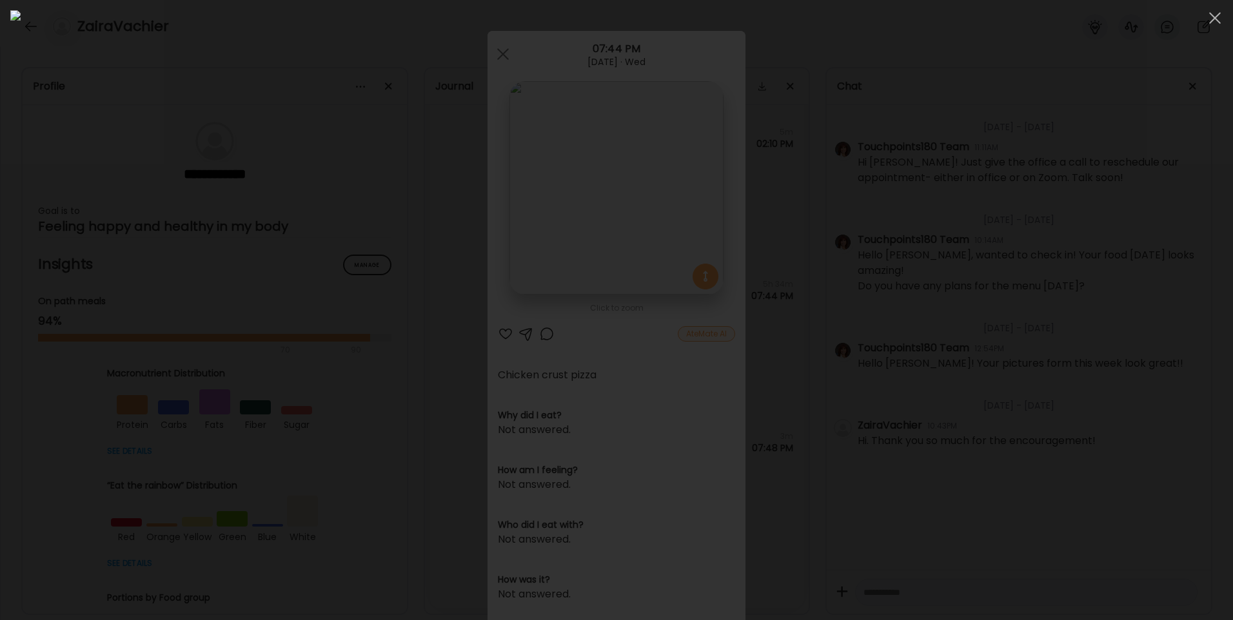
click at [548, 380] on img at bounding box center [616, 310] width 1213 height 600
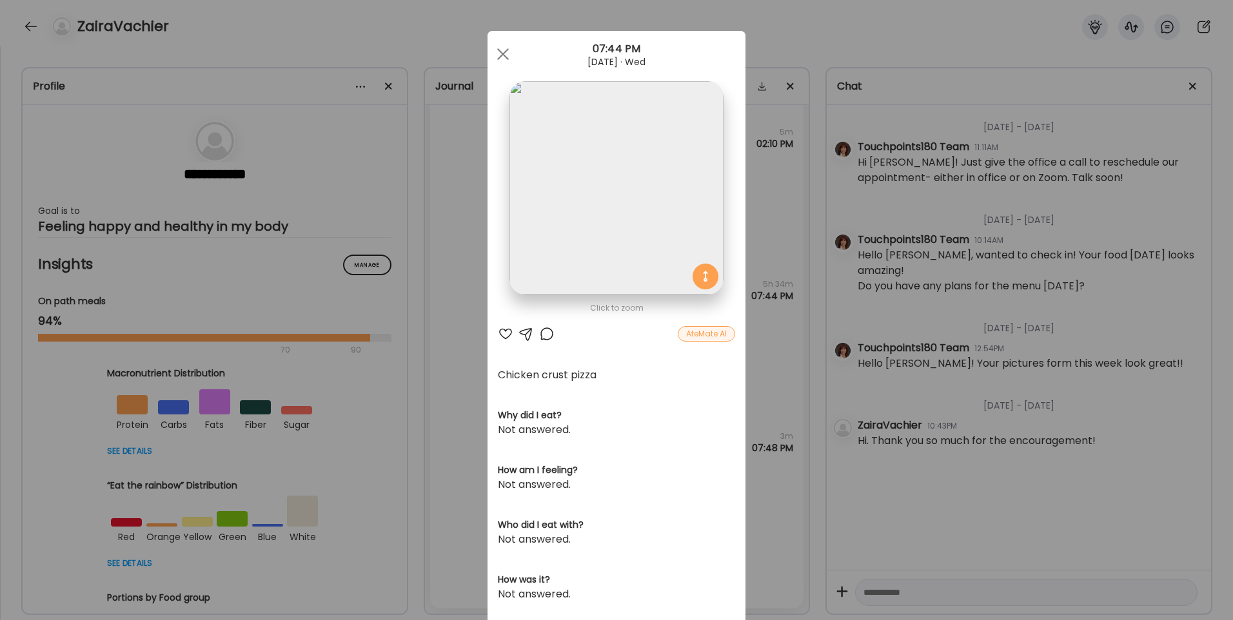
click at [617, 174] on img at bounding box center [616, 187] width 213 height 213
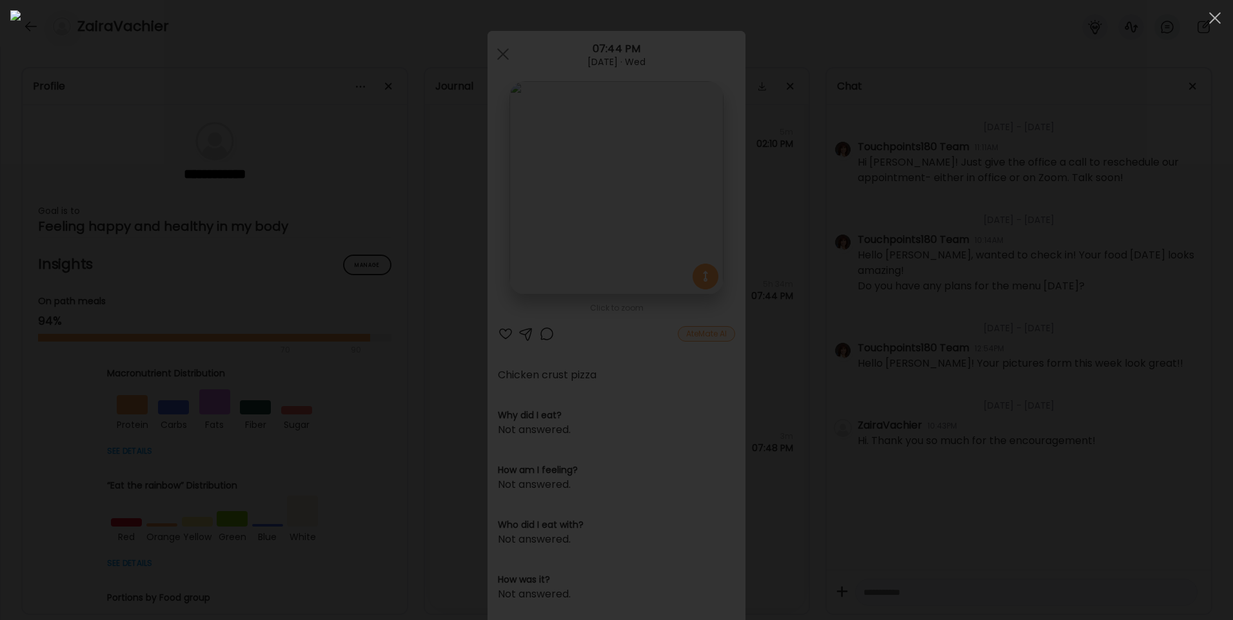
click at [617, 174] on img at bounding box center [616, 310] width 1213 height 600
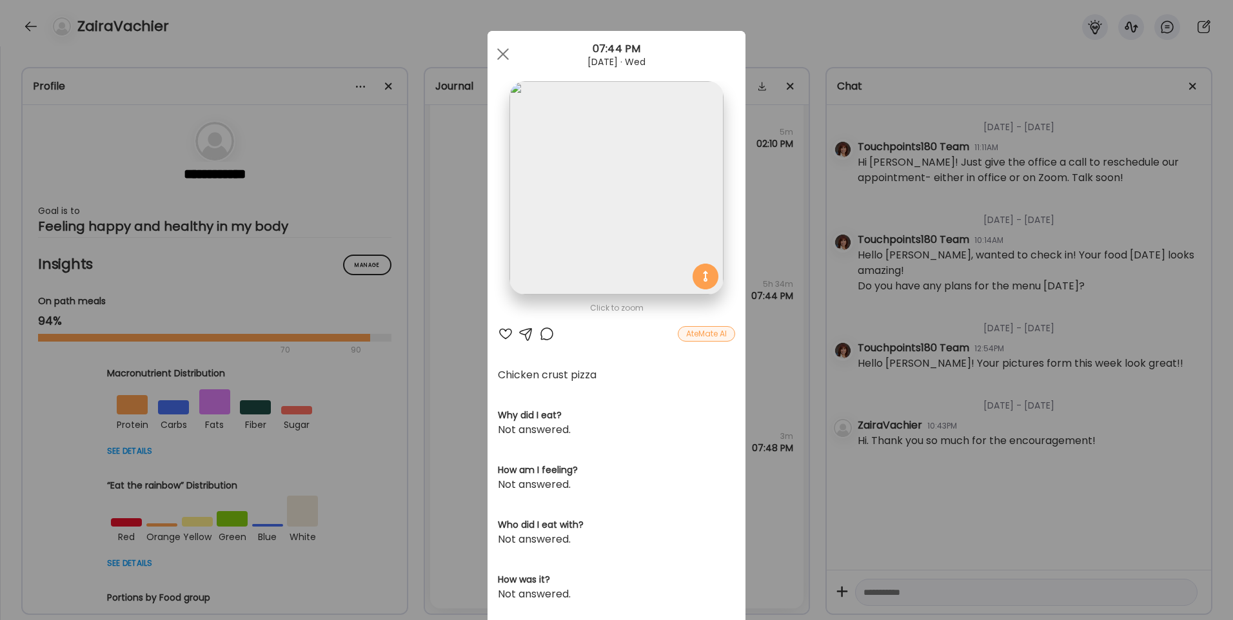
click at [464, 386] on div "Ate Coach Dashboard Wahoo! It’s official Take a moment to set up your Coach Pro…" at bounding box center [616, 310] width 1233 height 620
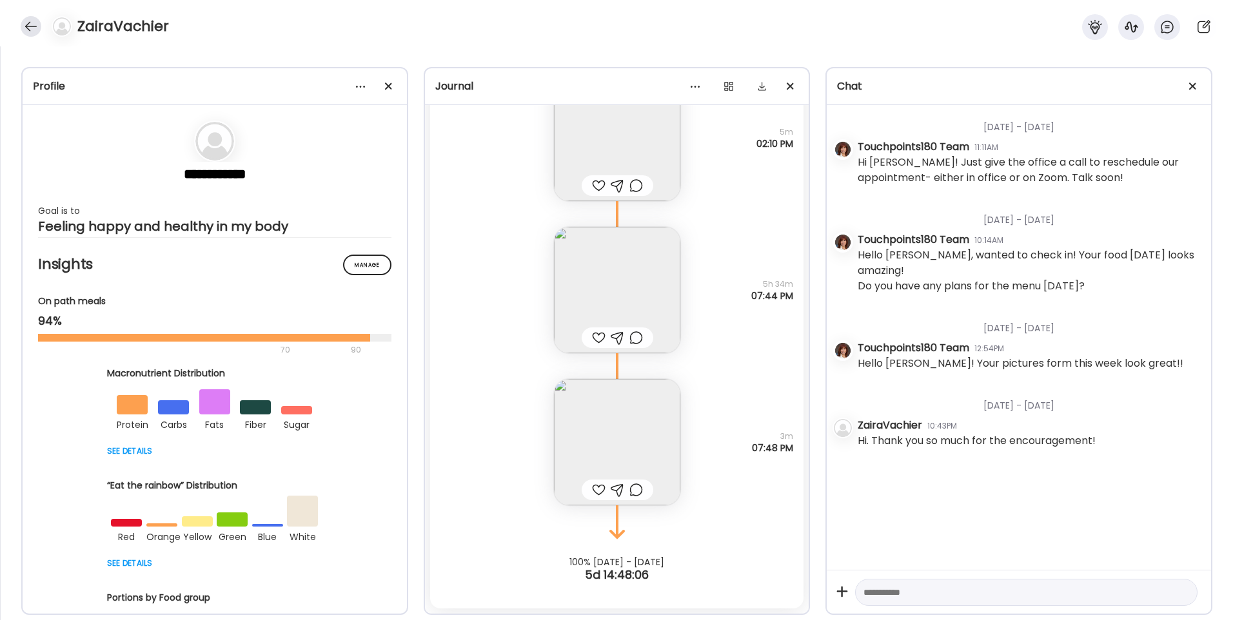
click at [27, 30] on div at bounding box center [31, 26] width 21 height 21
